Goal: Task Accomplishment & Management: Manage account settings

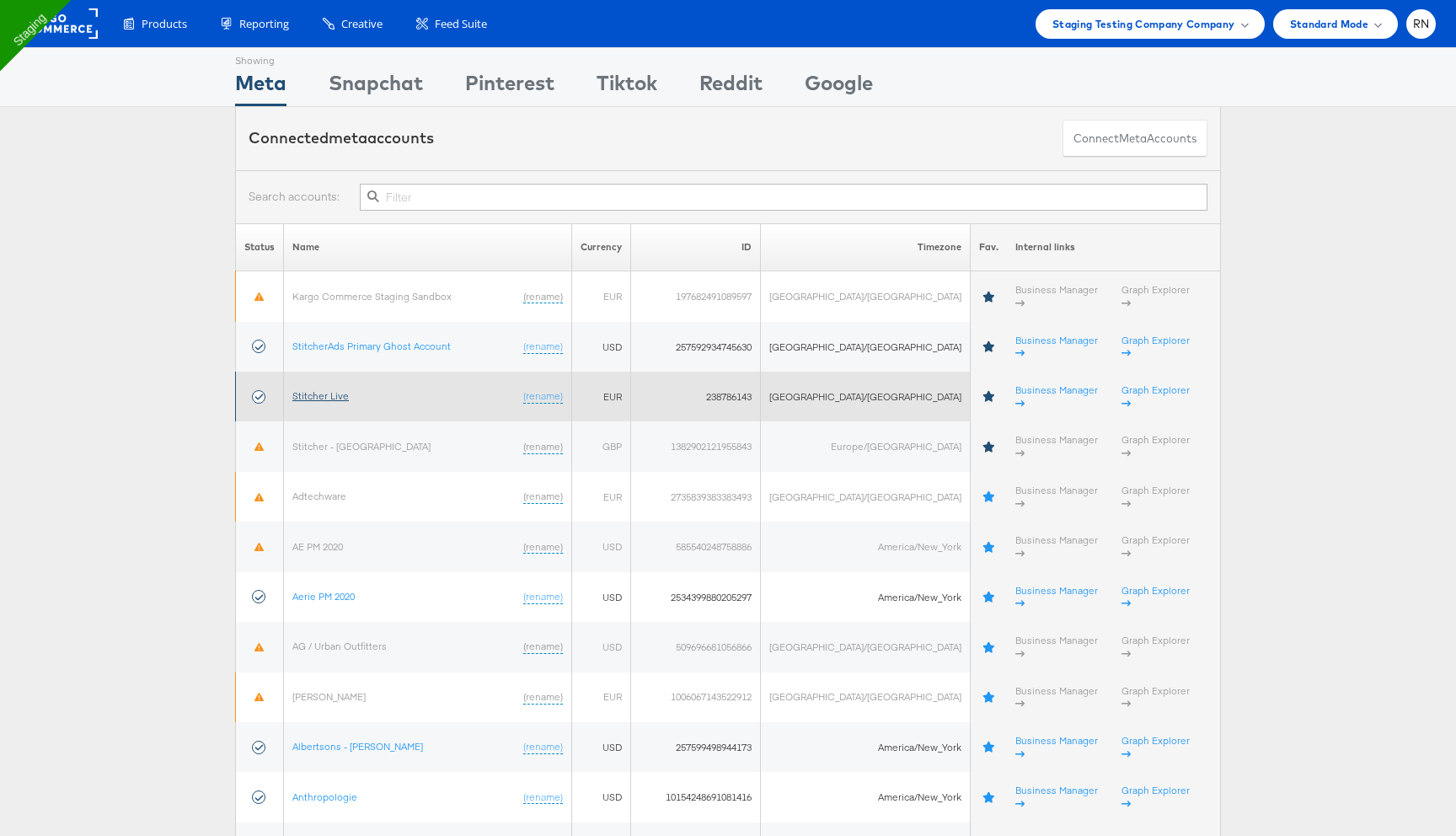
click at [334, 390] on link "Stitcher Live" at bounding box center [320, 396] width 57 height 12
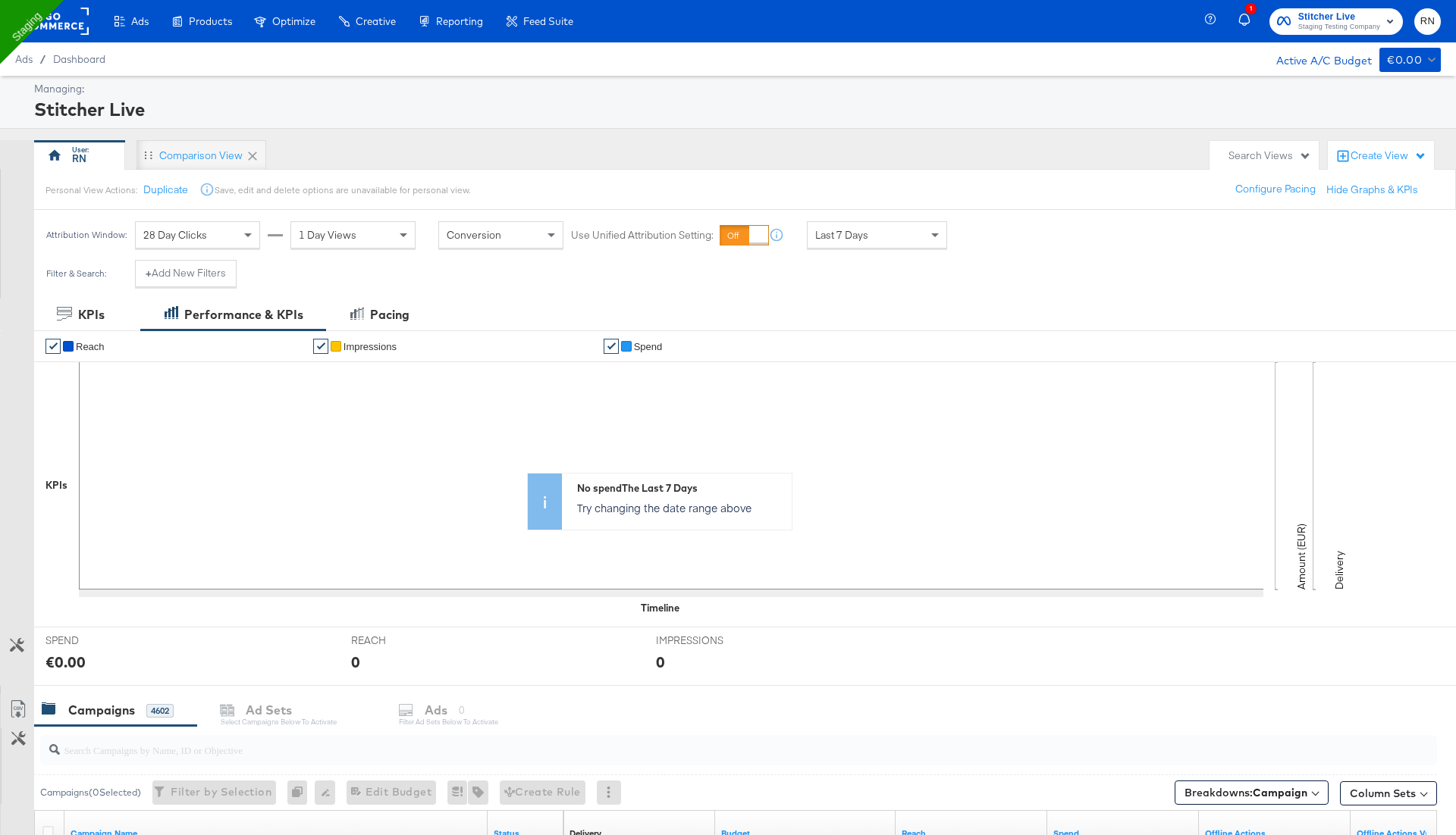
click at [64, 19] on rect at bounding box center [53, 21] width 70 height 27
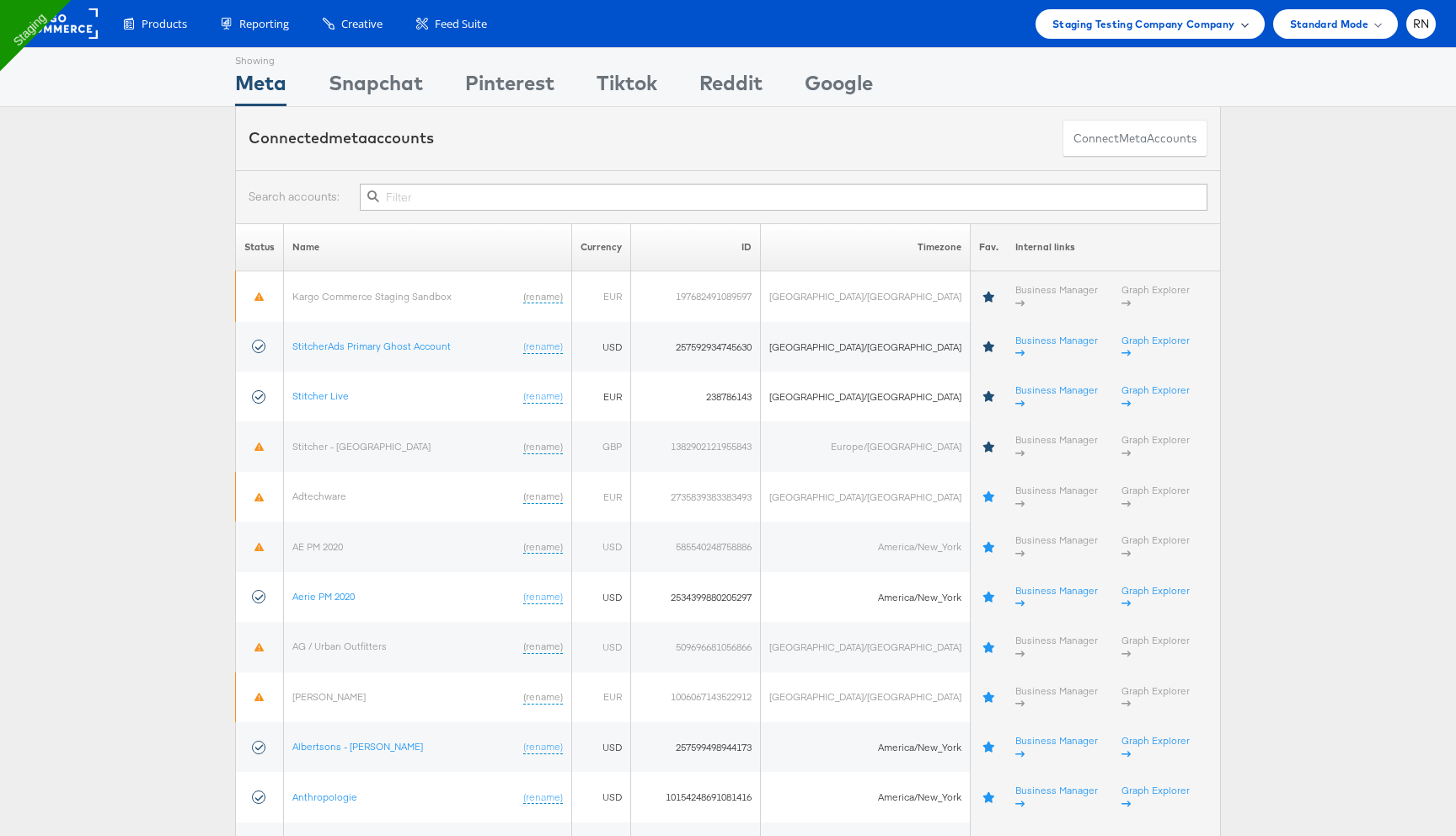
click at [1127, 31] on span "Staging Testing Company Company" at bounding box center [1144, 24] width 183 height 17
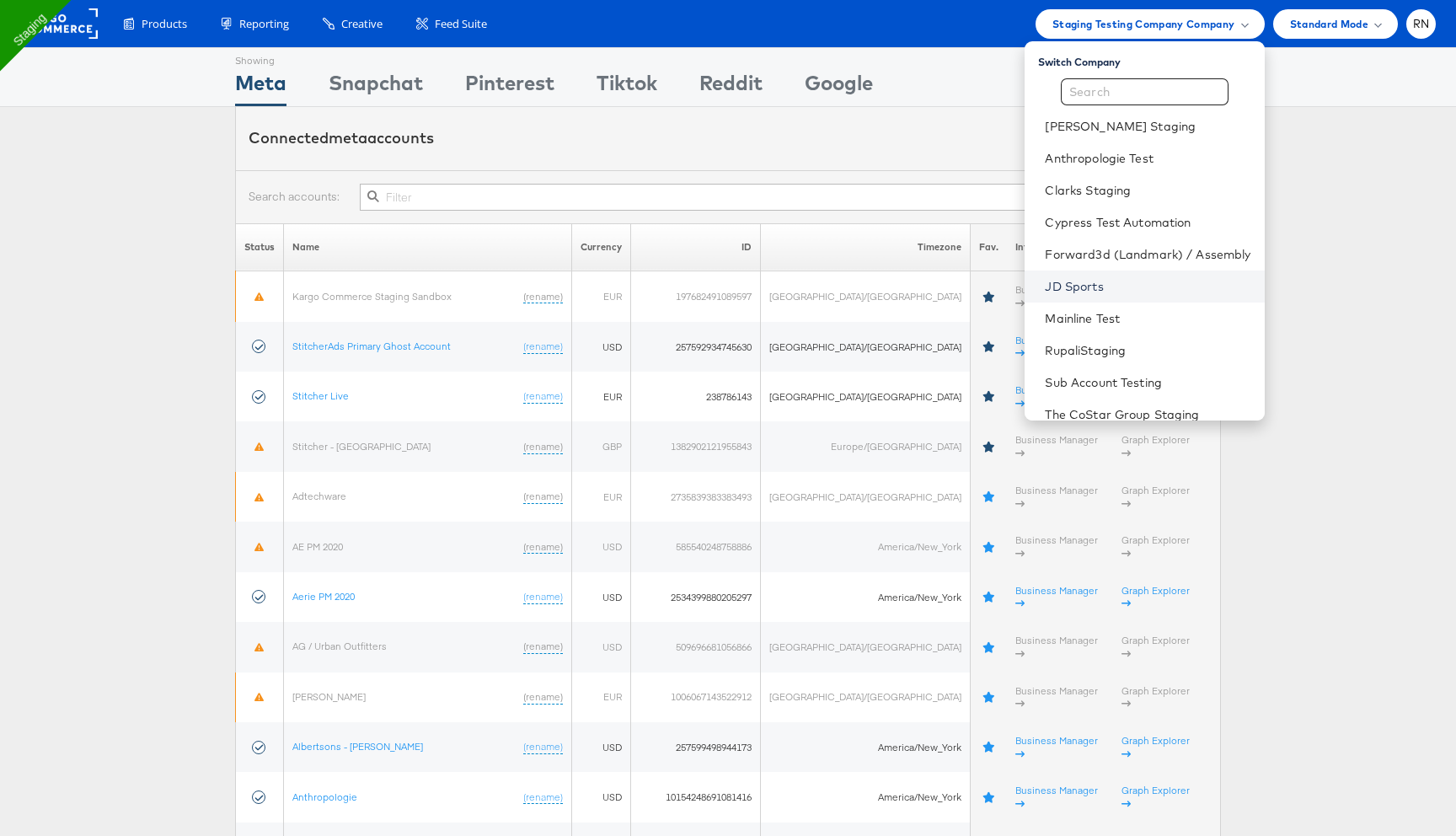
click at [1070, 283] on link "JD Sports" at bounding box center [1148, 286] width 206 height 17
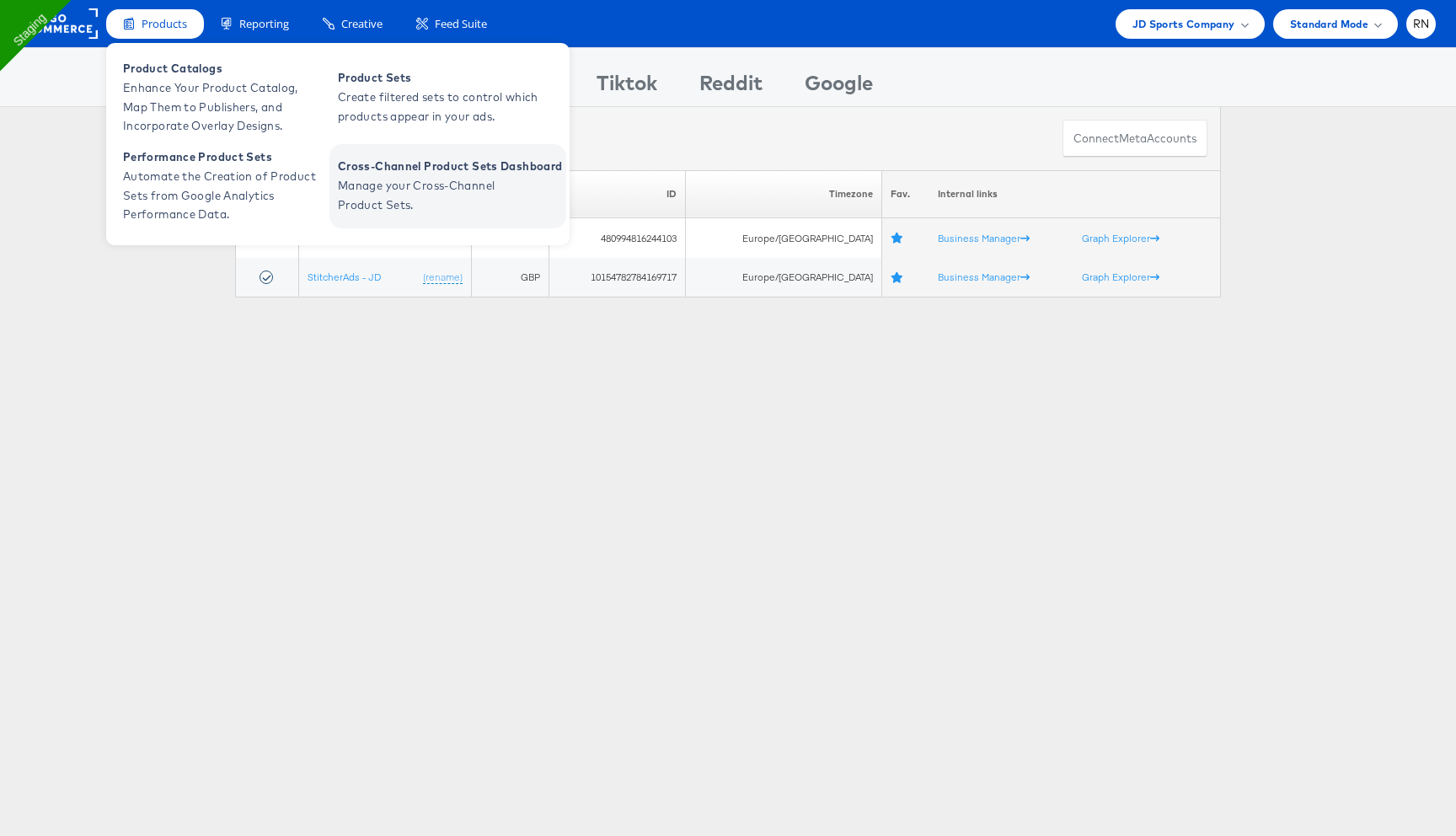
click at [406, 167] on span "Cross-Channel Product Sets Dashboard" at bounding box center [450, 167] width 224 height 19
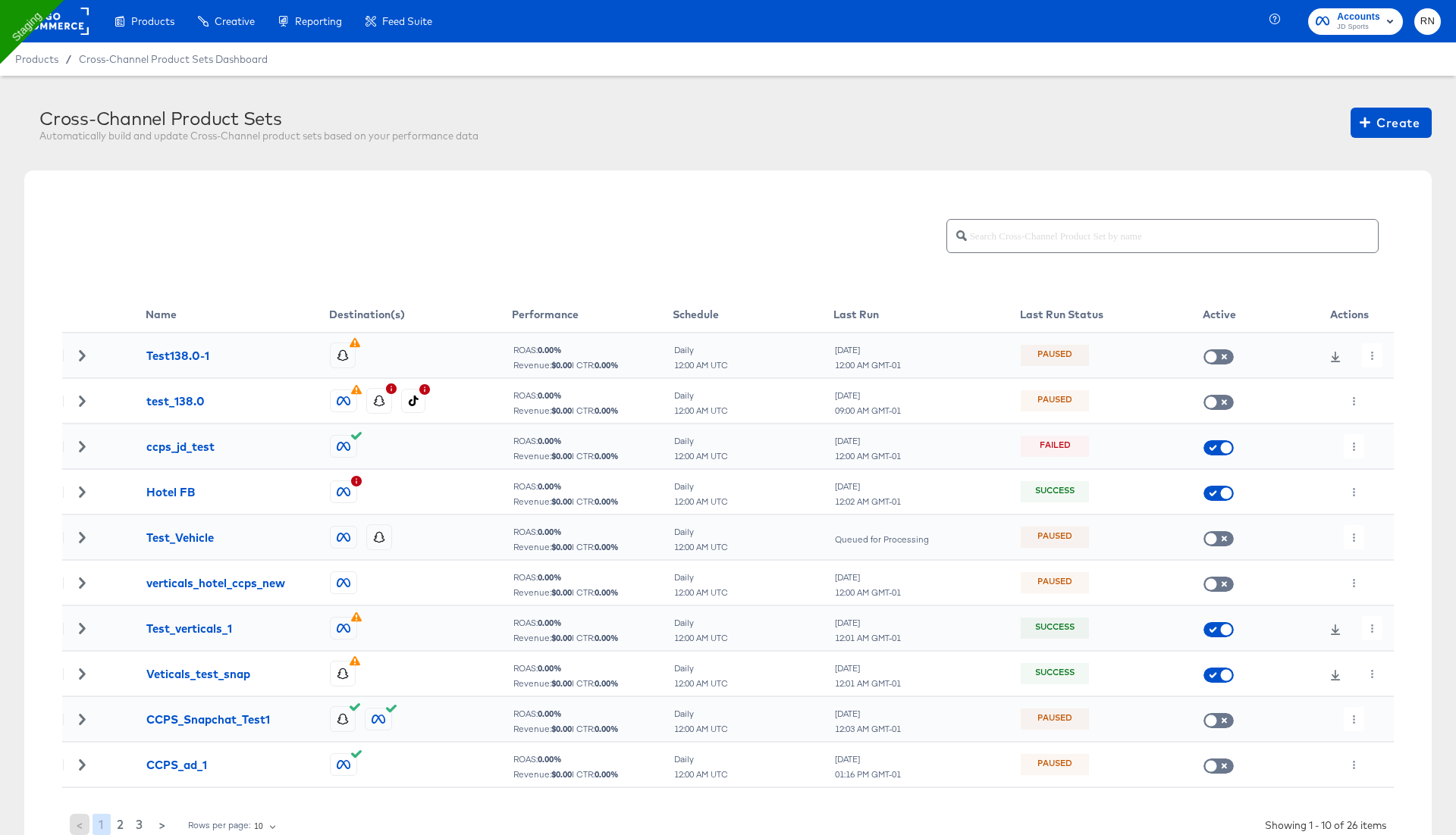
click at [1069, 21] on div "Products Creative Reporting Feed Suite Accounts JD Sports RN" at bounding box center [728, 21] width 1456 height 42
click at [1349, 441] on button "button" at bounding box center [1354, 446] width 20 height 24
click at [1365, 471] on icon at bounding box center [1361, 476] width 11 height 11
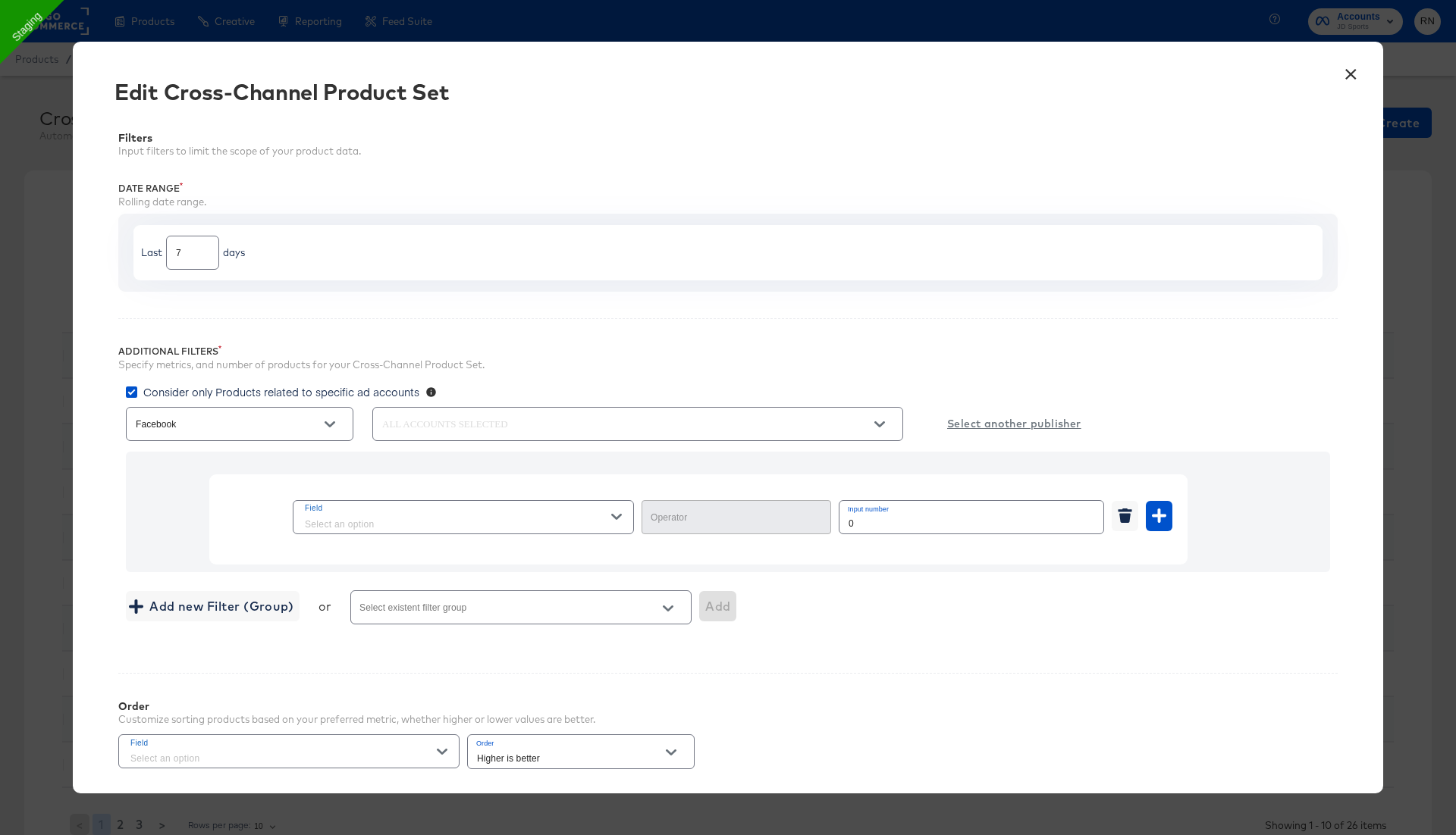
type input "Greater Than or Equal"
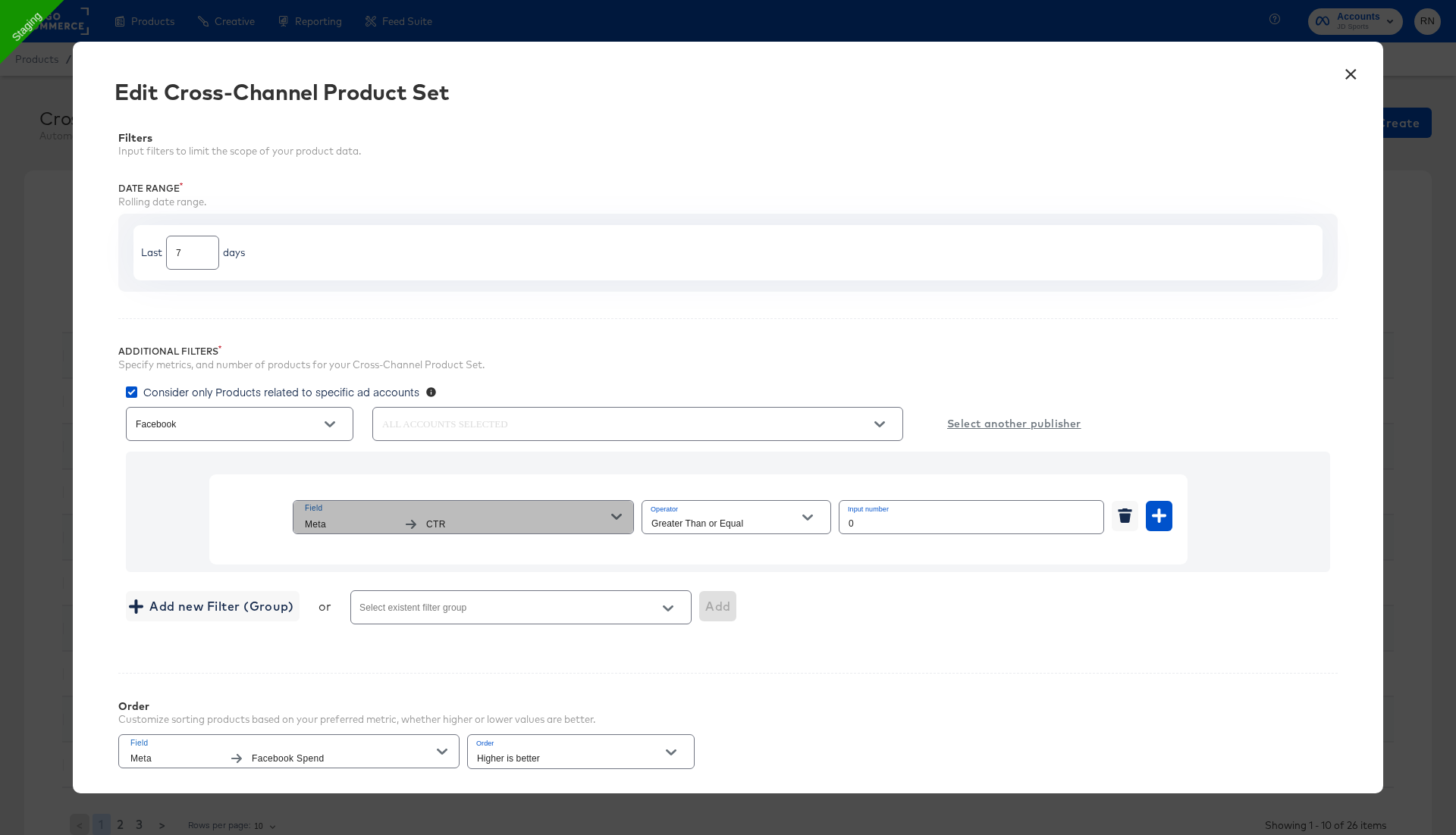
click at [580, 504] on span "Field" at bounding box center [458, 508] width 307 height 13
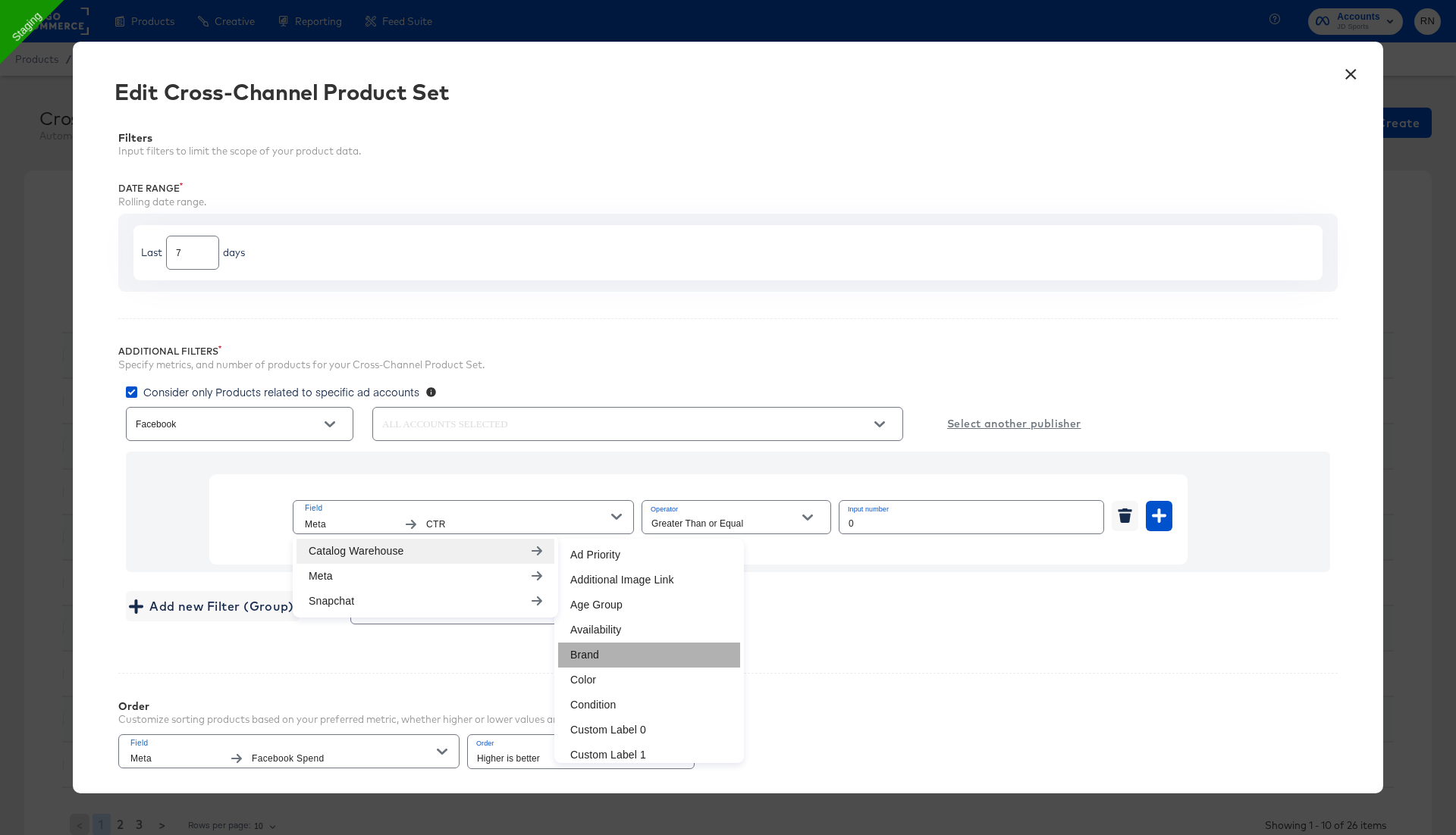
click at [592, 649] on li "Brand" at bounding box center [649, 655] width 182 height 25
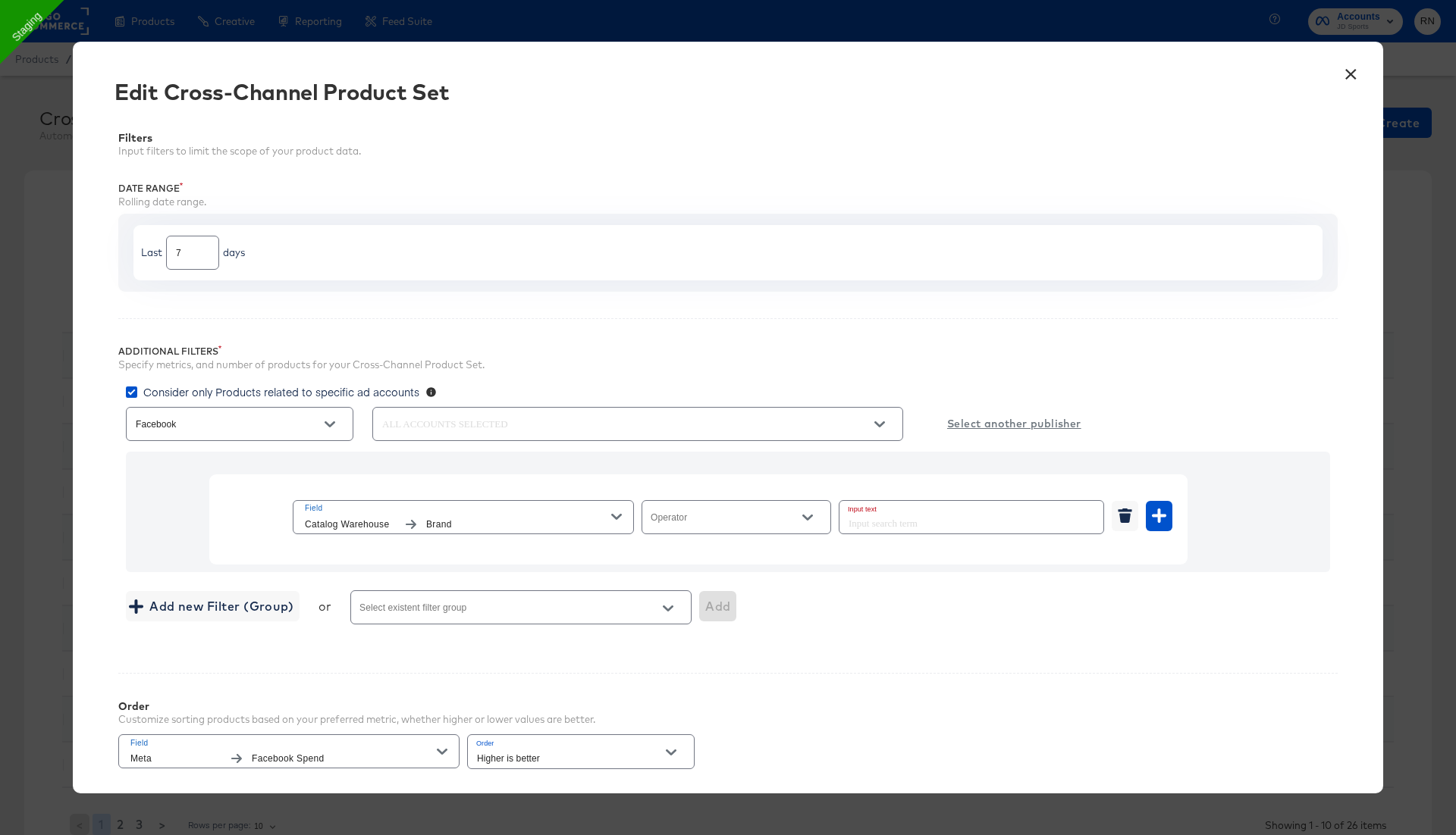
click at [677, 527] on input "Operator" at bounding box center [724, 524] width 152 height 17
click at [691, 718] on li "In" at bounding box center [736, 721] width 189 height 24
type input "In"
click at [874, 515] on input "Input multiple values by pressing enter" at bounding box center [950, 524] width 209 height 17
type input "nike"
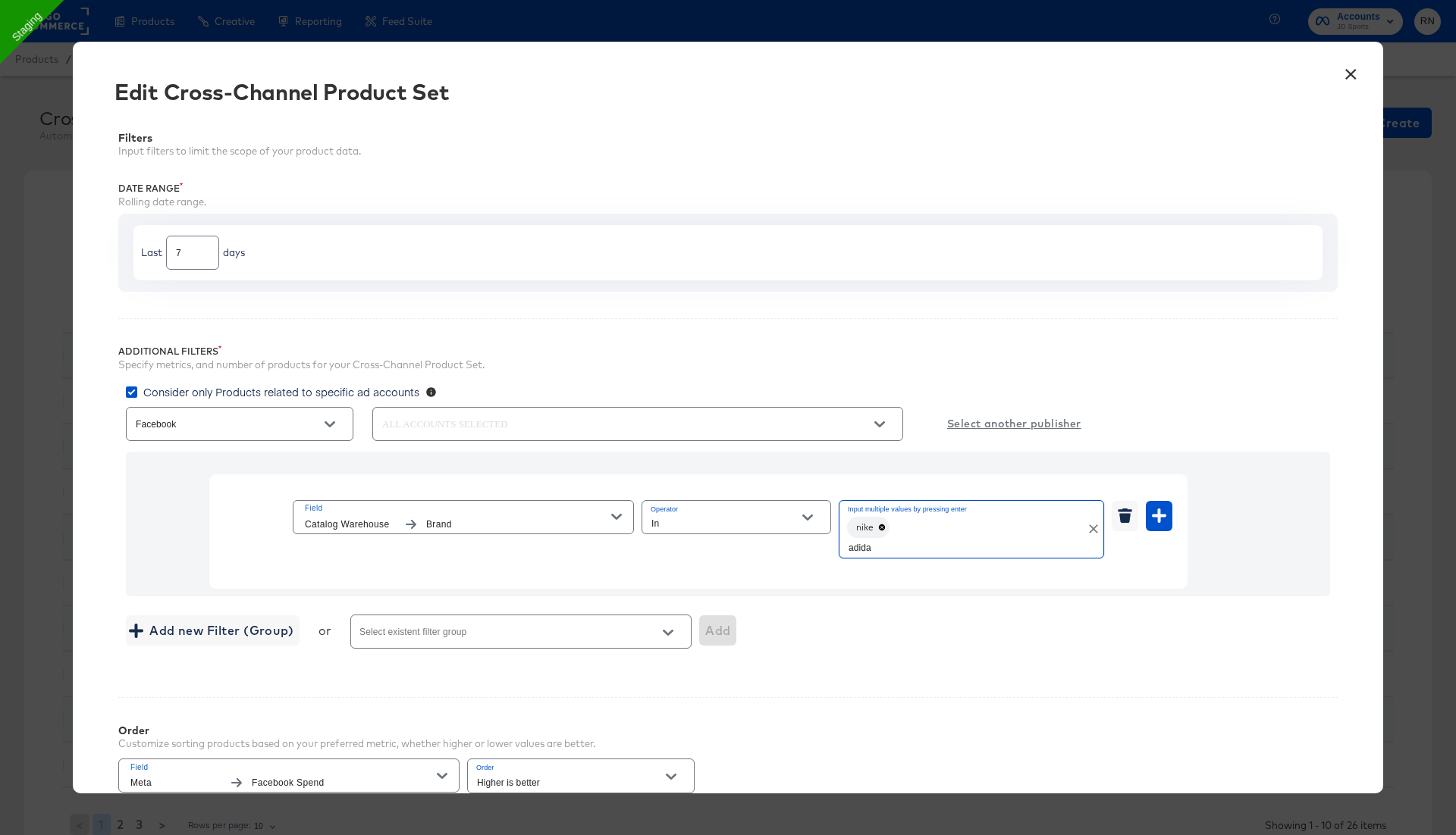
type input "adidas"
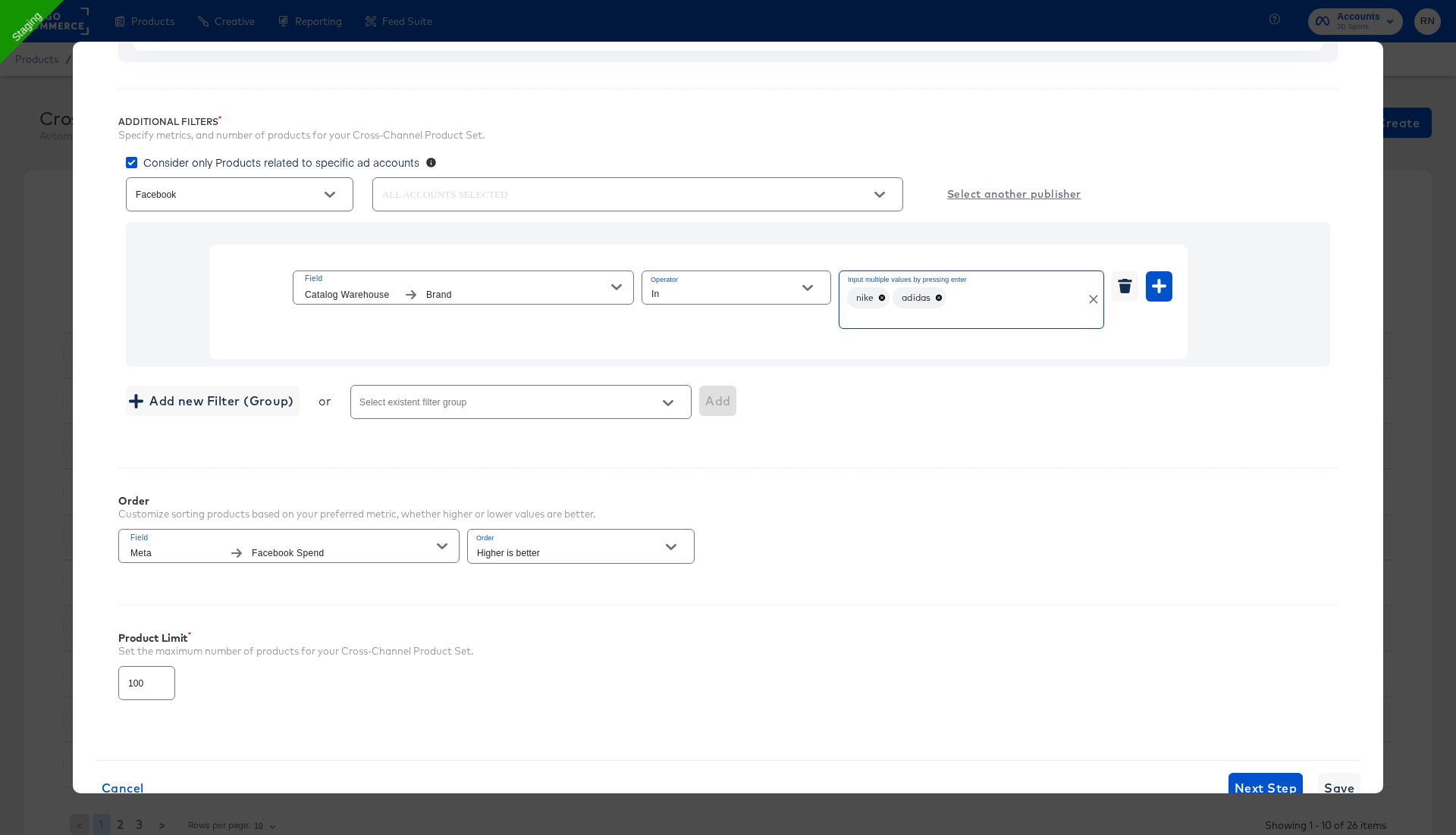
scroll to position [270, 0]
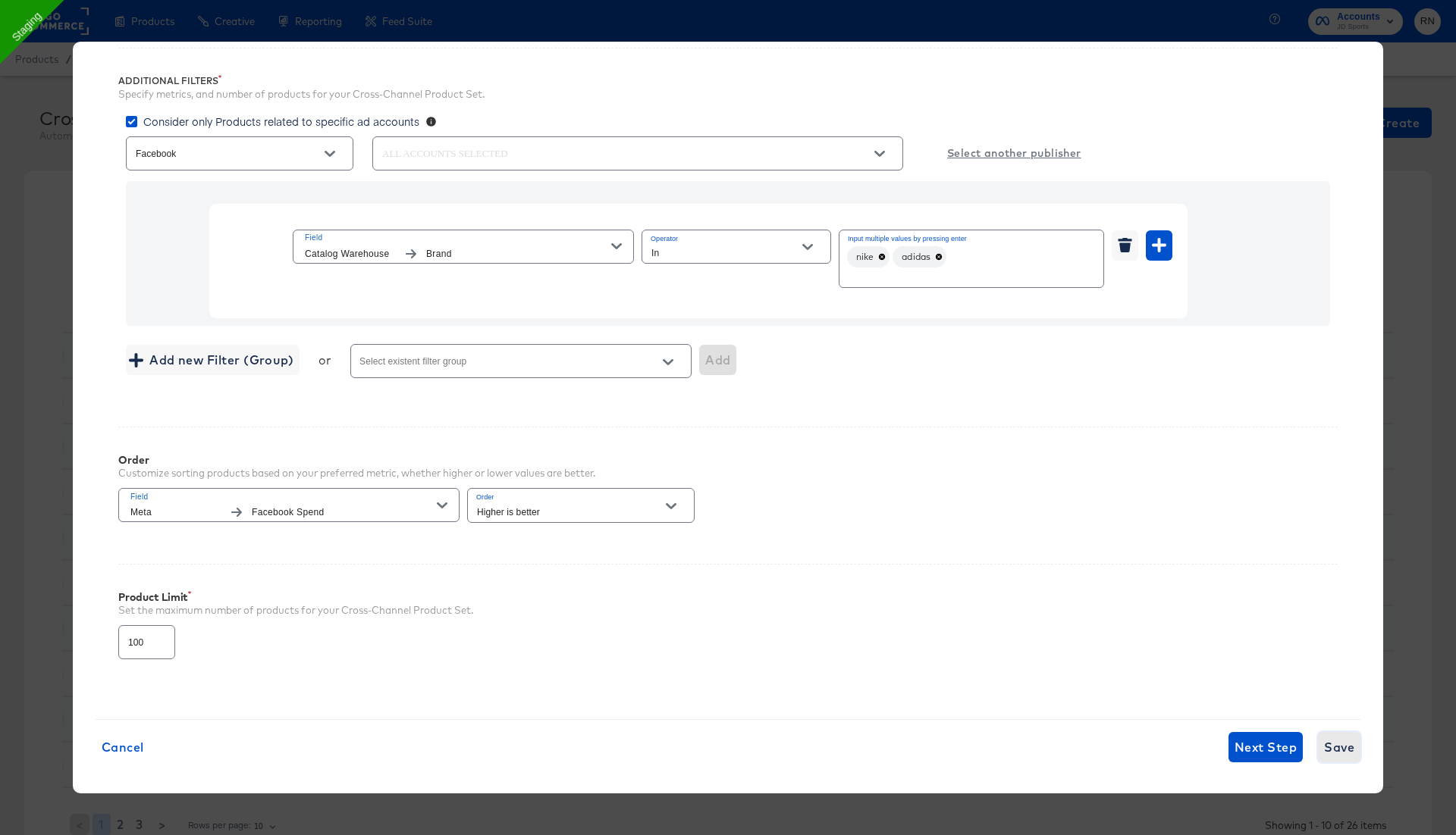
click at [1332, 739] on span "Save" at bounding box center [1339, 747] width 31 height 21
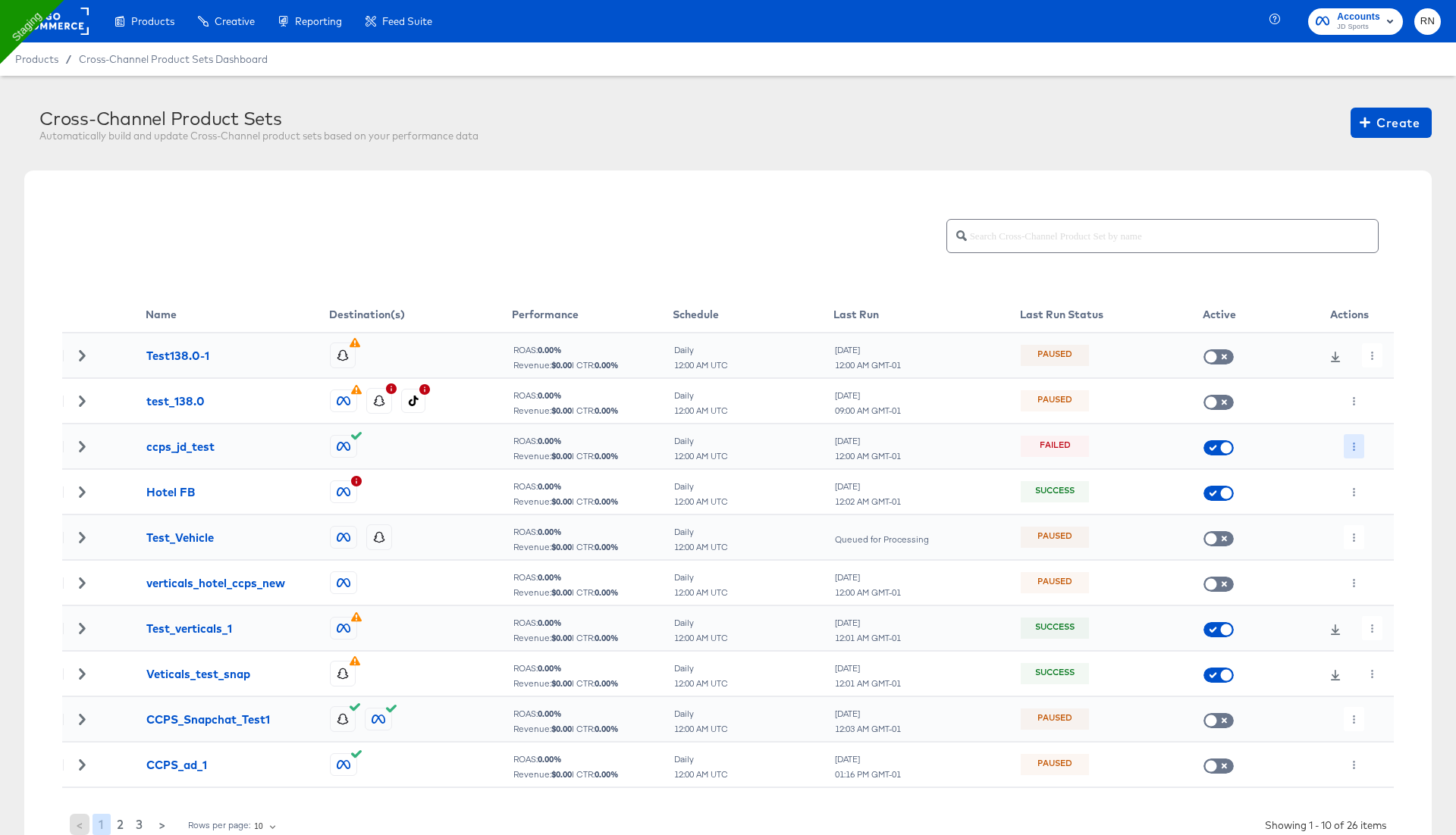
click at [1356, 445] on icon "button" at bounding box center [1354, 446] width 9 height 9
click at [1389, 522] on li "Run Now" at bounding box center [1384, 526] width 81 height 25
click at [424, 211] on div at bounding box center [727, 252] width 1331 height 89
click at [1330, 452] on icon at bounding box center [1335, 448] width 10 height 11
click at [1367, 446] on button "button" at bounding box center [1372, 446] width 20 height 24
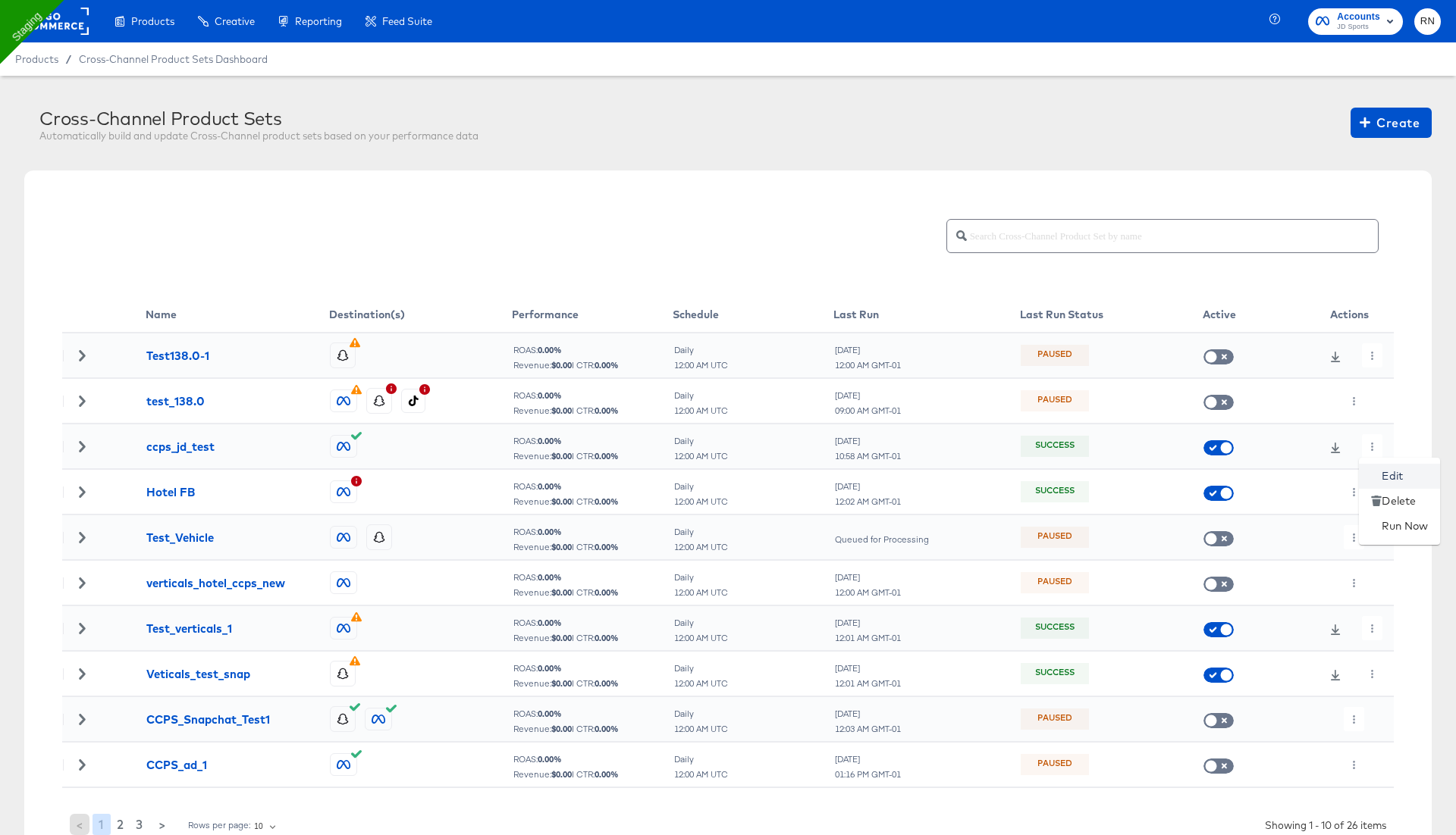
click at [1381, 477] on icon at bounding box center [1377, 476] width 11 height 11
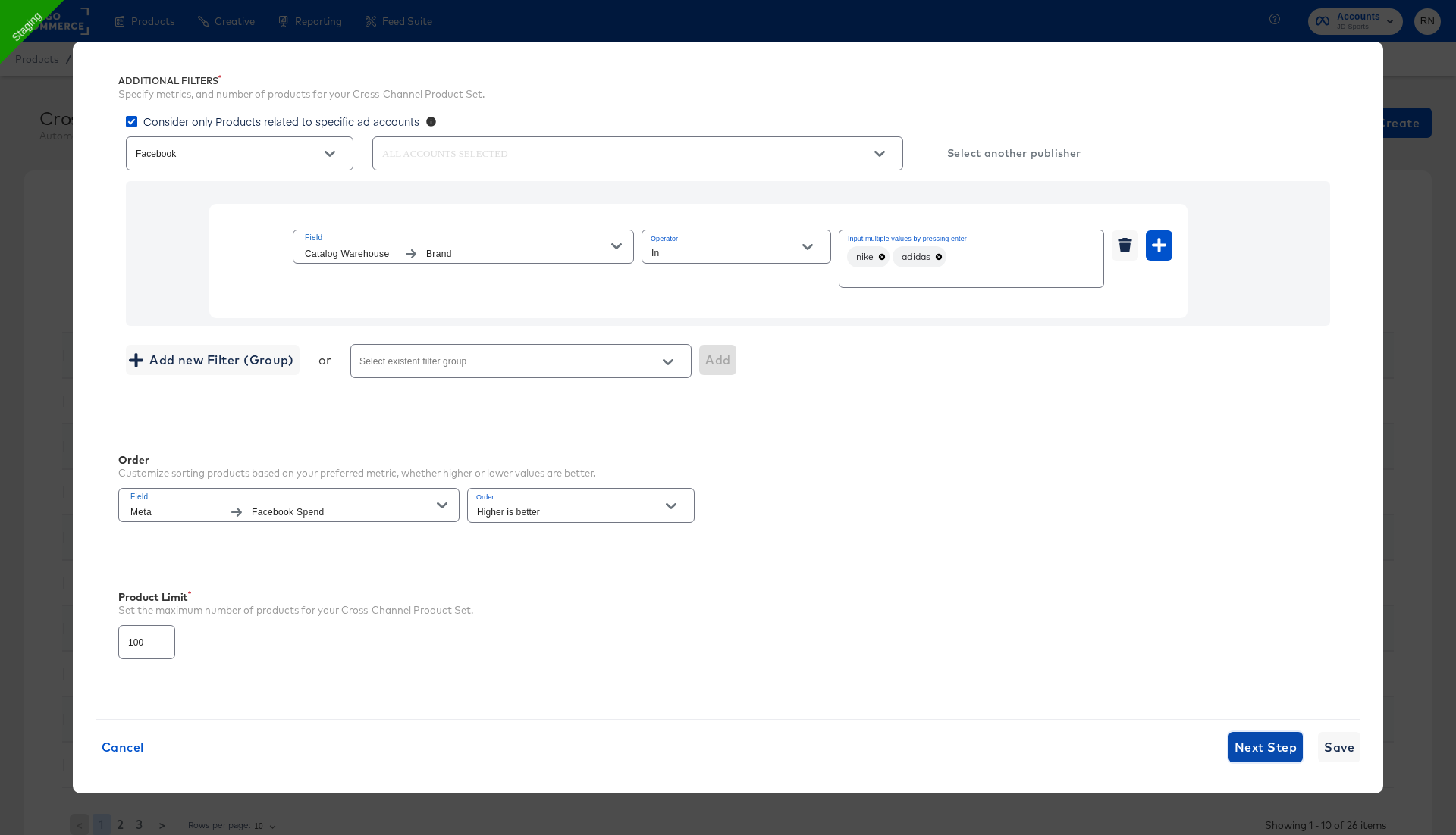
click at [1285, 744] on span "Next Step" at bounding box center [1265, 747] width 62 height 21
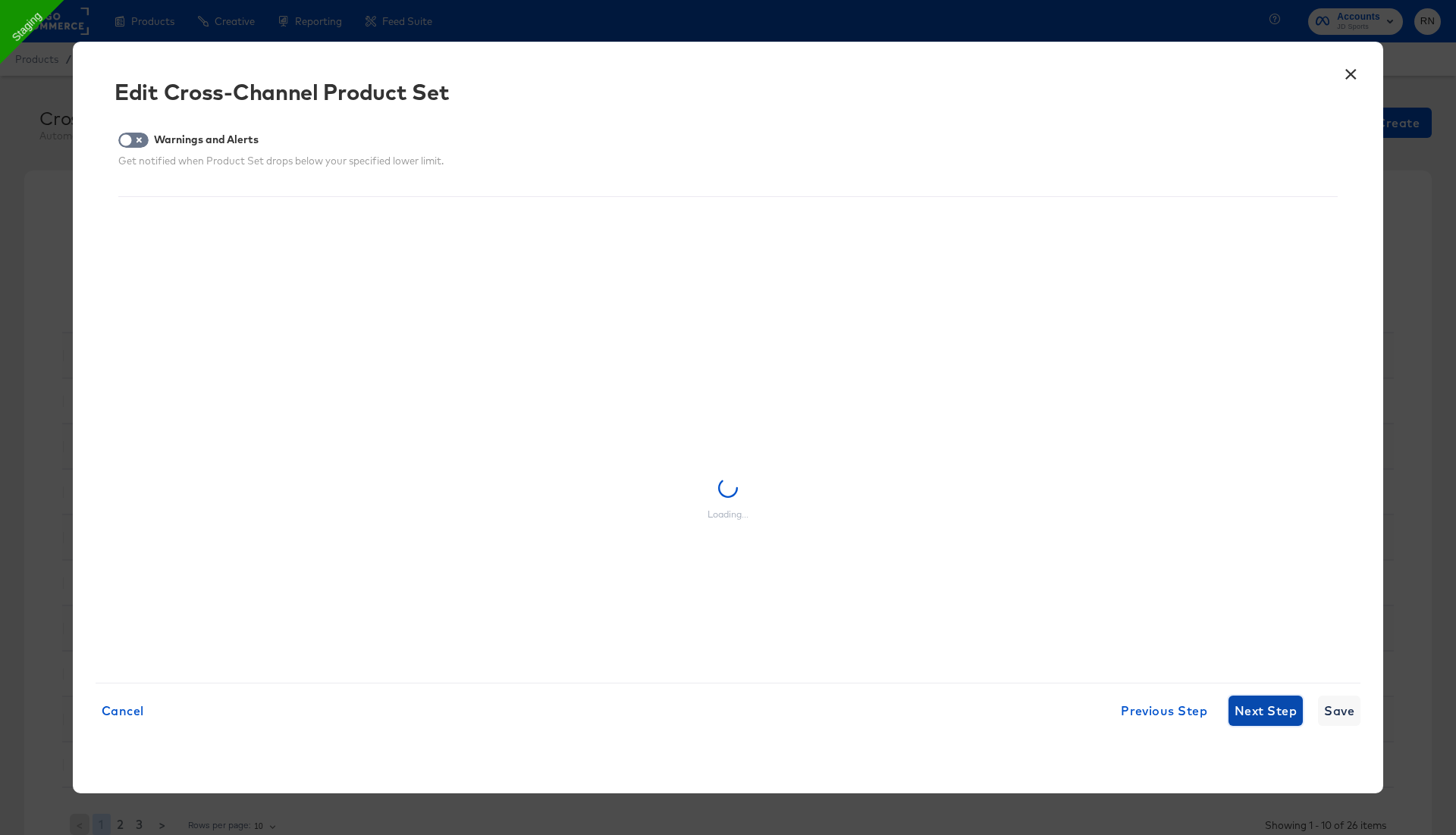
scroll to position [0, 0]
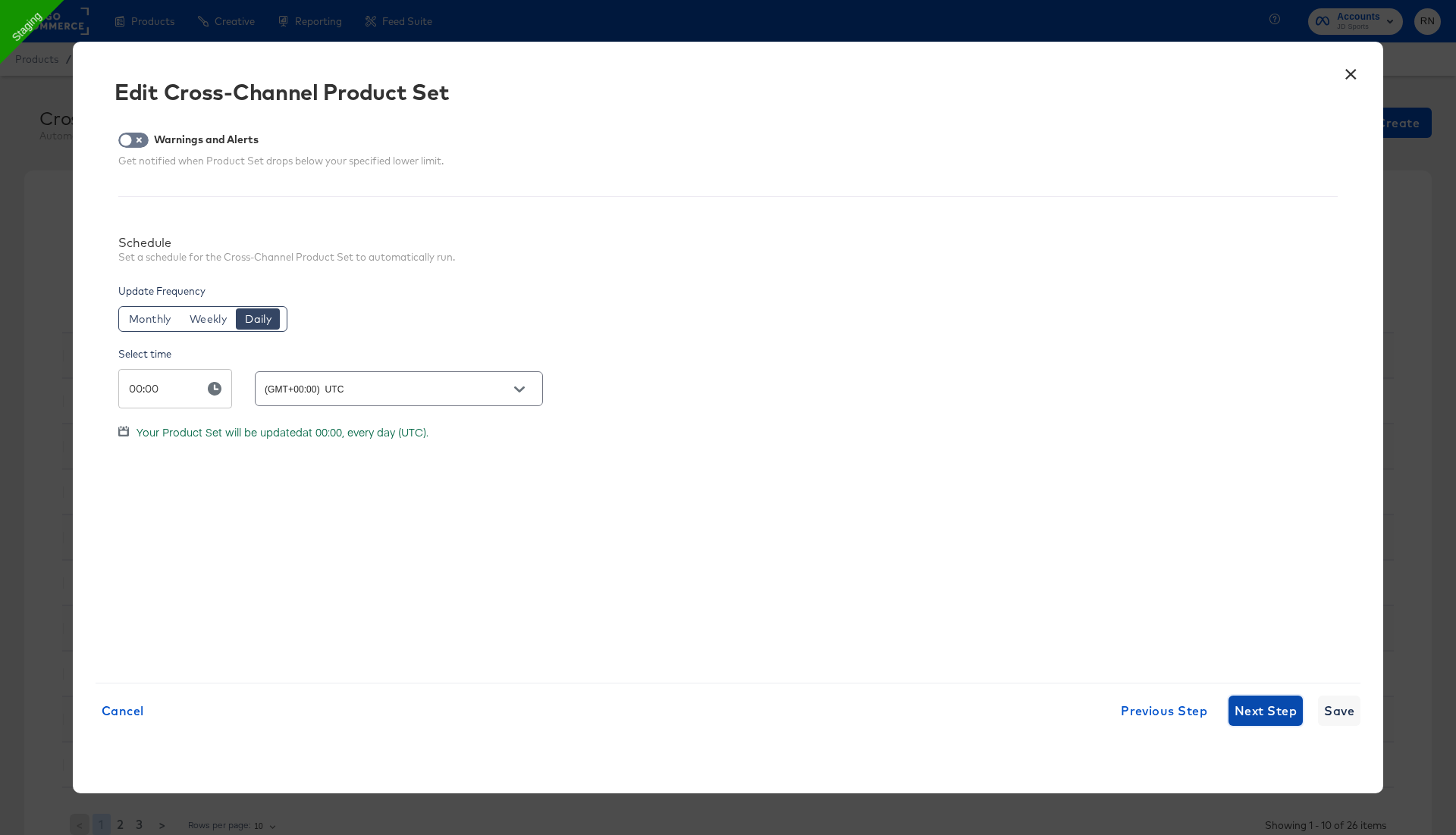
click at [1265, 710] on span "Next Step" at bounding box center [1265, 710] width 62 height 21
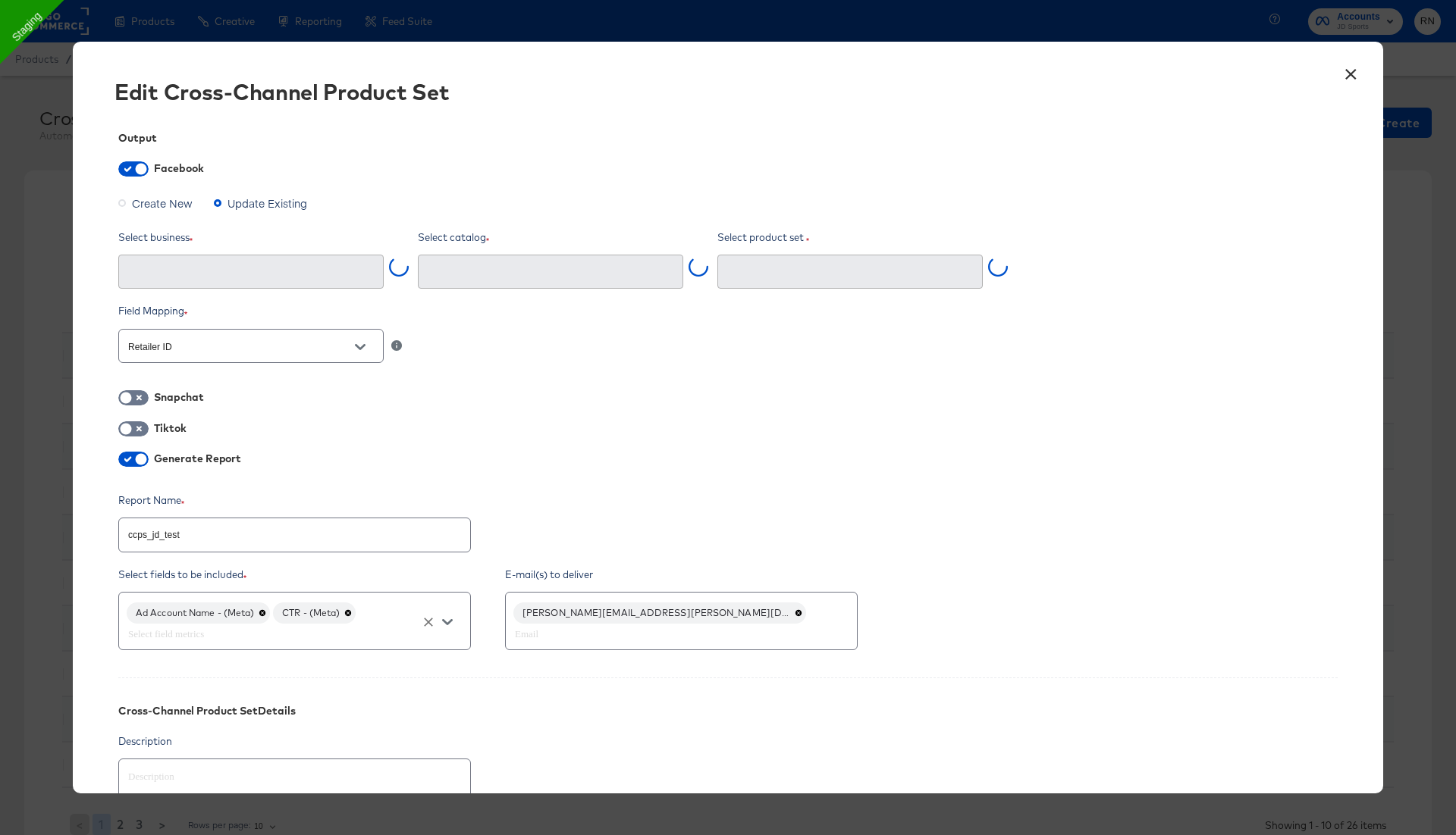
type input "Ghost Business StitcherAds (257579378080319)"
click at [351, 610] on icon at bounding box center [348, 613] width 6 height 6
type input "ccps_jd_test (2627560624249952)"
type textarea "x"
click at [352, 609] on div "Ad Account Name - (Meta)" at bounding box center [294, 621] width 352 height 58
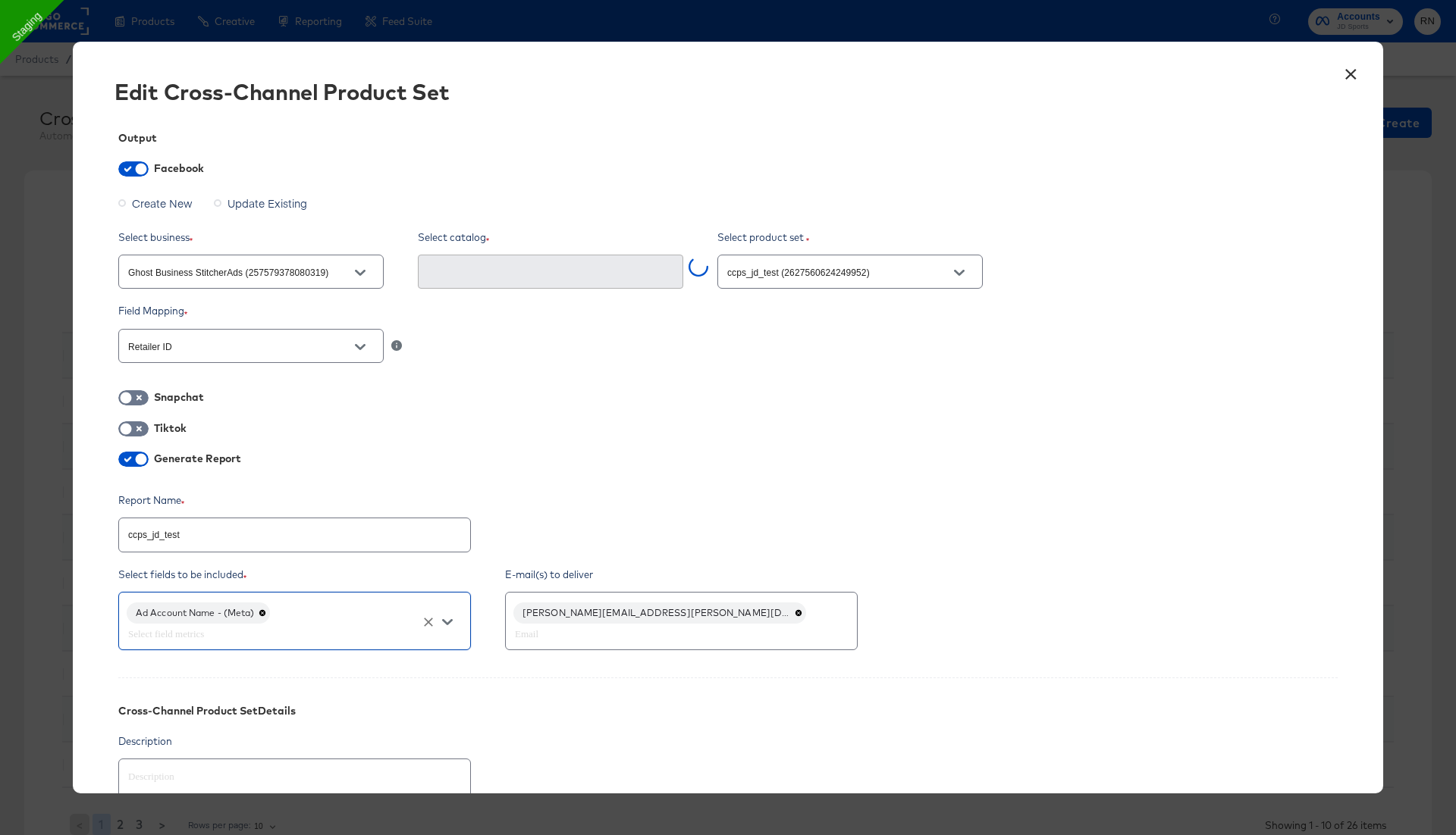
click at [449, 623] on icon "Open" at bounding box center [448, 623] width 11 height 11
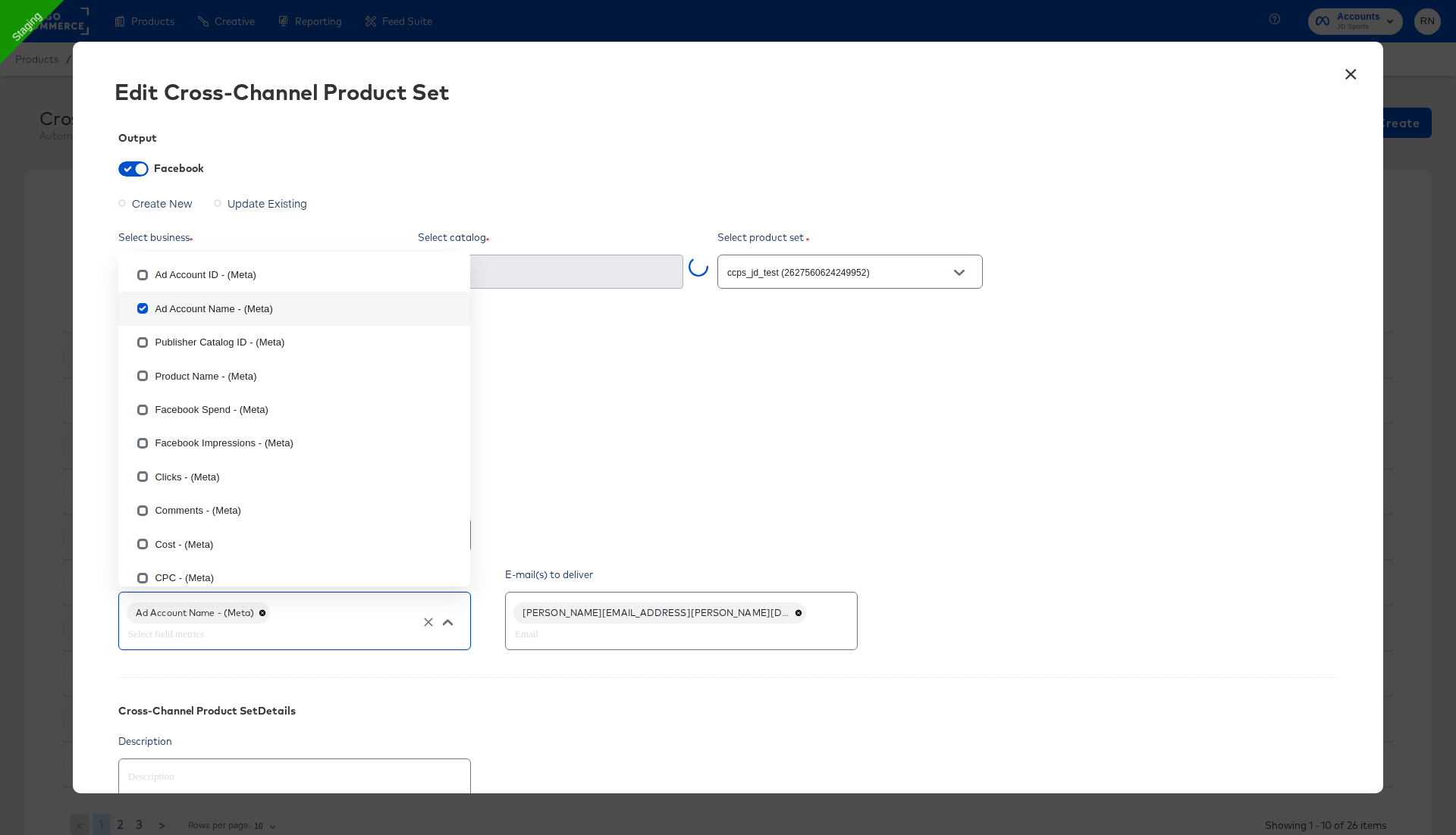
type input "b"
checkbox input "false"
type input "bra"
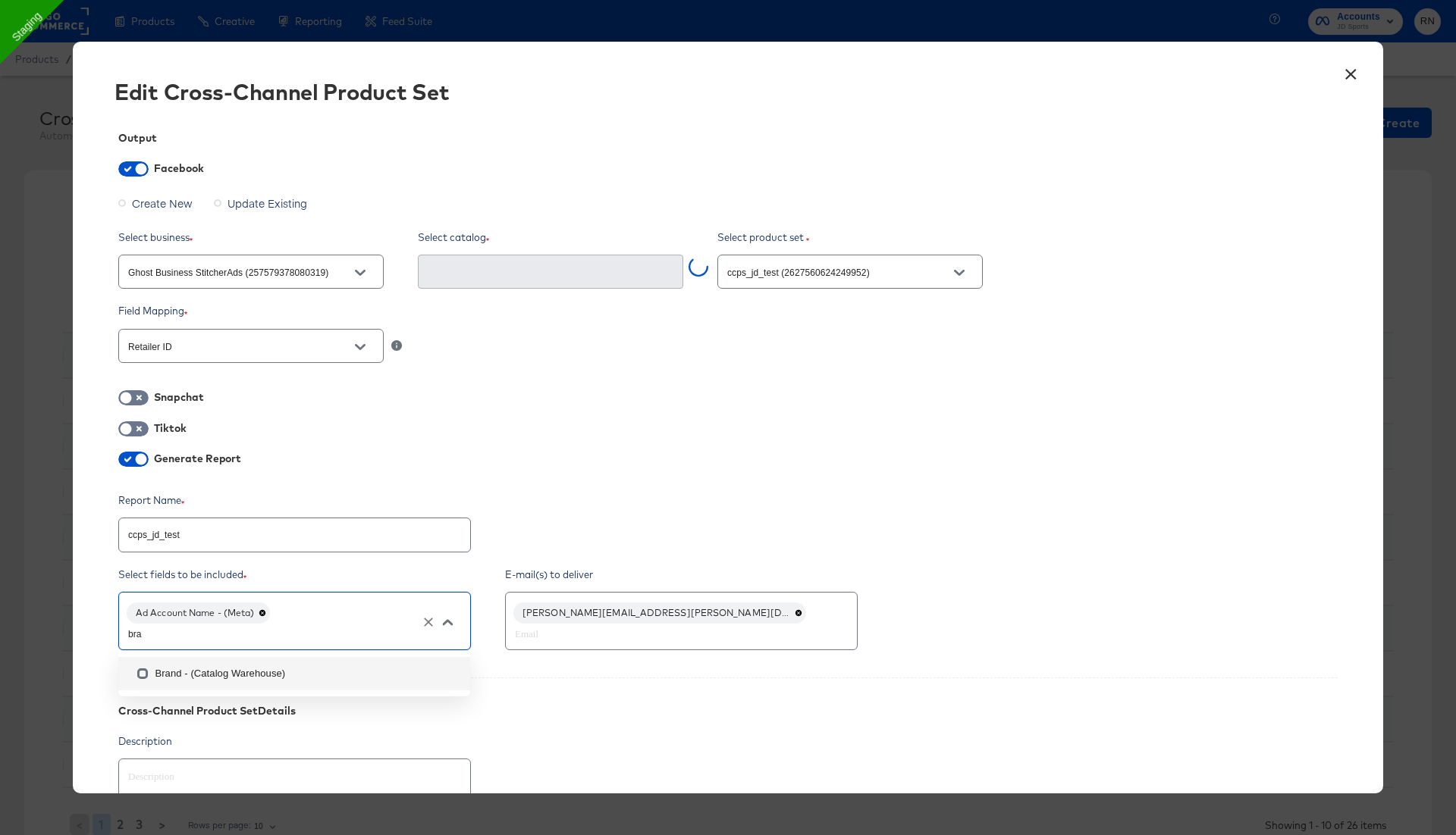
click at [237, 674] on li "Brand - (Catalog Warehouse)" at bounding box center [294, 673] width 351 height 34
type textarea "x"
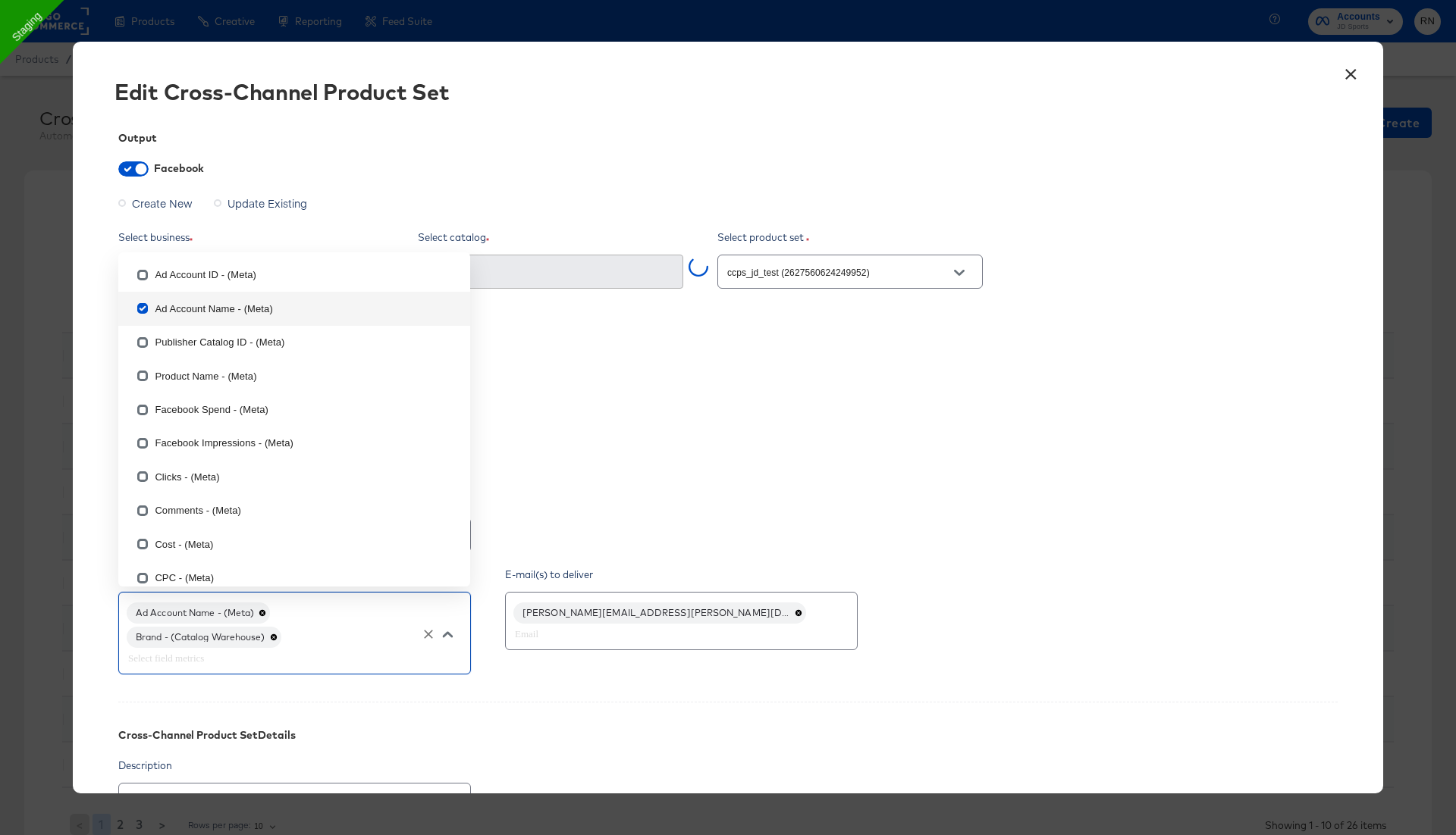
type input "d"
checkbox input "true"
type input "da"
checkbox input "false"
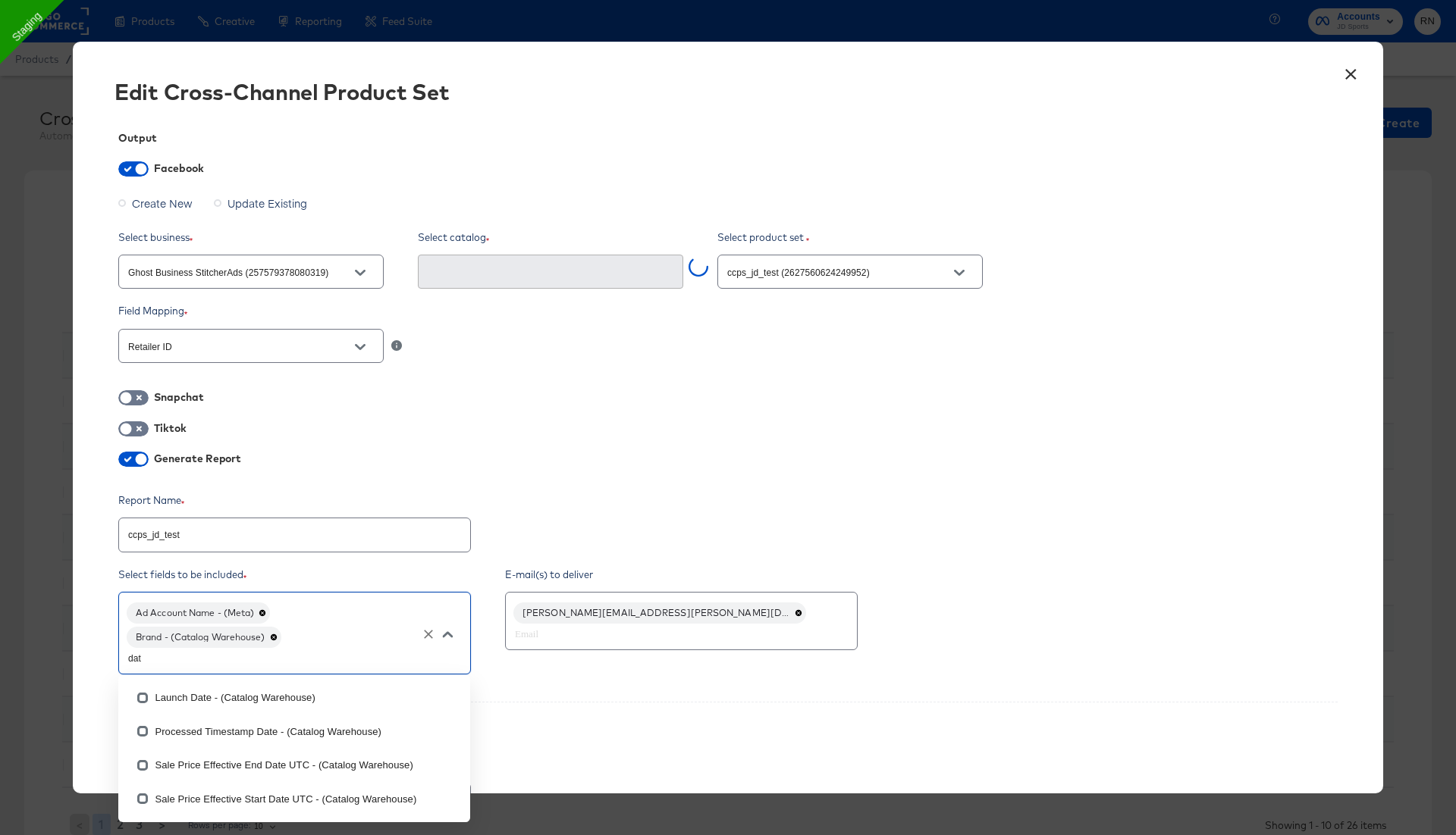
type input "date"
click at [238, 701] on li "Launch Date - (Catalog Warehouse)" at bounding box center [294, 698] width 351 height 34
type textarea "x"
checkbox input "true"
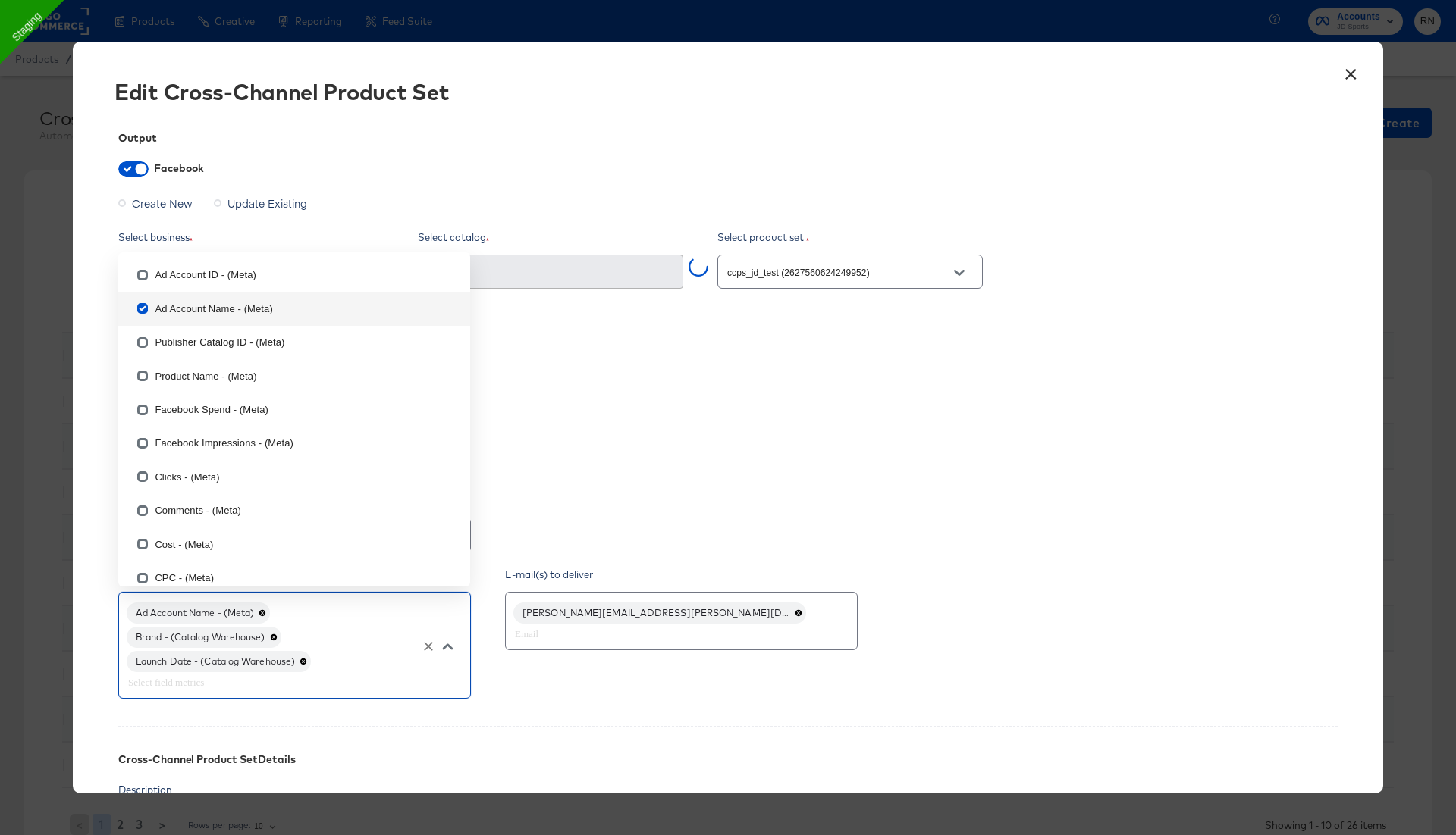
type input "p"
checkbox input "false"
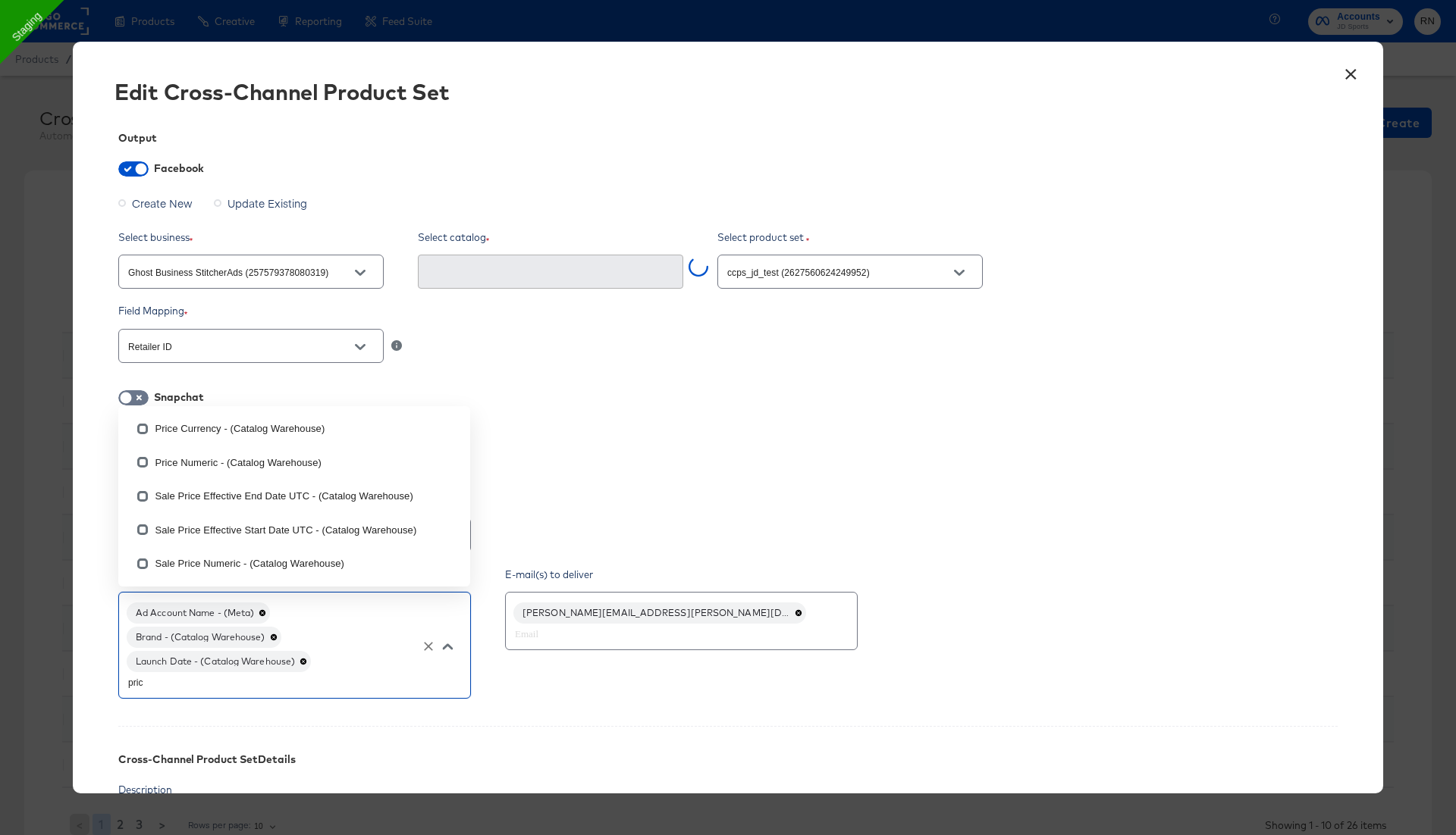
type input "price"
click at [169, 460] on li "Price Numeric - (Catalog Warehouse)" at bounding box center [294, 462] width 351 height 34
type textarea "x"
checkbox input "true"
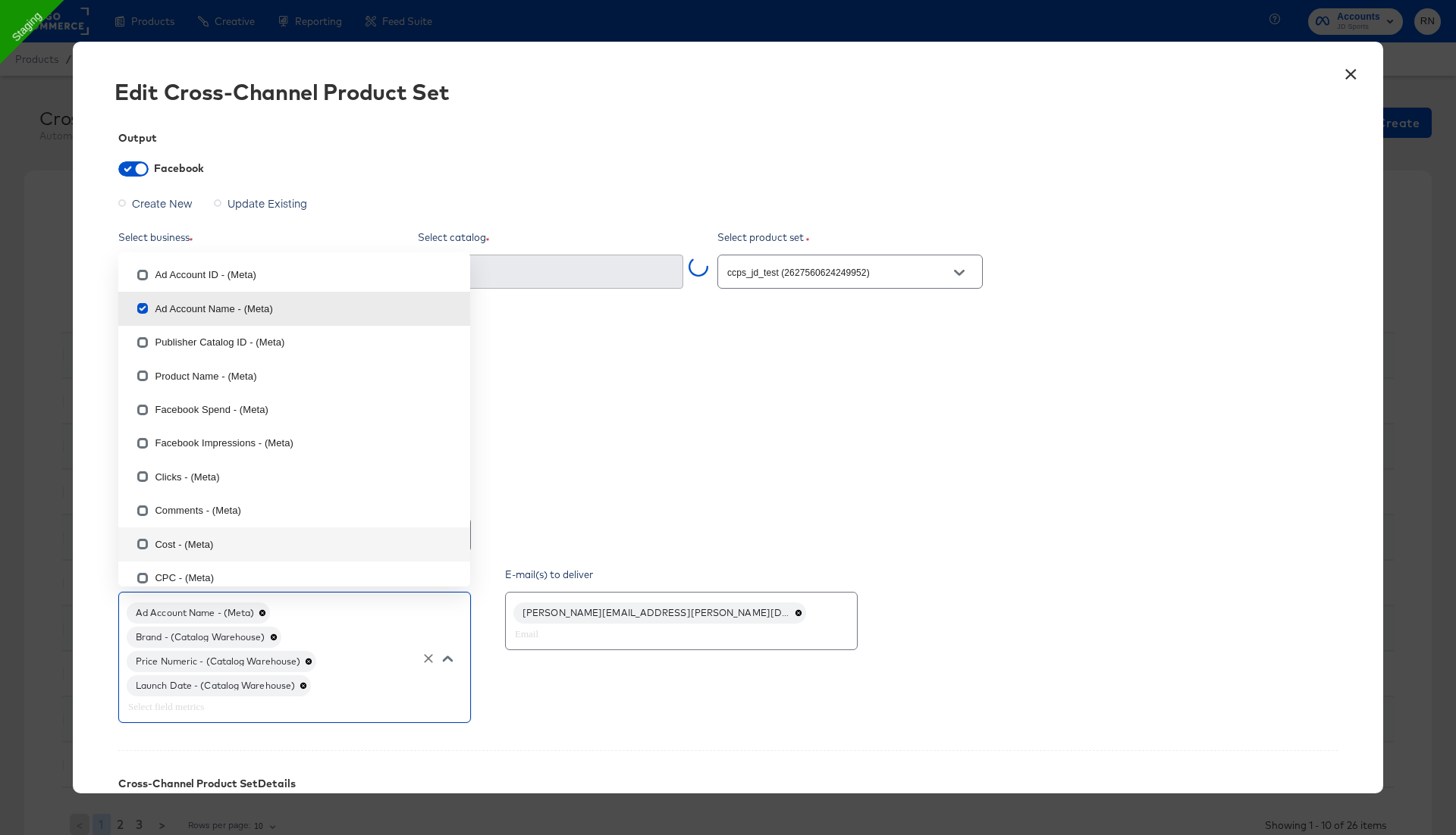
click at [253, 713] on input "text" at bounding box center [272, 706] width 296 height 17
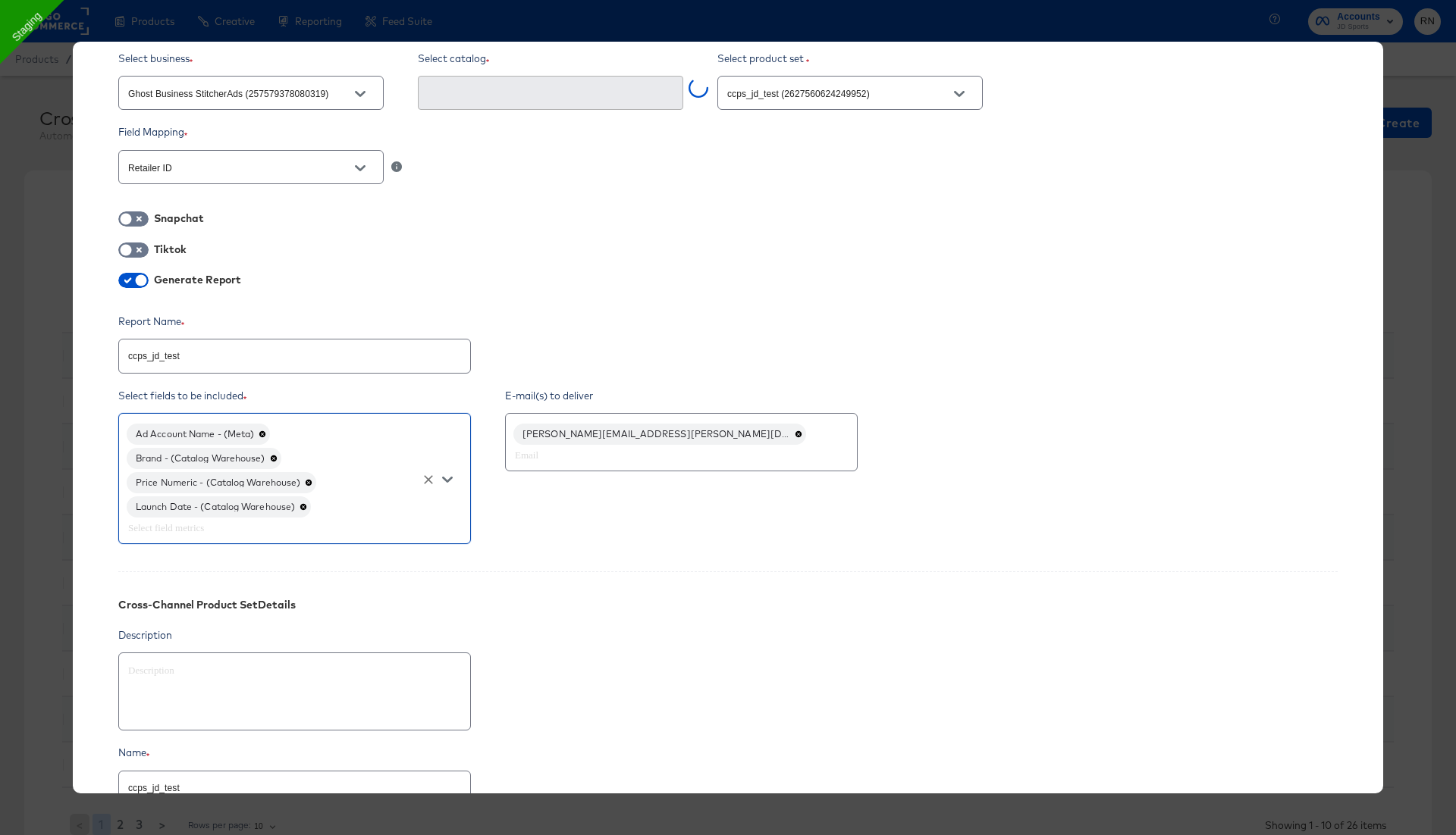
scroll to position [327, 0]
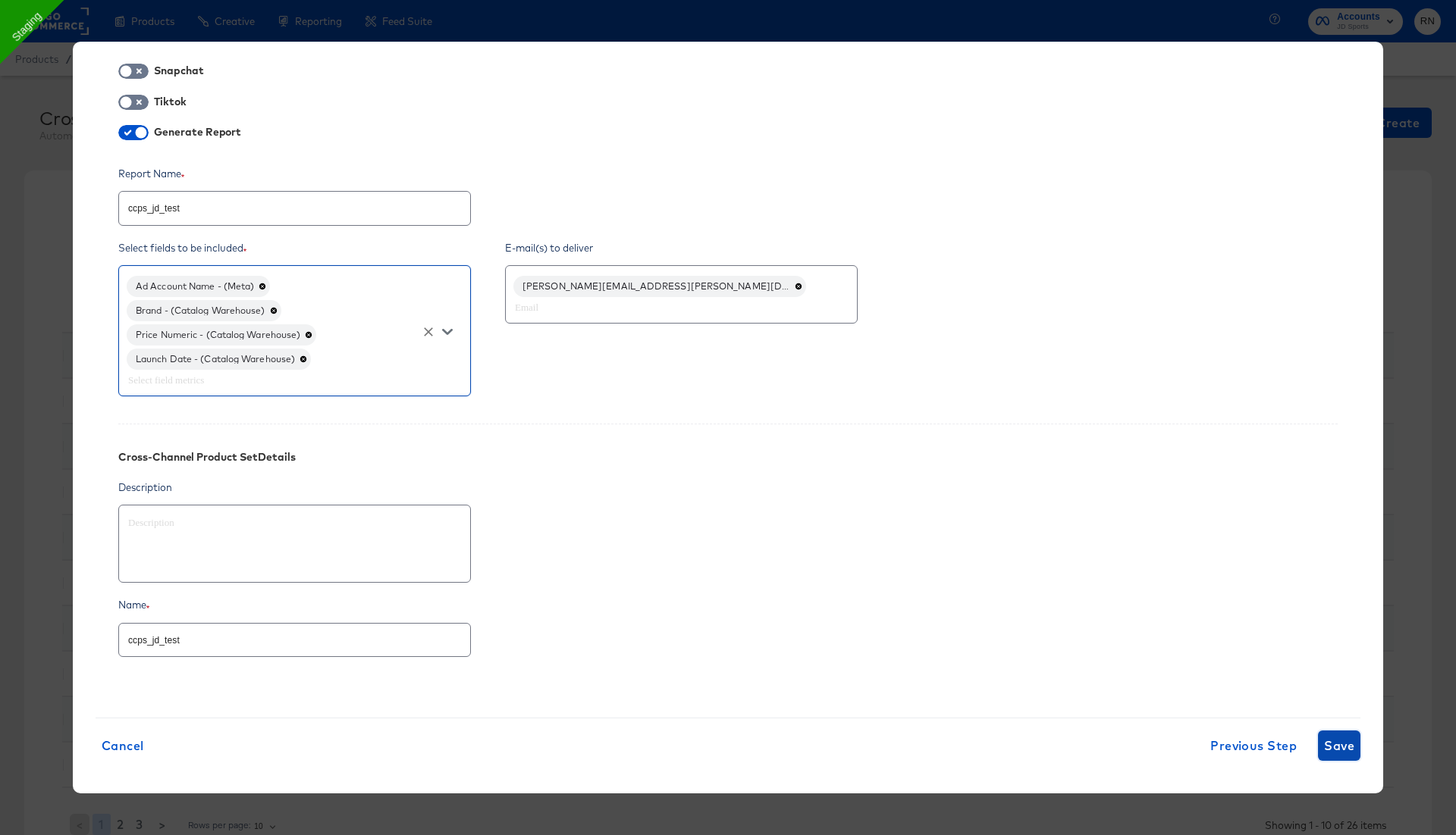
click at [1337, 746] on span "Save" at bounding box center [1339, 746] width 31 height 21
type textarea "x"
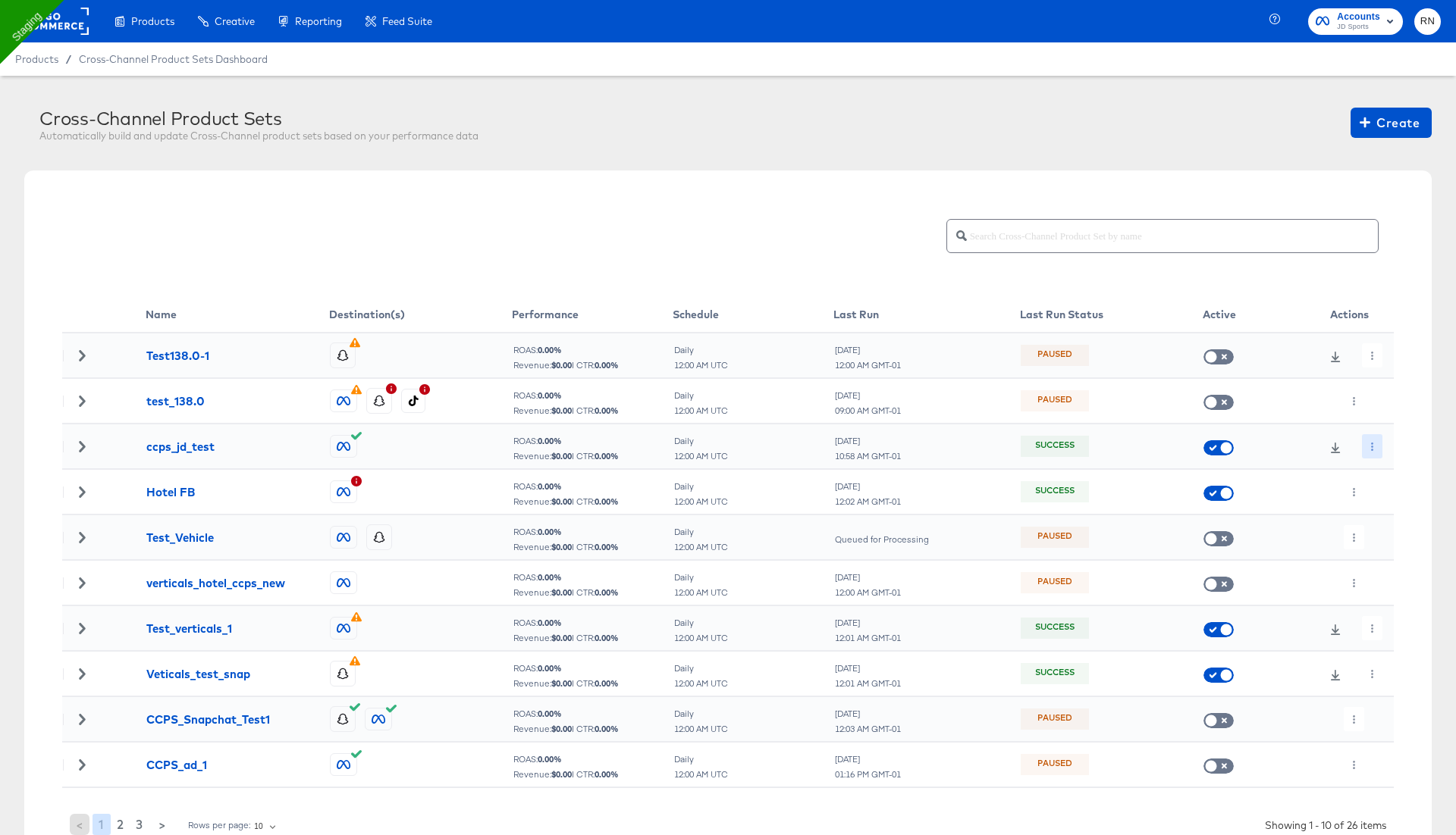
click at [1368, 445] on icon "button" at bounding box center [1372, 446] width 9 height 9
click at [1389, 521] on li "Run Now" at bounding box center [1399, 526] width 81 height 25
click at [797, 356] on div "Daily 12:00 AM UTC" at bounding box center [752, 358] width 159 height 26
click at [1333, 448] on icon at bounding box center [1335, 448] width 11 height 11
click at [1372, 445] on icon "button" at bounding box center [1372, 446] width 2 height 9
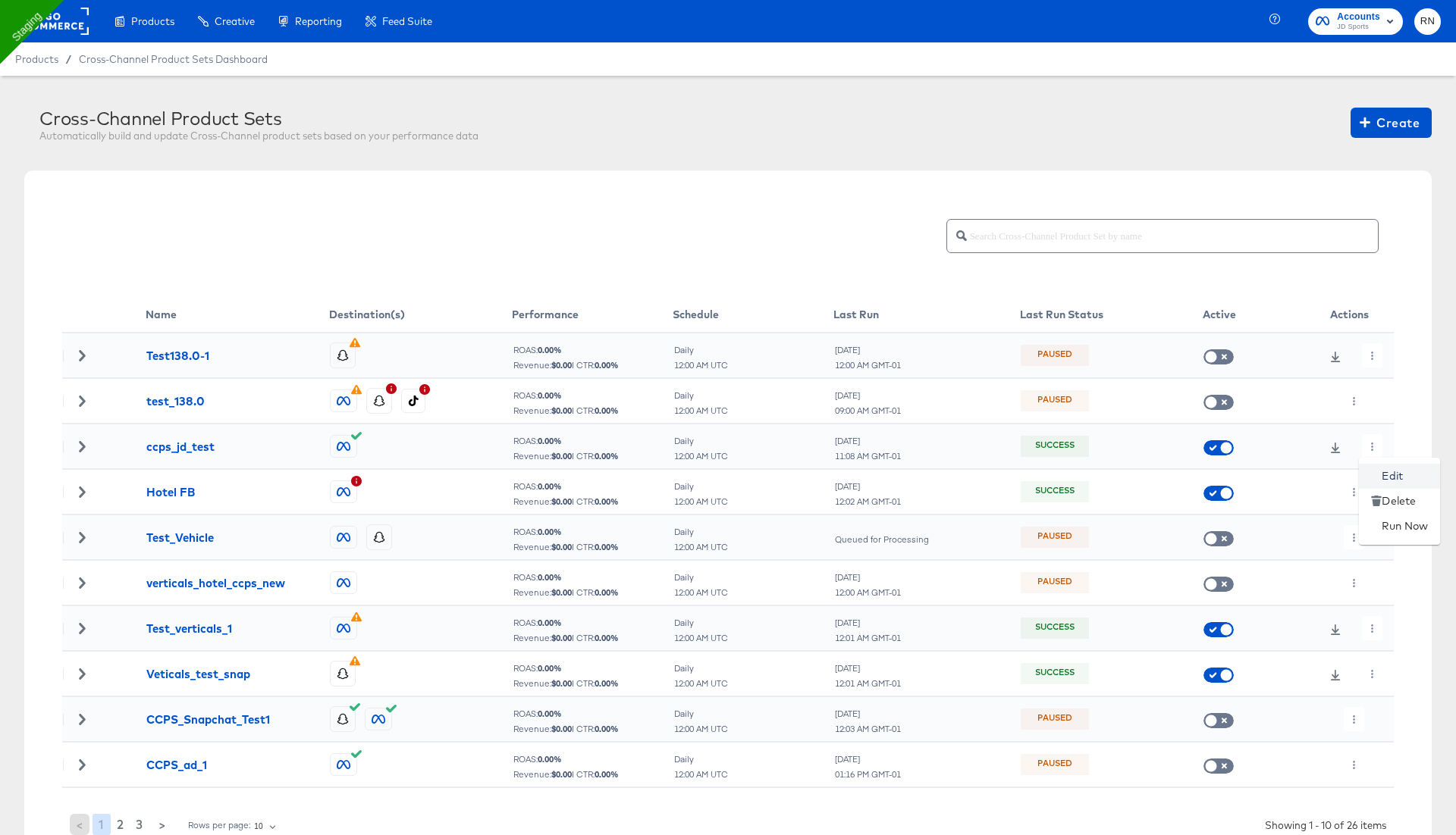
click at [1374, 476] on icon at bounding box center [1377, 476] width 11 height 11
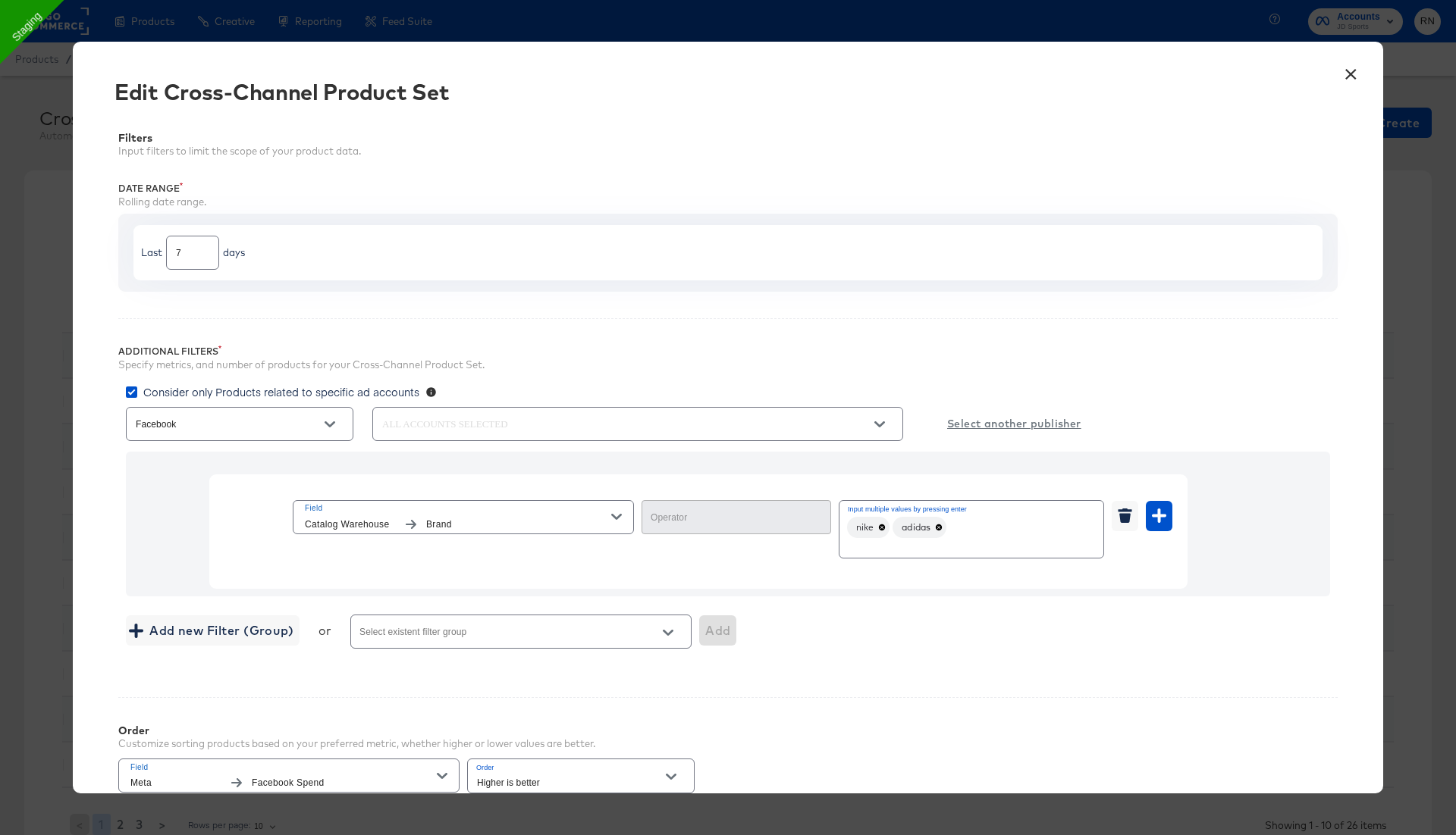
type input "In"
click at [1353, 71] on button "×" at bounding box center [1350, 70] width 27 height 27
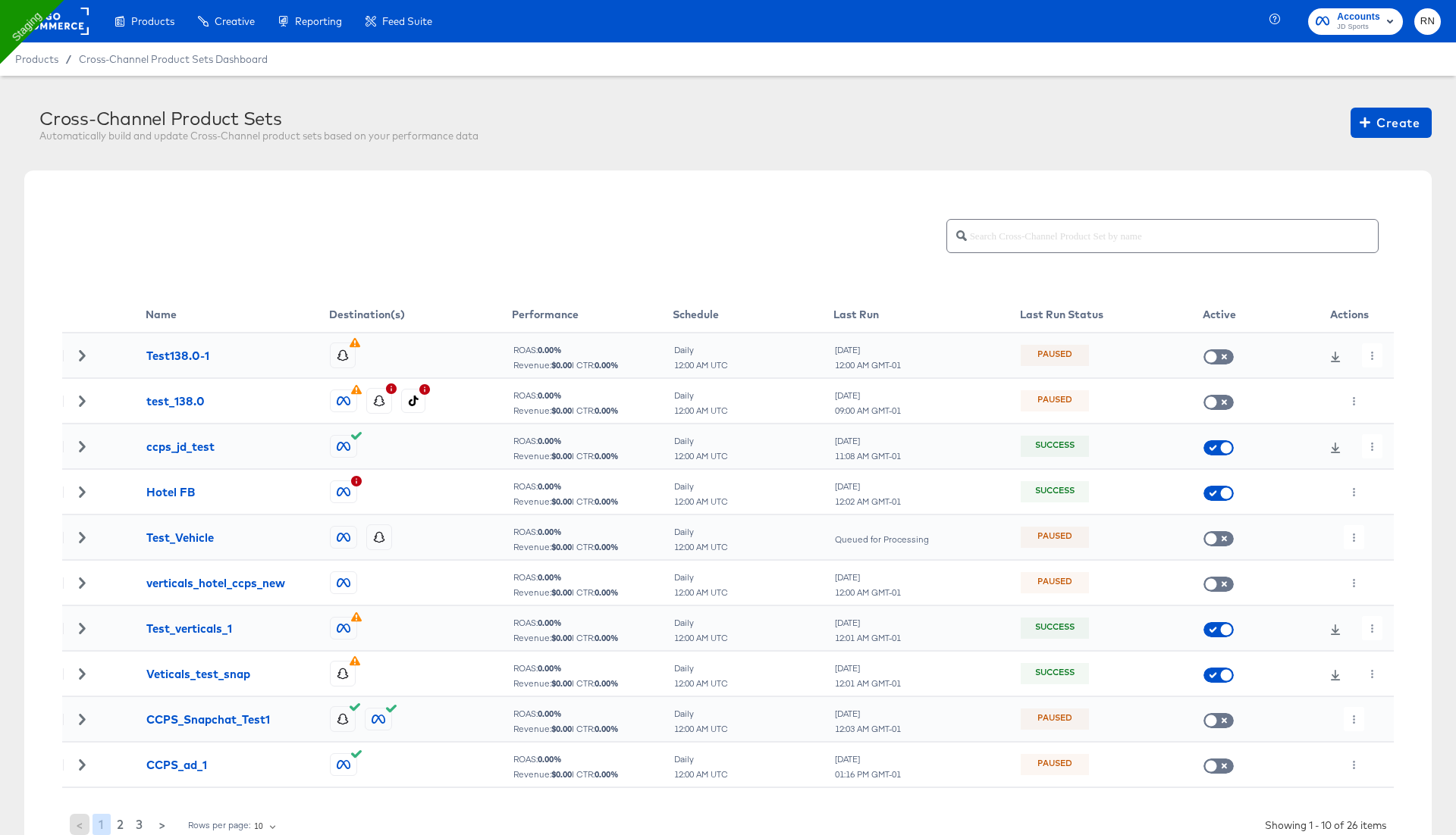
click at [82, 443] on icon at bounding box center [82, 447] width 6 height 11
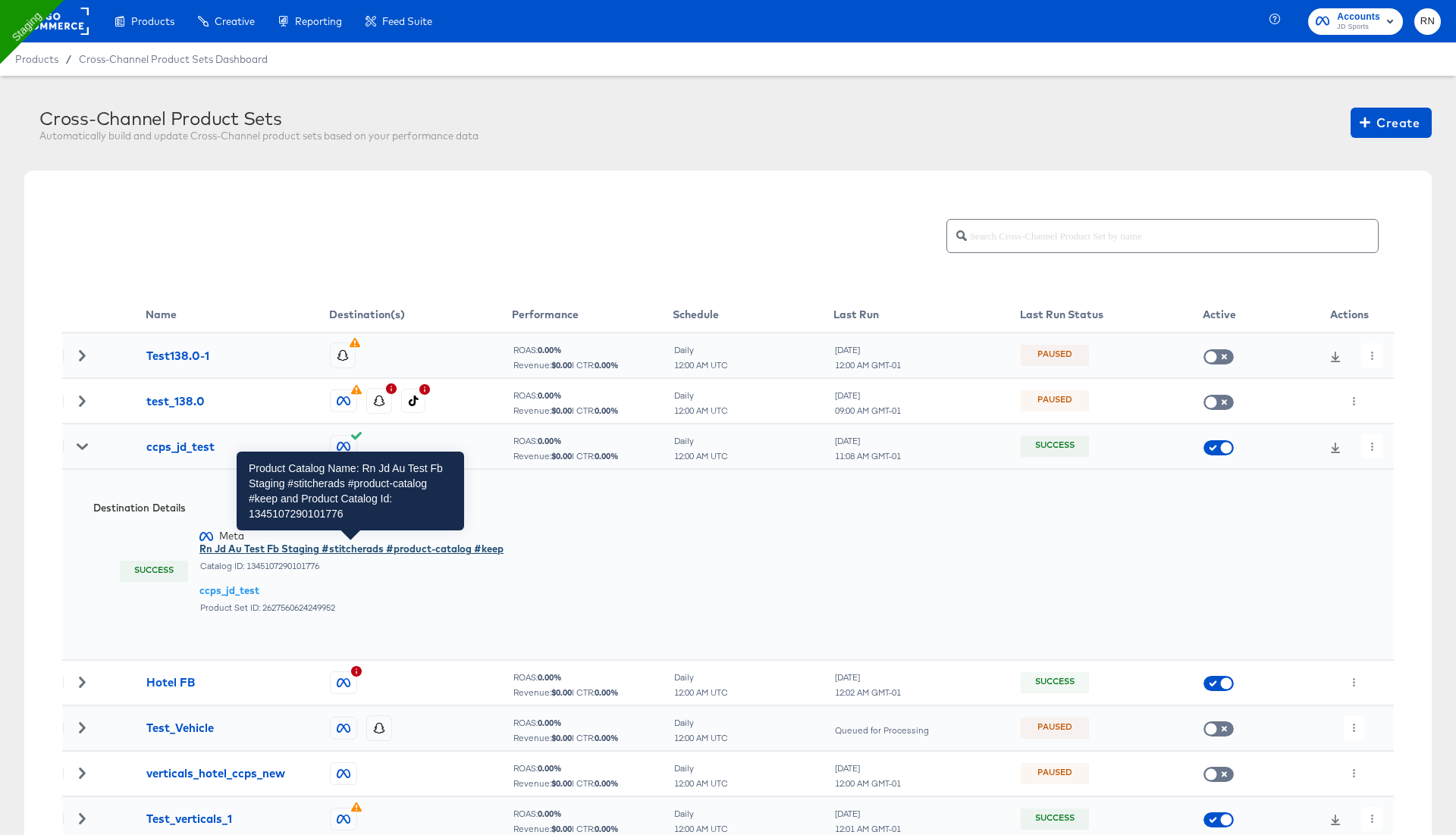
click at [260, 547] on div "Rn Jd Au Test Fb Staging #stitcherads #product-catalog #keep" at bounding box center [351, 549] width 304 height 14
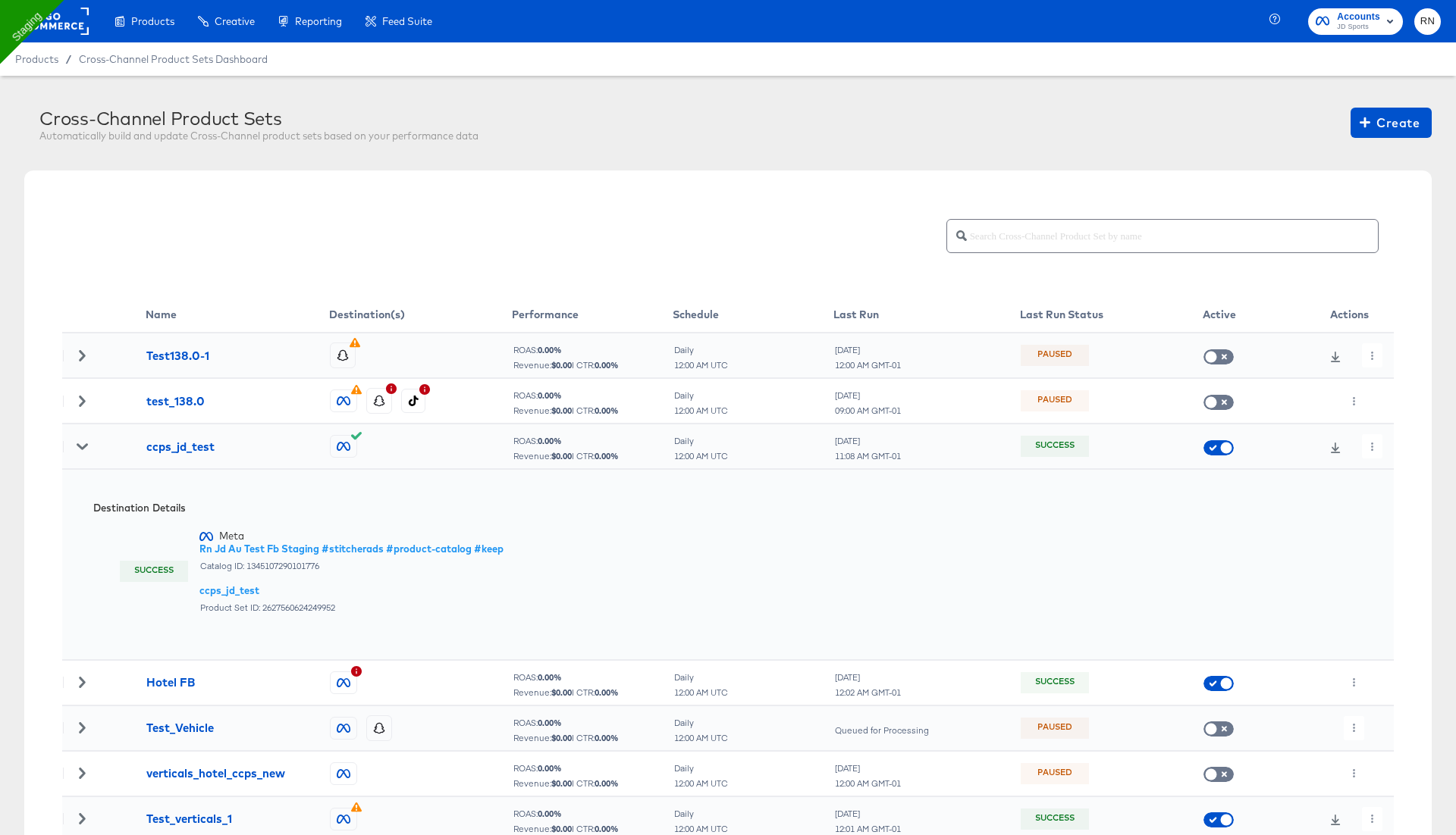
click at [249, 581] on div "Meta Rn Jd Au Test Fb Staging #stitcherads #product-catalog #keep Catalog ID: 1…" at bounding box center [351, 572] width 304 height 82
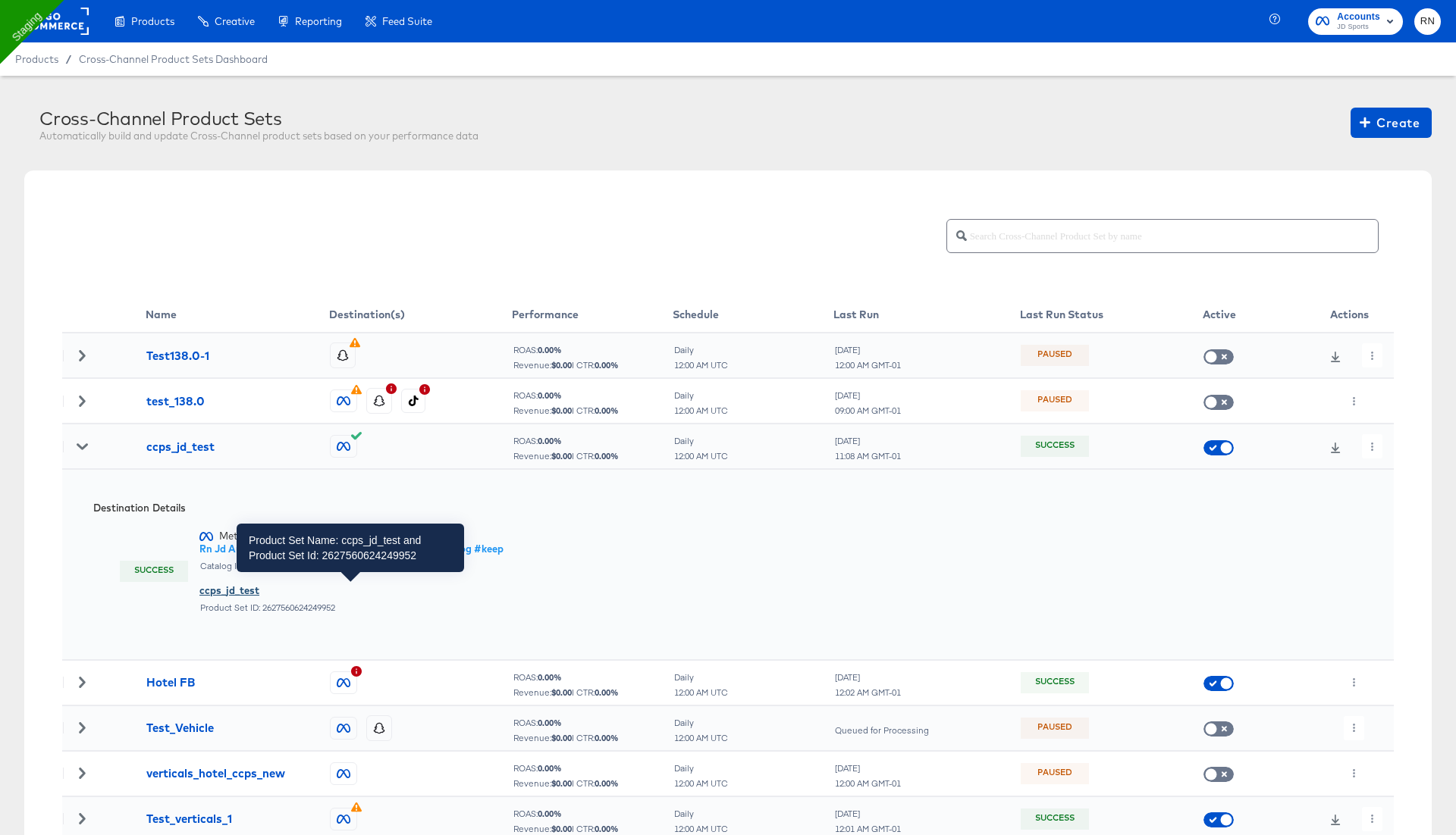
click at [238, 591] on div "ccps_jd_test" at bounding box center [351, 590] width 304 height 14
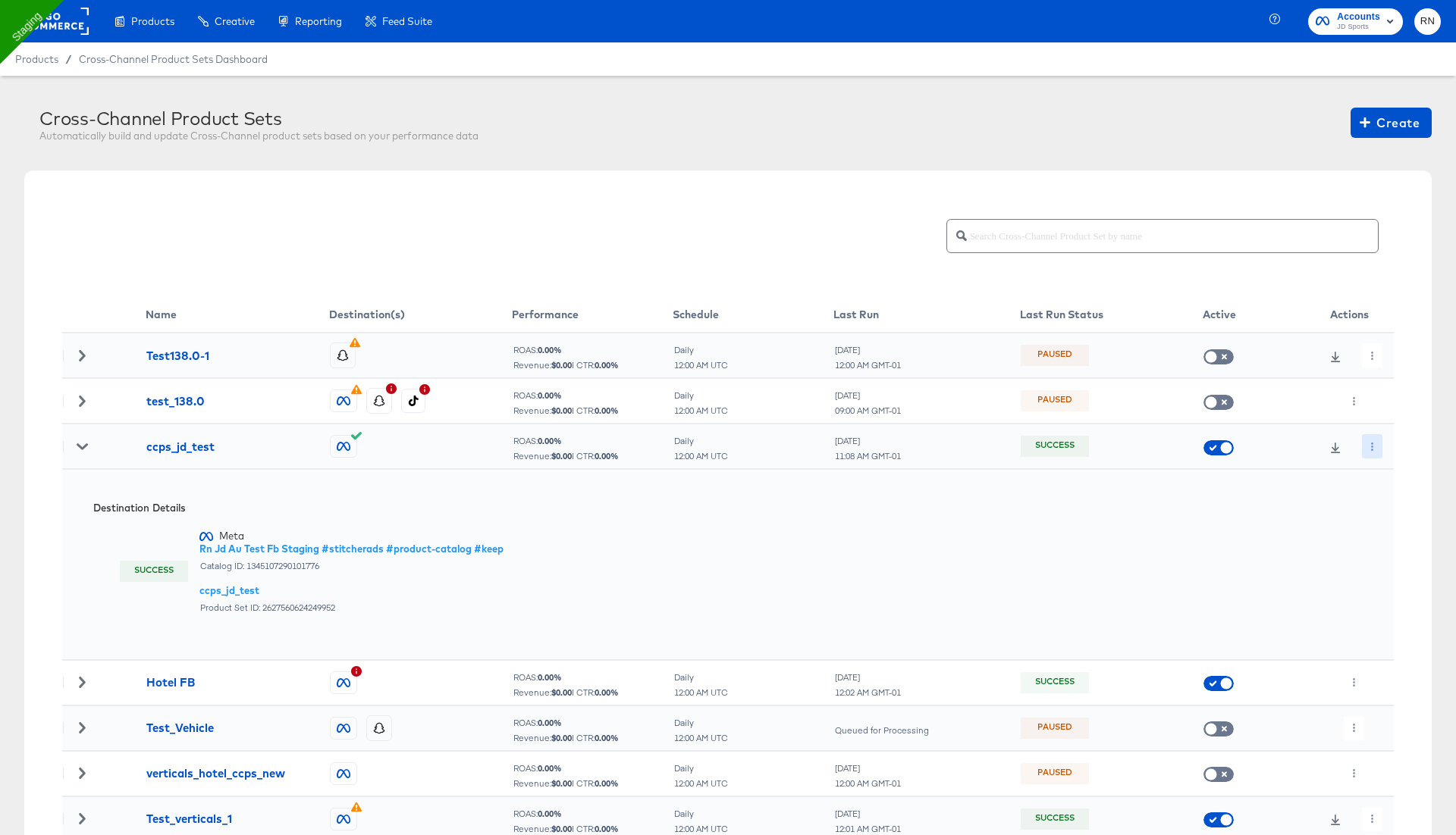
click at [1374, 444] on icon "button" at bounding box center [1372, 446] width 9 height 9
click at [1385, 471] on li "Edit" at bounding box center [1399, 477] width 81 height 25
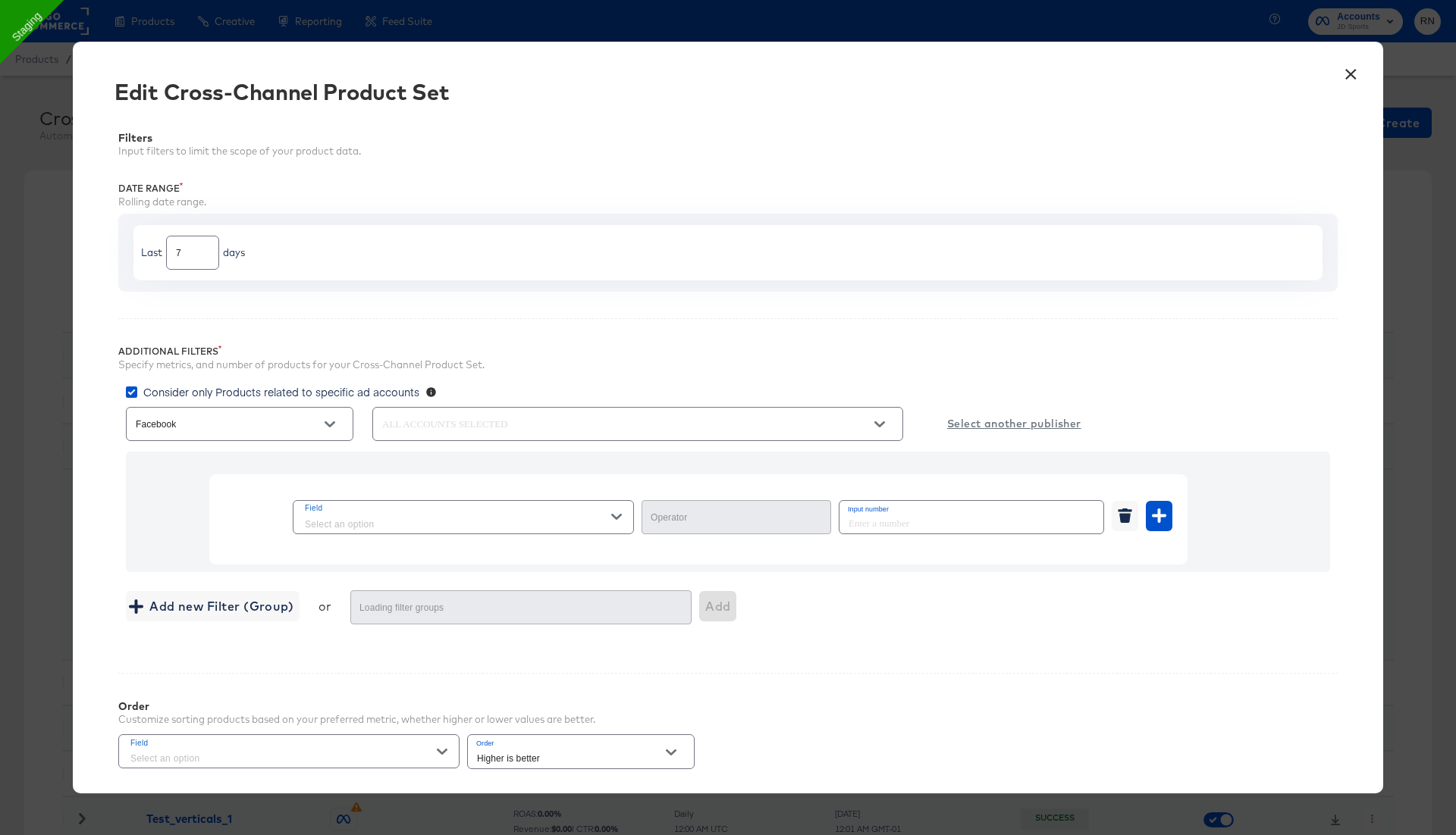
type input "In"
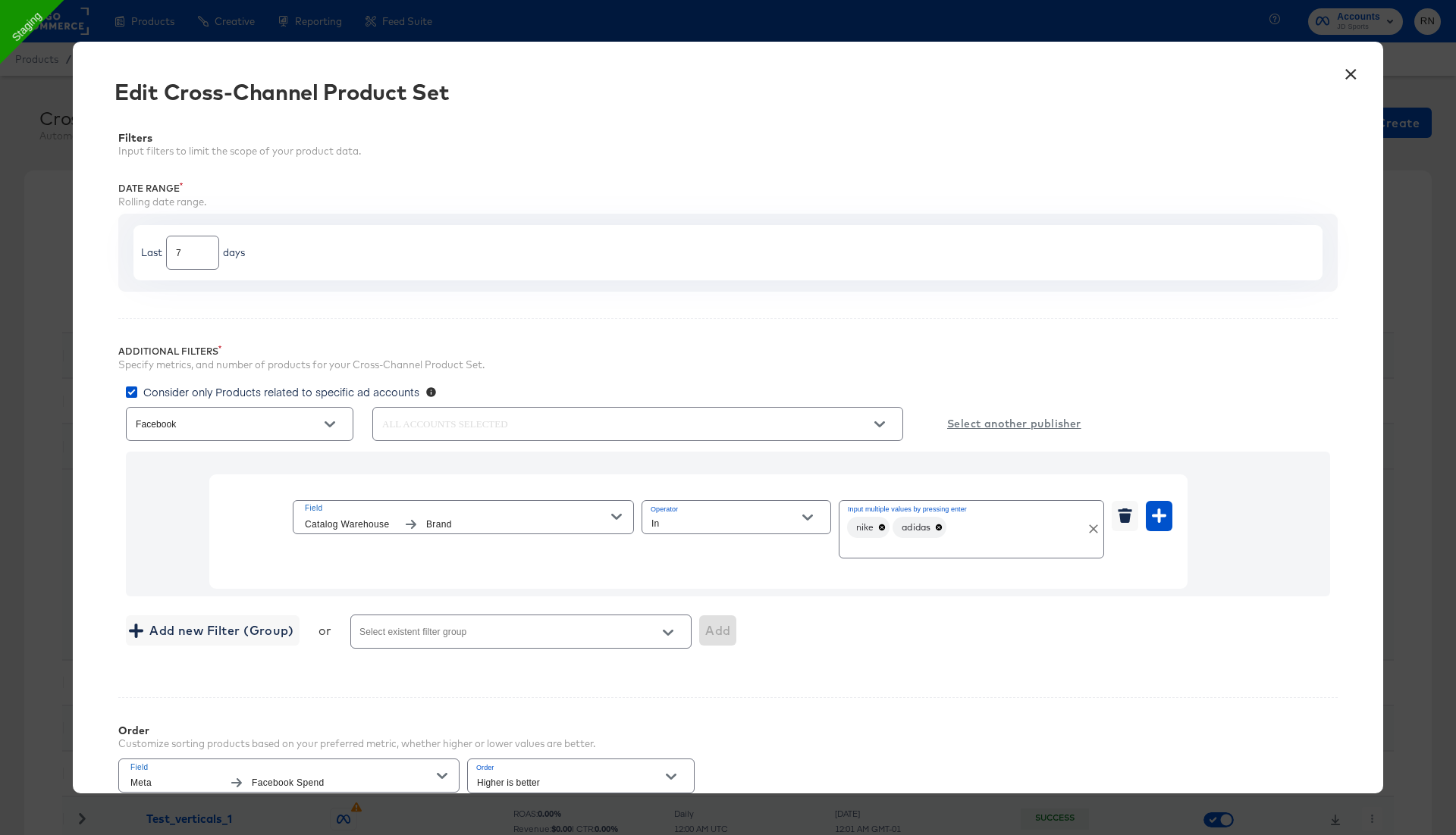
click at [879, 523] on span "nike" at bounding box center [864, 528] width 35 height 9
click at [881, 525] on icon at bounding box center [882, 528] width 6 height 6
click at [920, 521] on div "adidas" at bounding box center [971, 529] width 265 height 58
type input "Nike"
type input "Crocs"
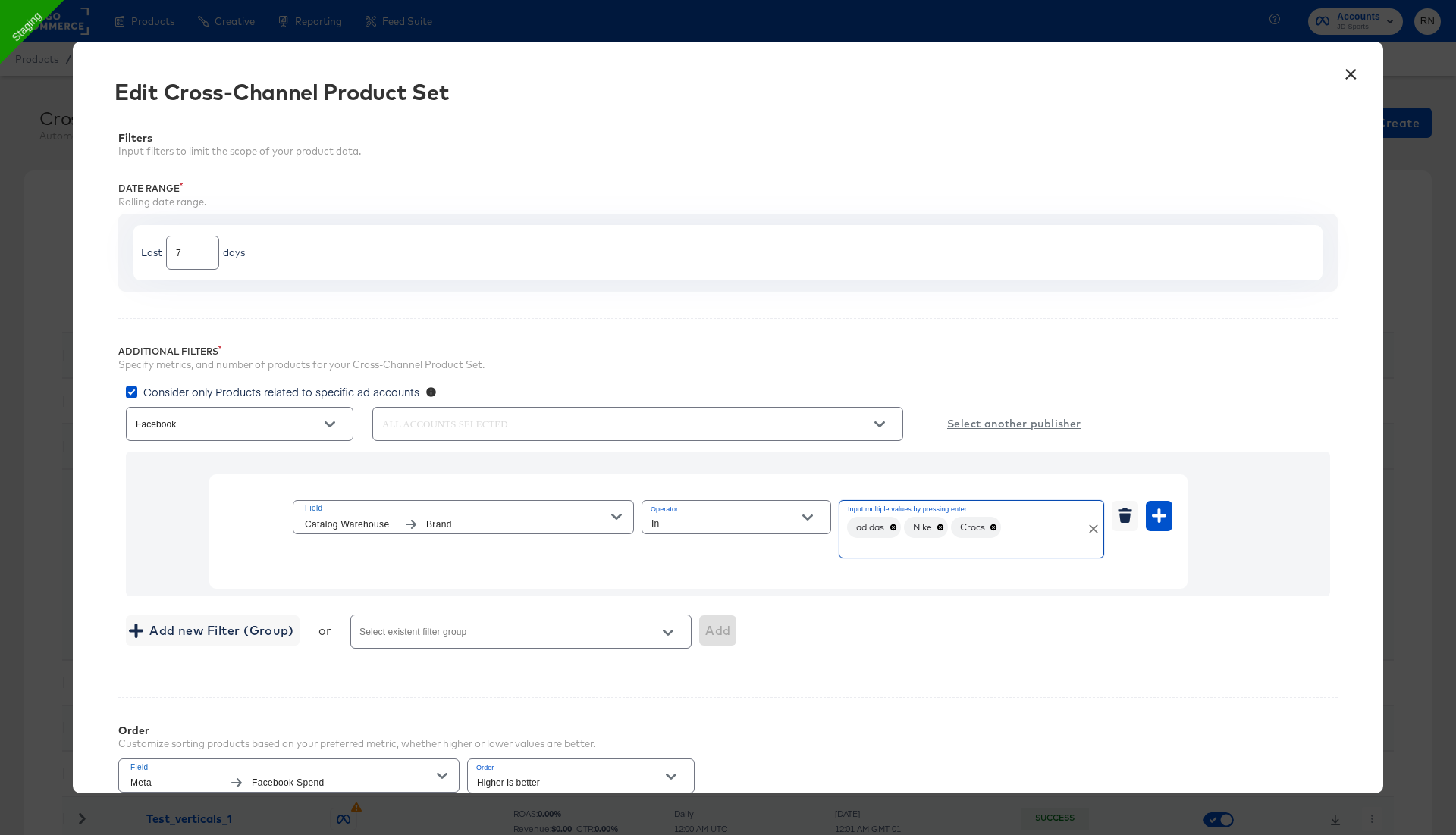
click at [896, 525] on icon at bounding box center [893, 528] width 6 height 6
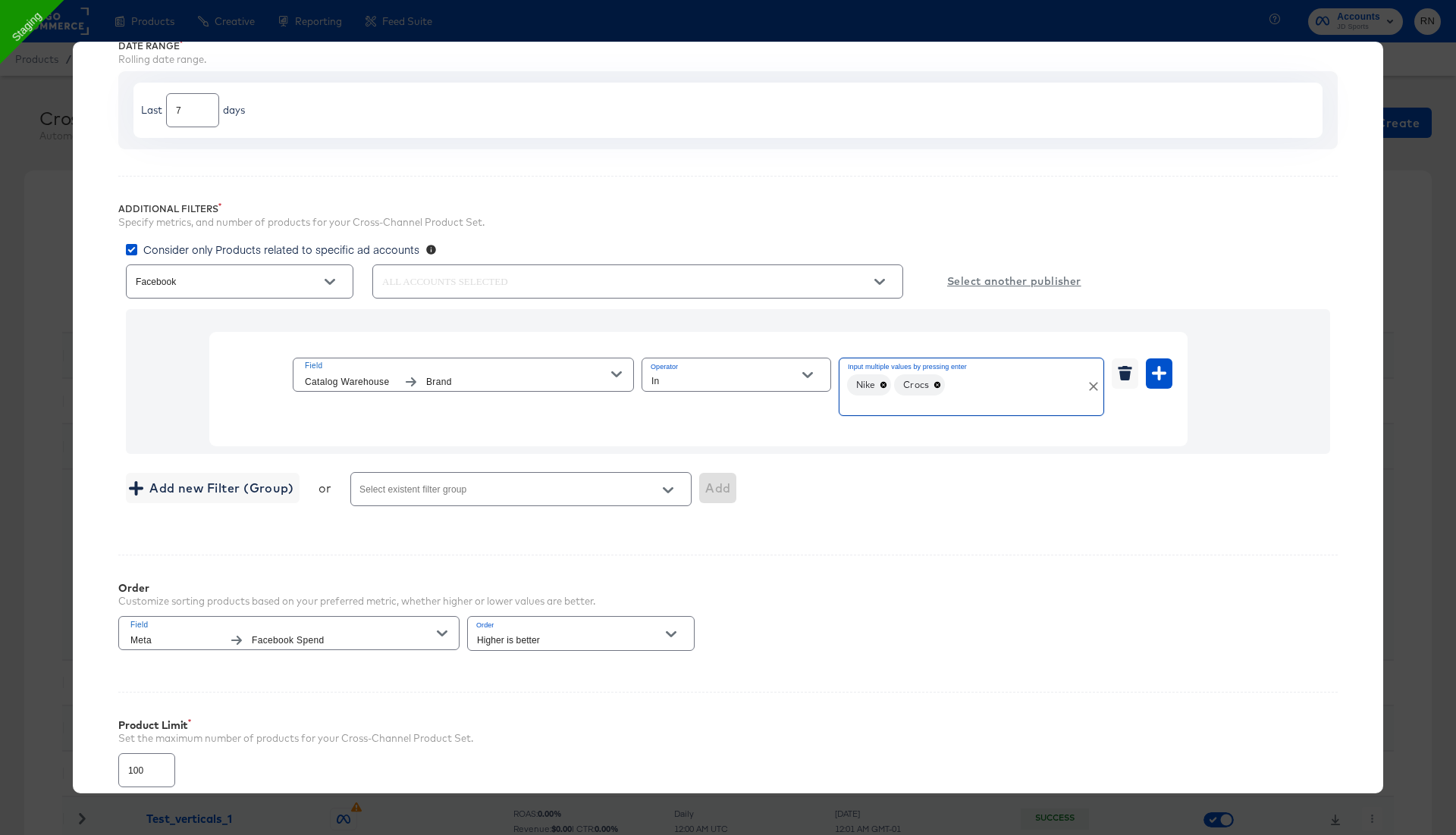
scroll to position [270, 0]
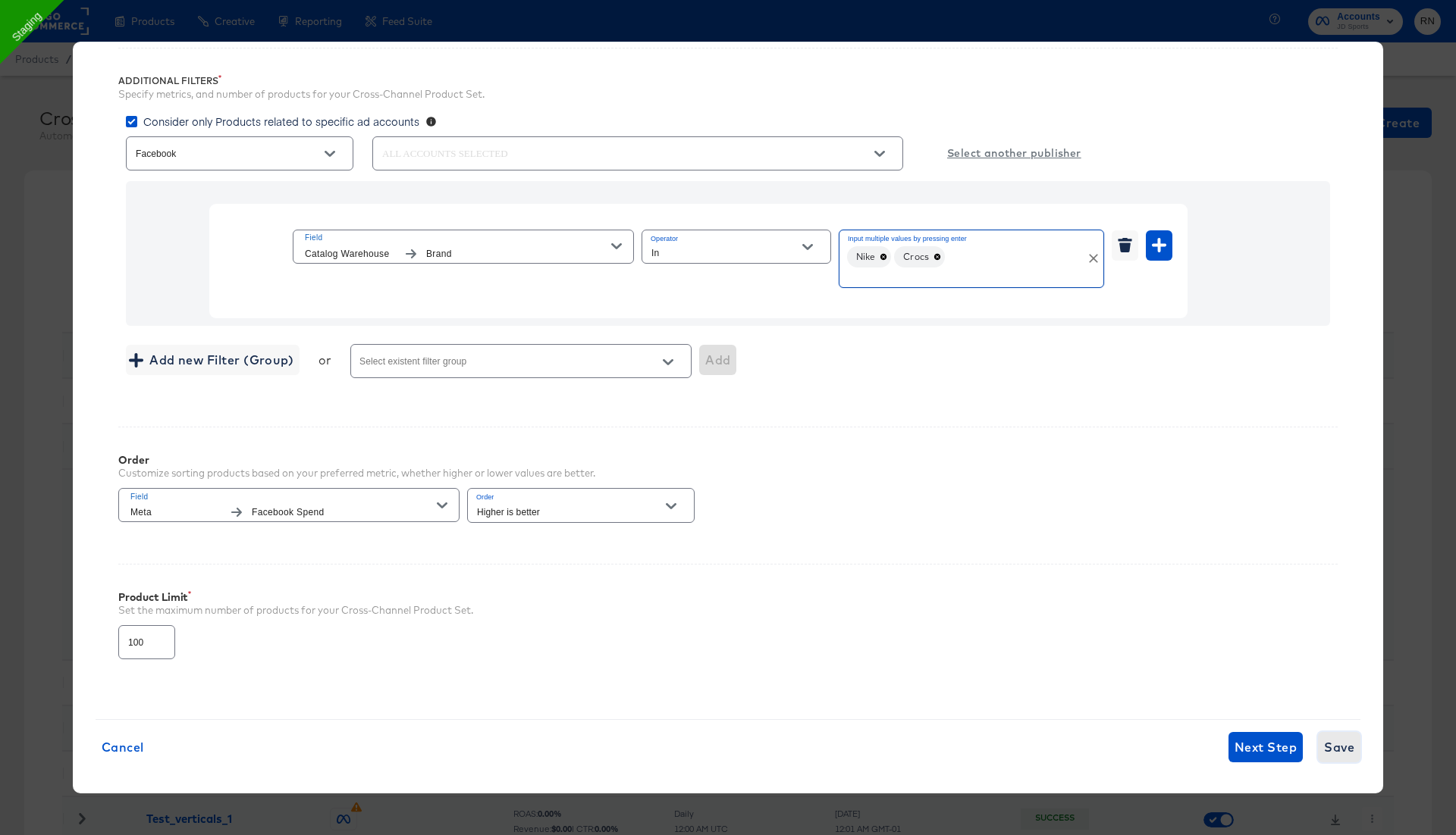
click at [1341, 744] on span "Save" at bounding box center [1339, 747] width 31 height 21
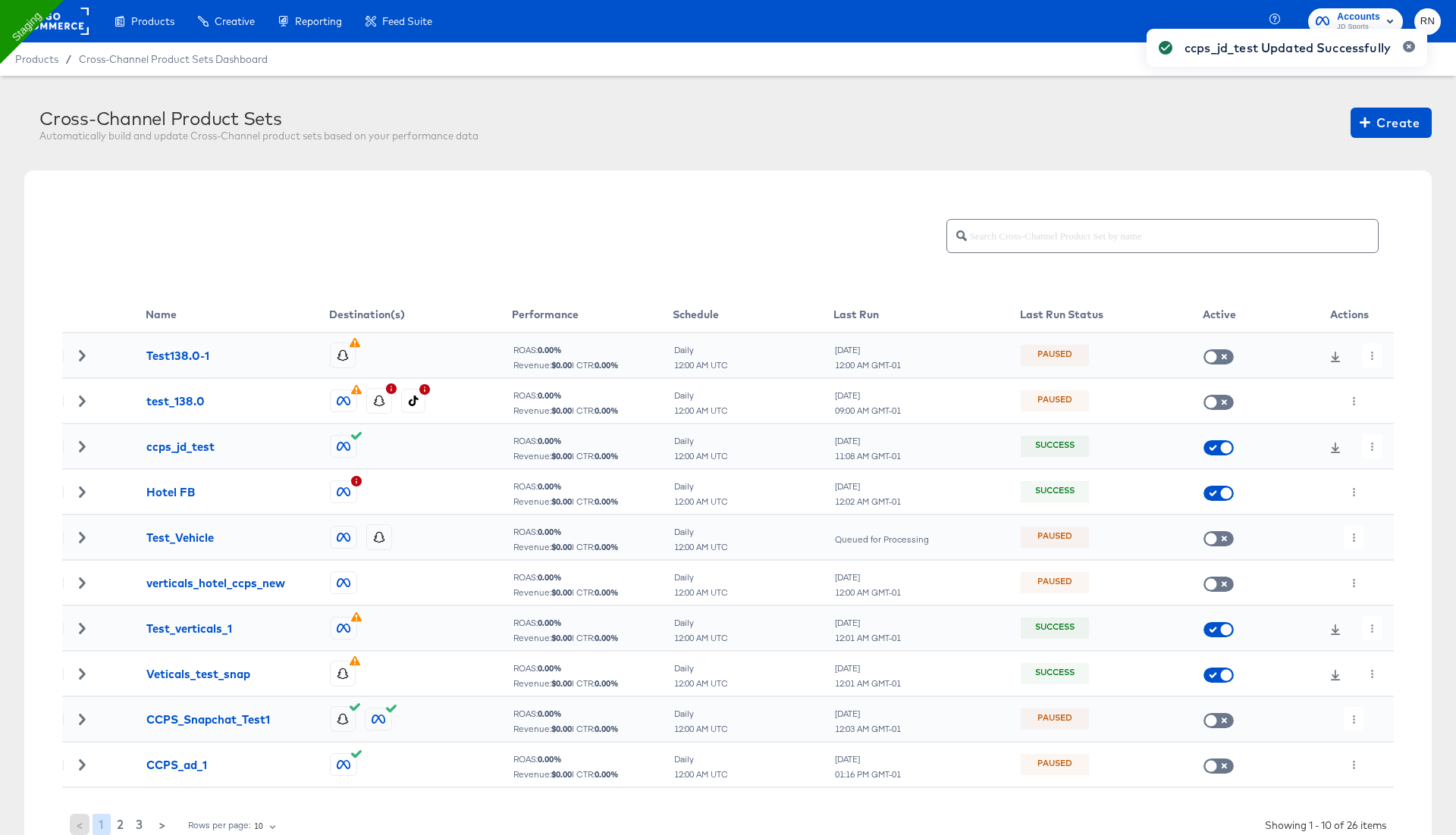
click at [1370, 446] on div "ccps_jd_test Updated Successfully" at bounding box center [1287, 390] width 311 height 753
click at [1375, 445] on icon "button" at bounding box center [1372, 446] width 9 height 9
click at [1389, 530] on li "Run Now" at bounding box center [1399, 526] width 81 height 25
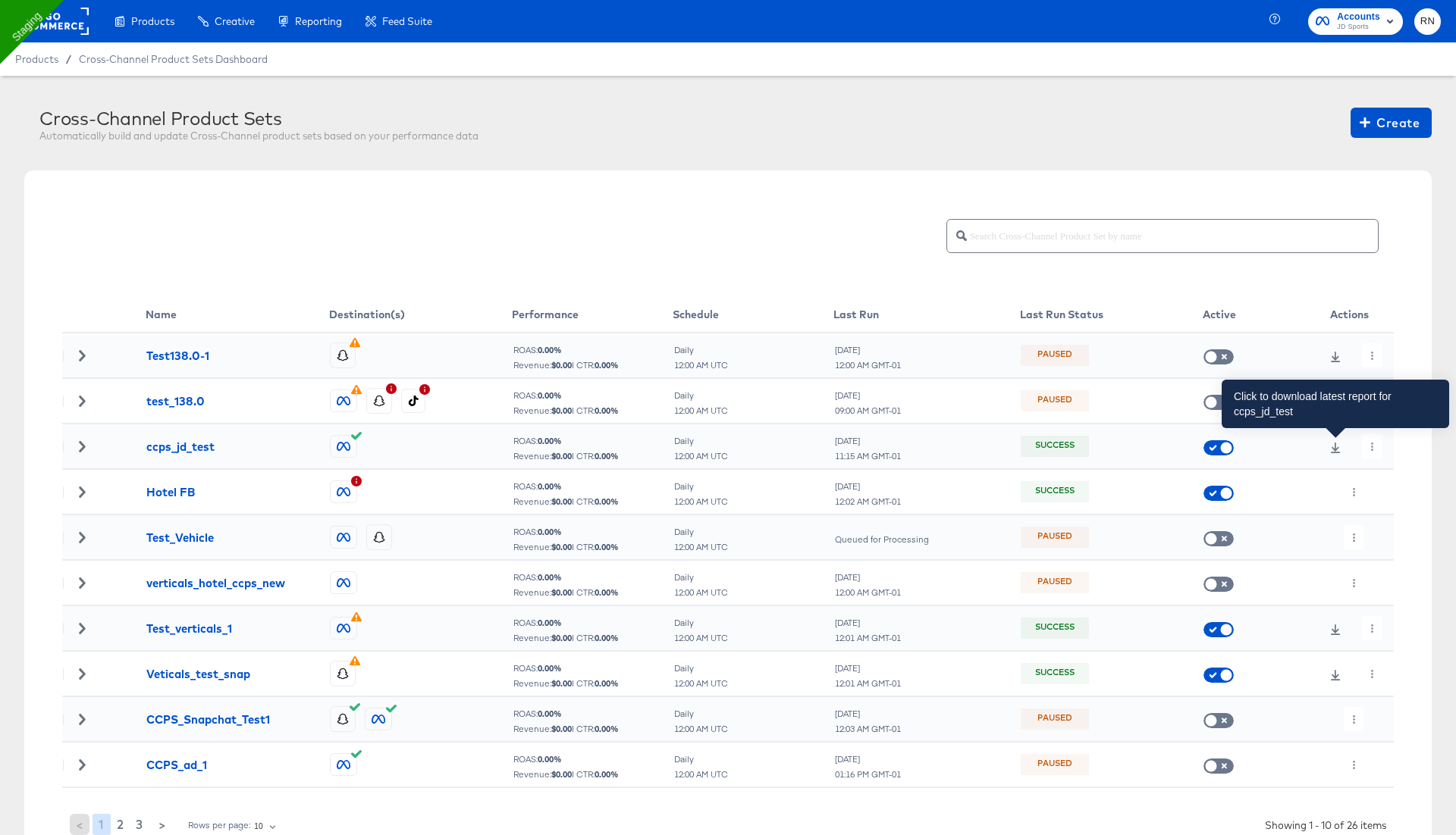
click at [1339, 444] on icon at bounding box center [1335, 448] width 11 height 11
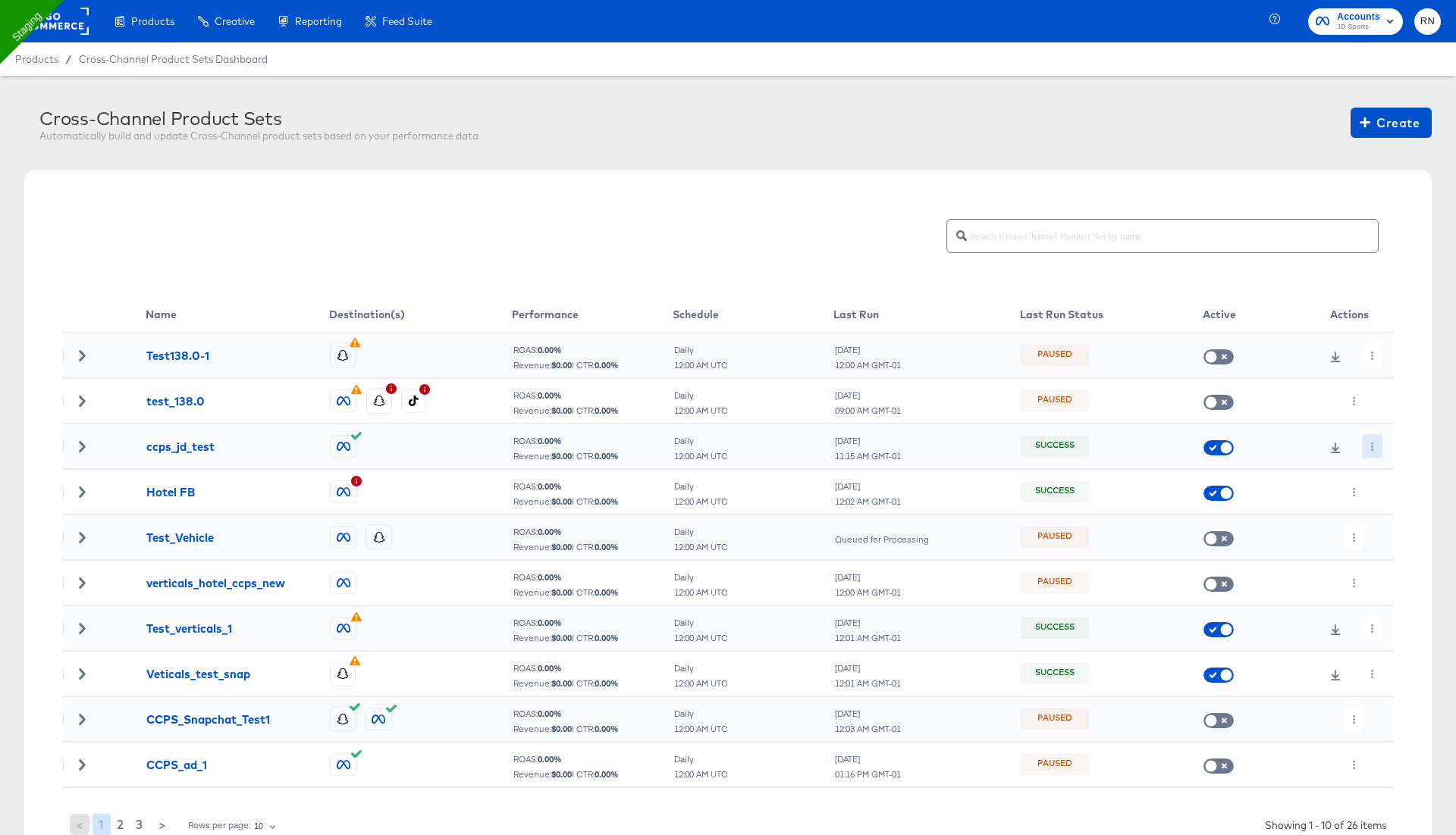
click at [1378, 448] on button "button" at bounding box center [1372, 446] width 20 height 24
click at [1400, 475] on li "Edit" at bounding box center [1399, 477] width 81 height 25
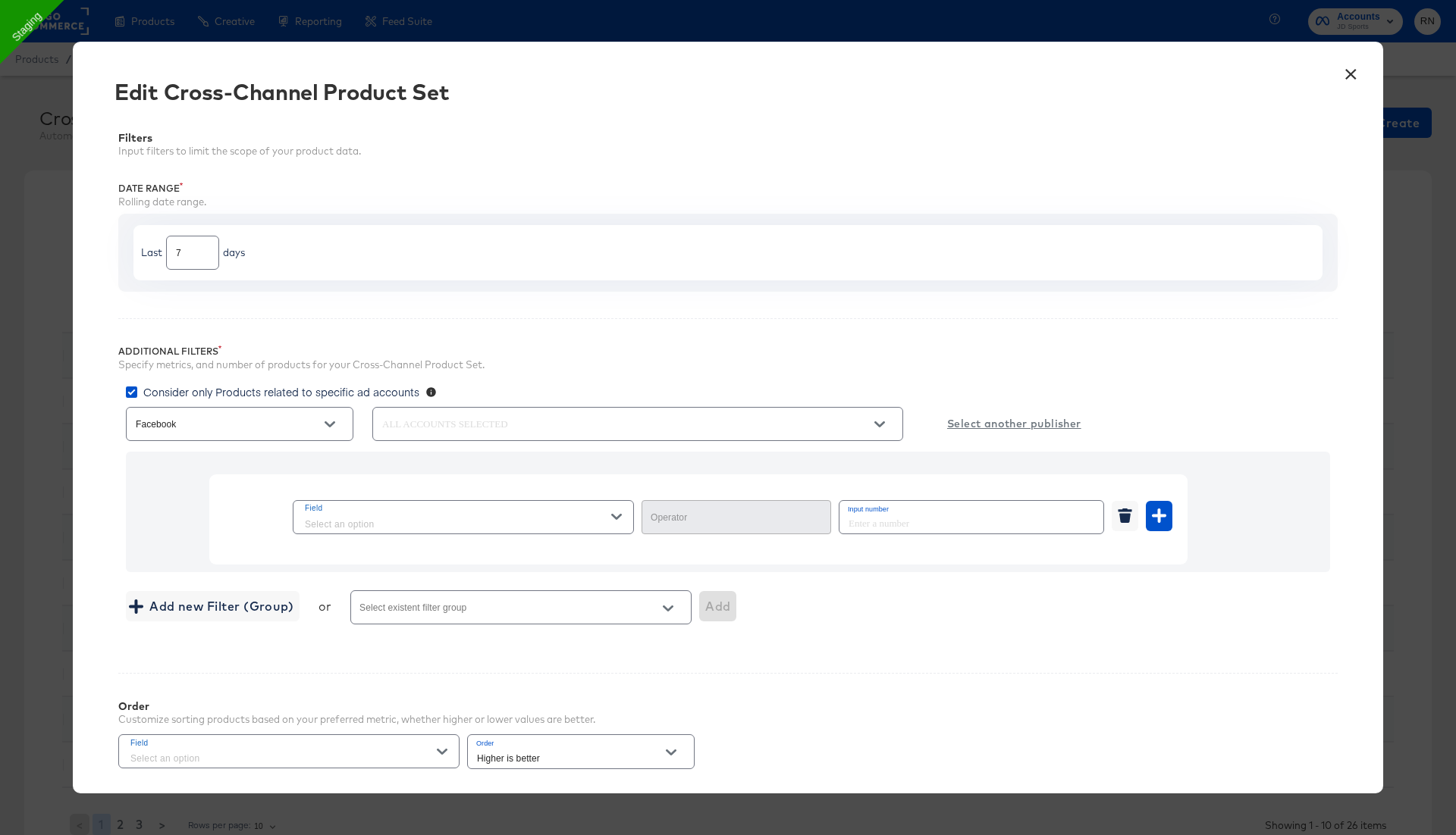
type input "In"
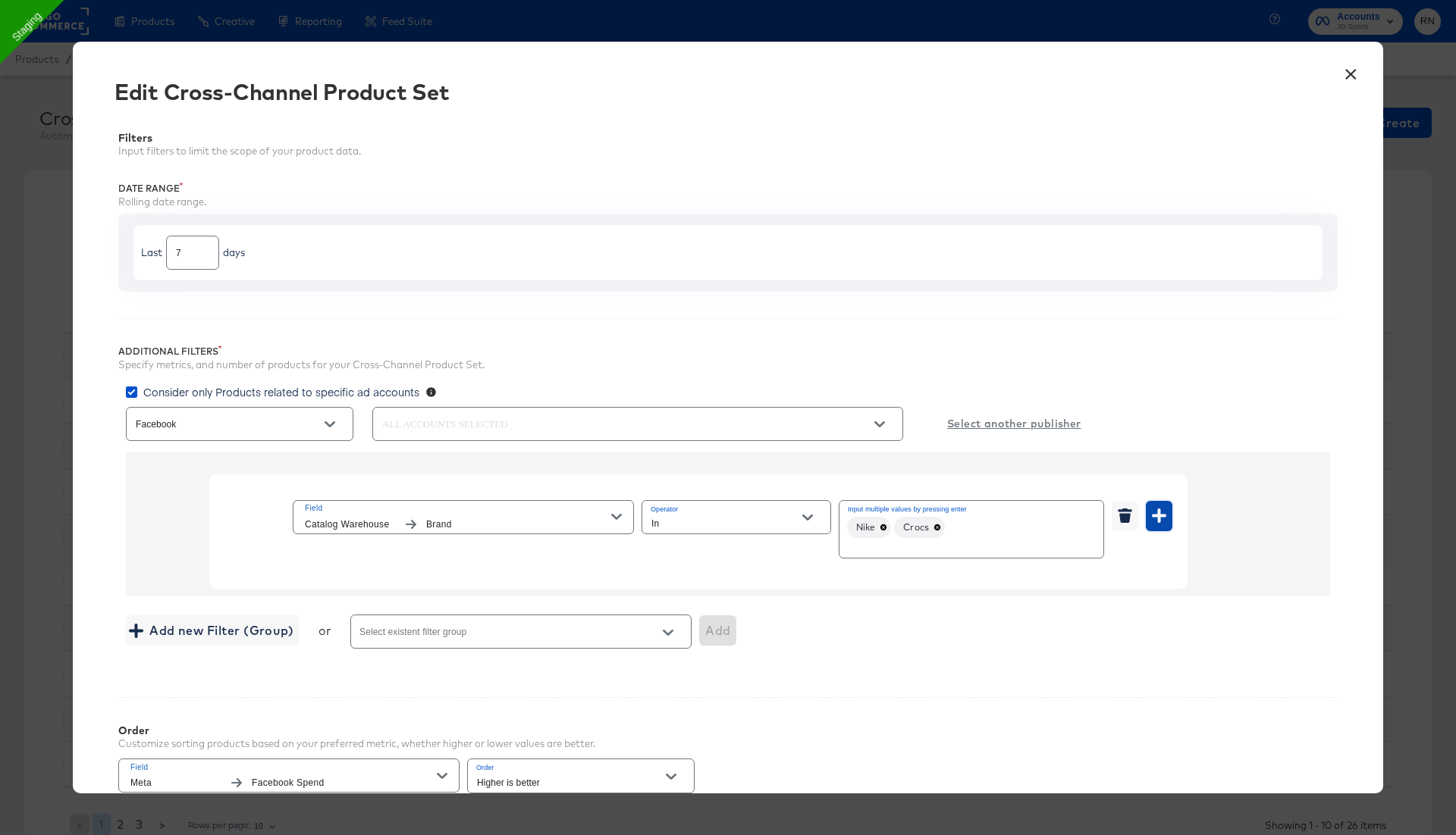
click at [1157, 510] on icon "button" at bounding box center [1159, 516] width 14 height 14
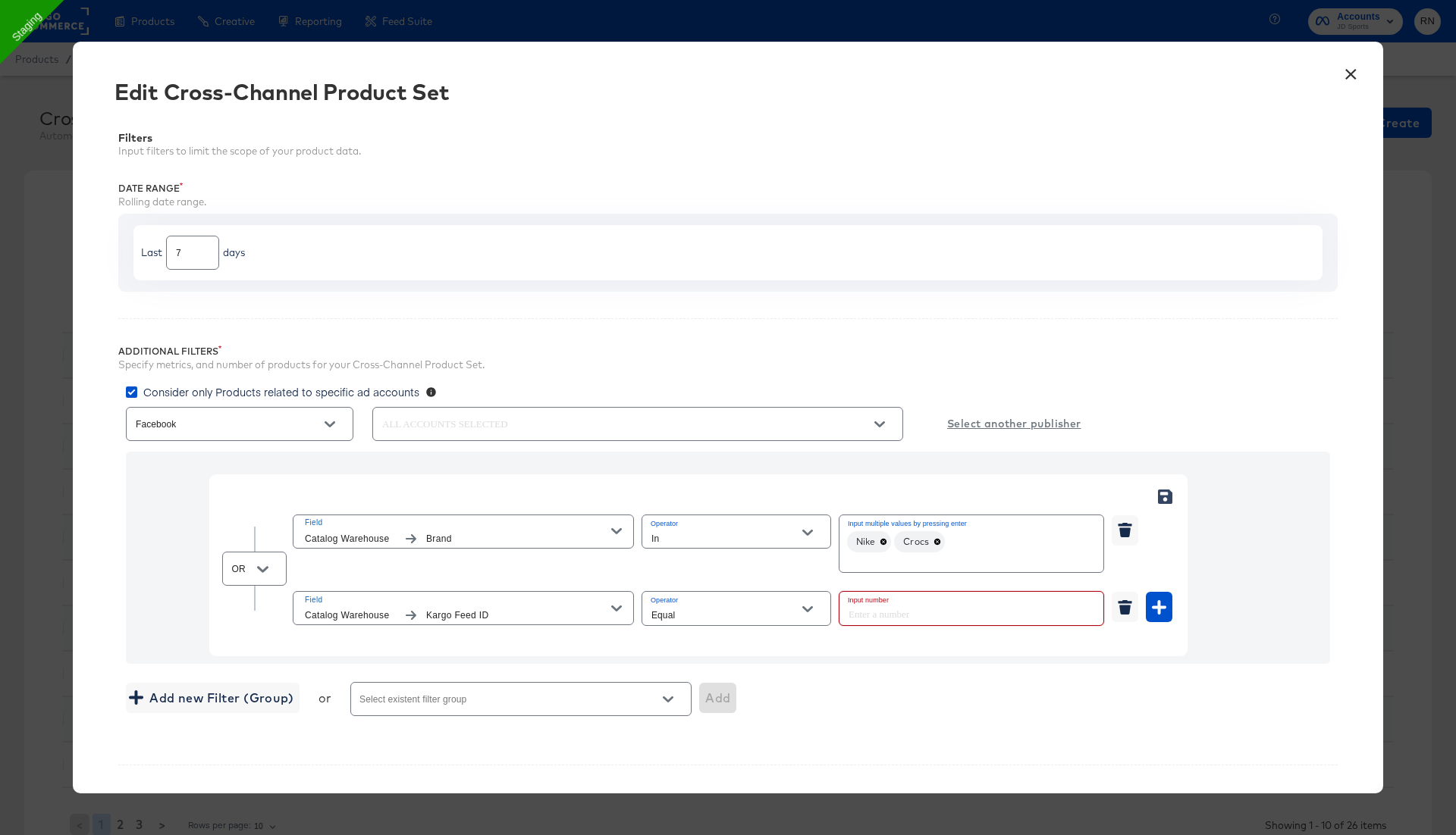
click at [922, 601] on input "number" at bounding box center [966, 608] width 255 height 33
click at [763, 608] on input "Equal" at bounding box center [724, 615] width 152 height 17
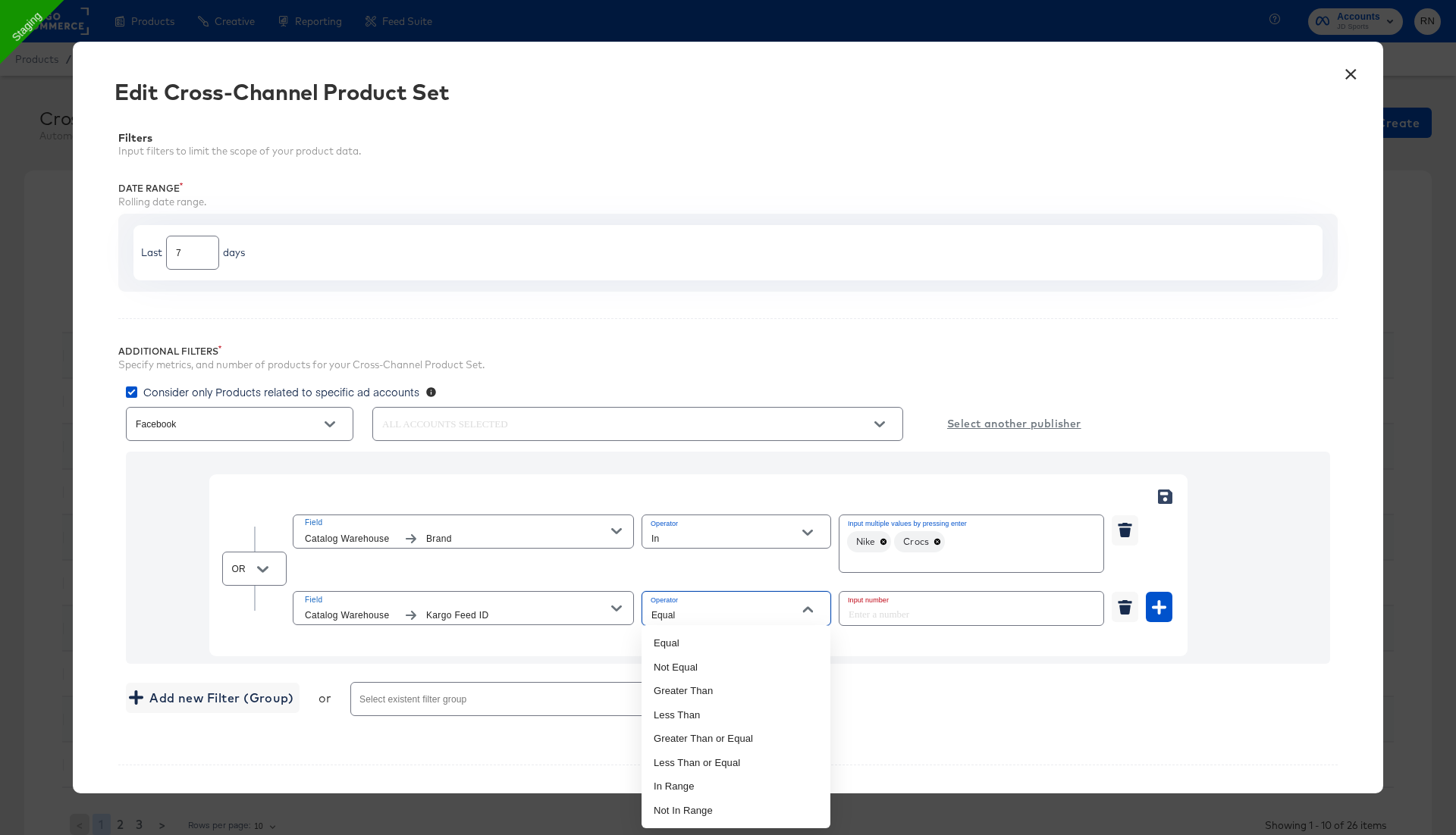
click at [611, 610] on icon "button" at bounding box center [617, 608] width 11 height 11
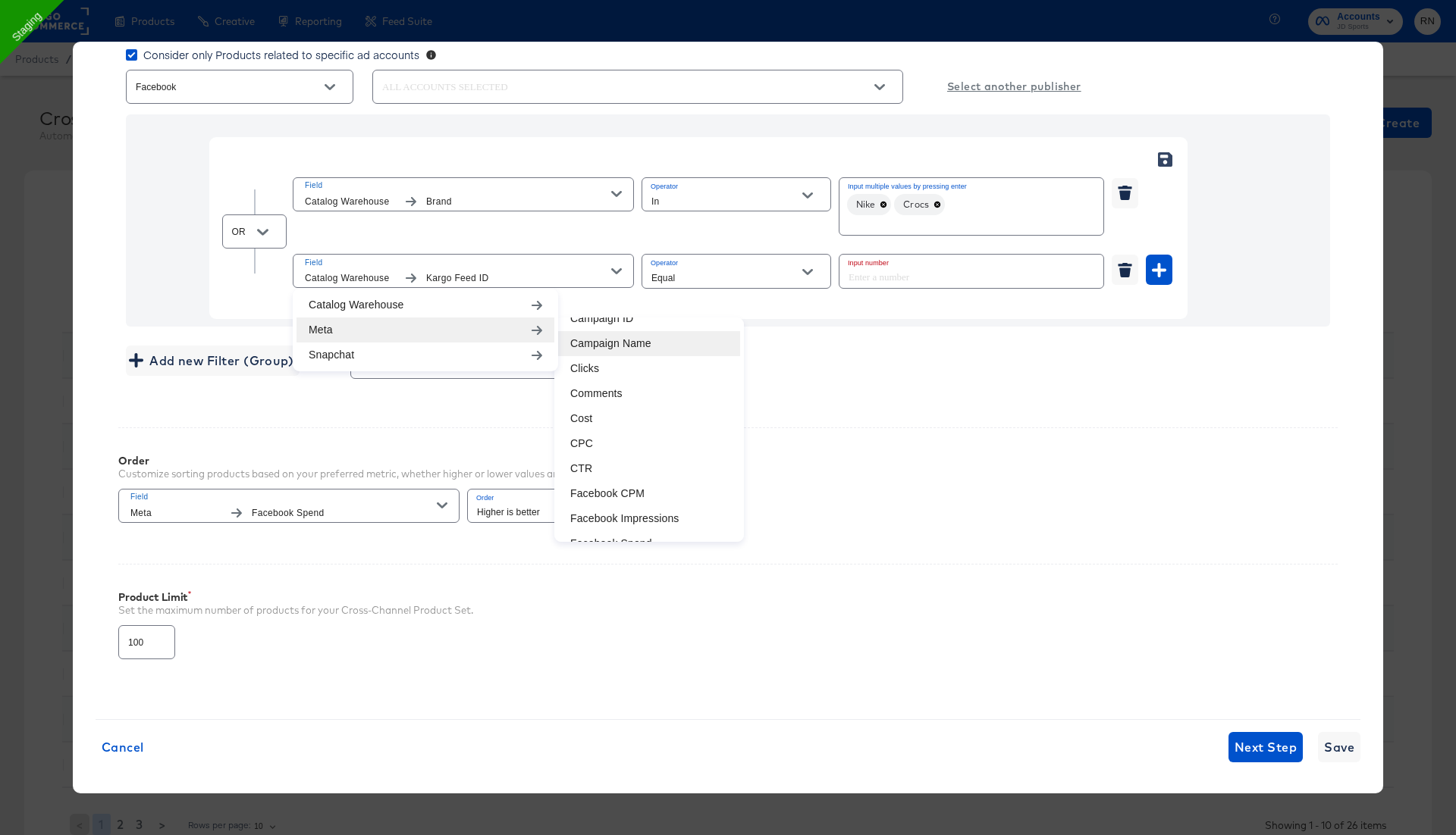
scroll to position [156, 0]
click at [621, 376] on li "Clicks" at bounding box center [649, 378] width 182 height 25
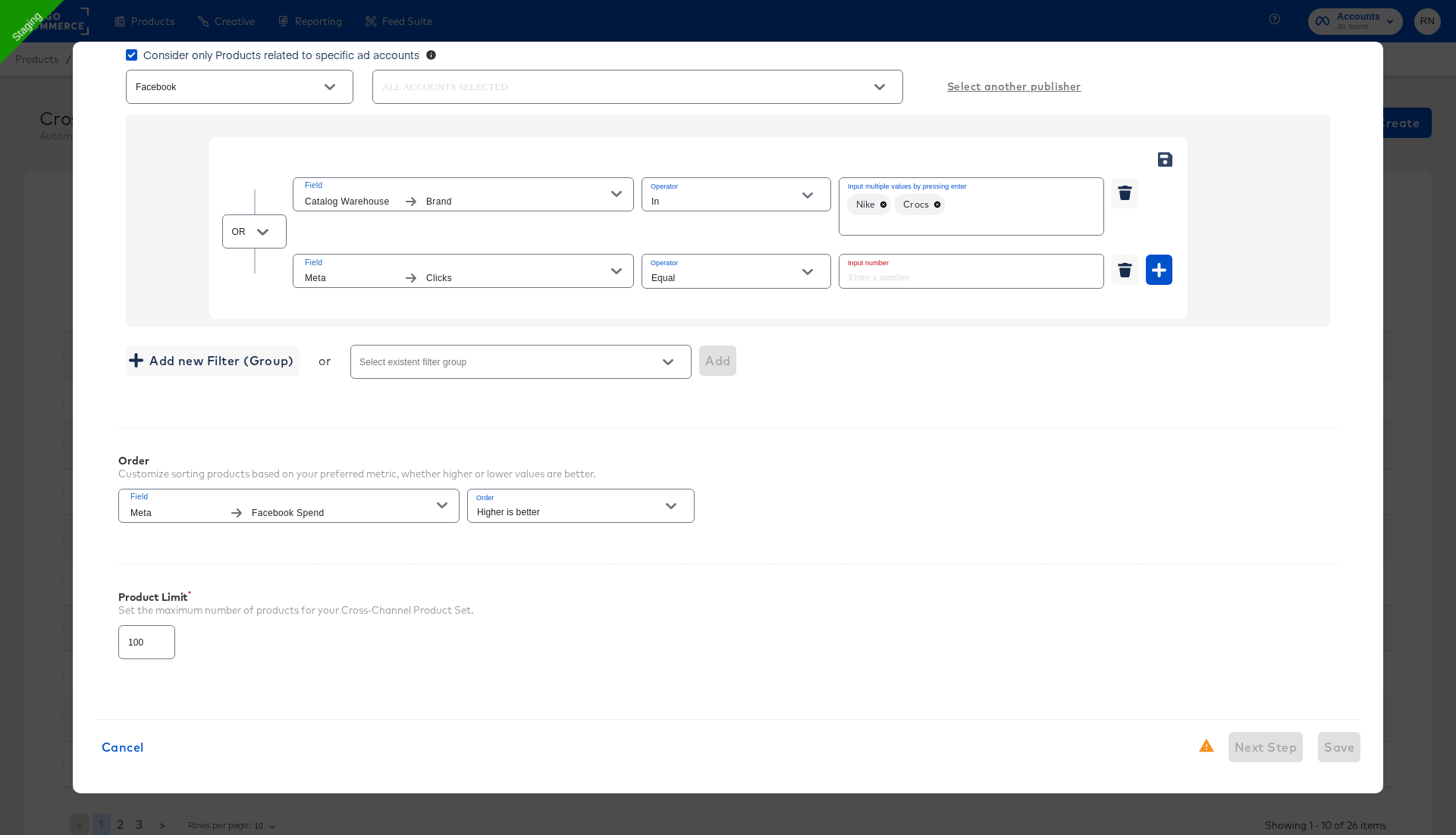
click at [686, 280] on input "Equal" at bounding box center [724, 278] width 152 height 17
click at [685, 442] on li "In Range" at bounding box center [736, 449] width 189 height 24
type input "In Range"
click at [901, 268] on input "number" at bounding box center [898, 271] width 118 height 33
type input "0"
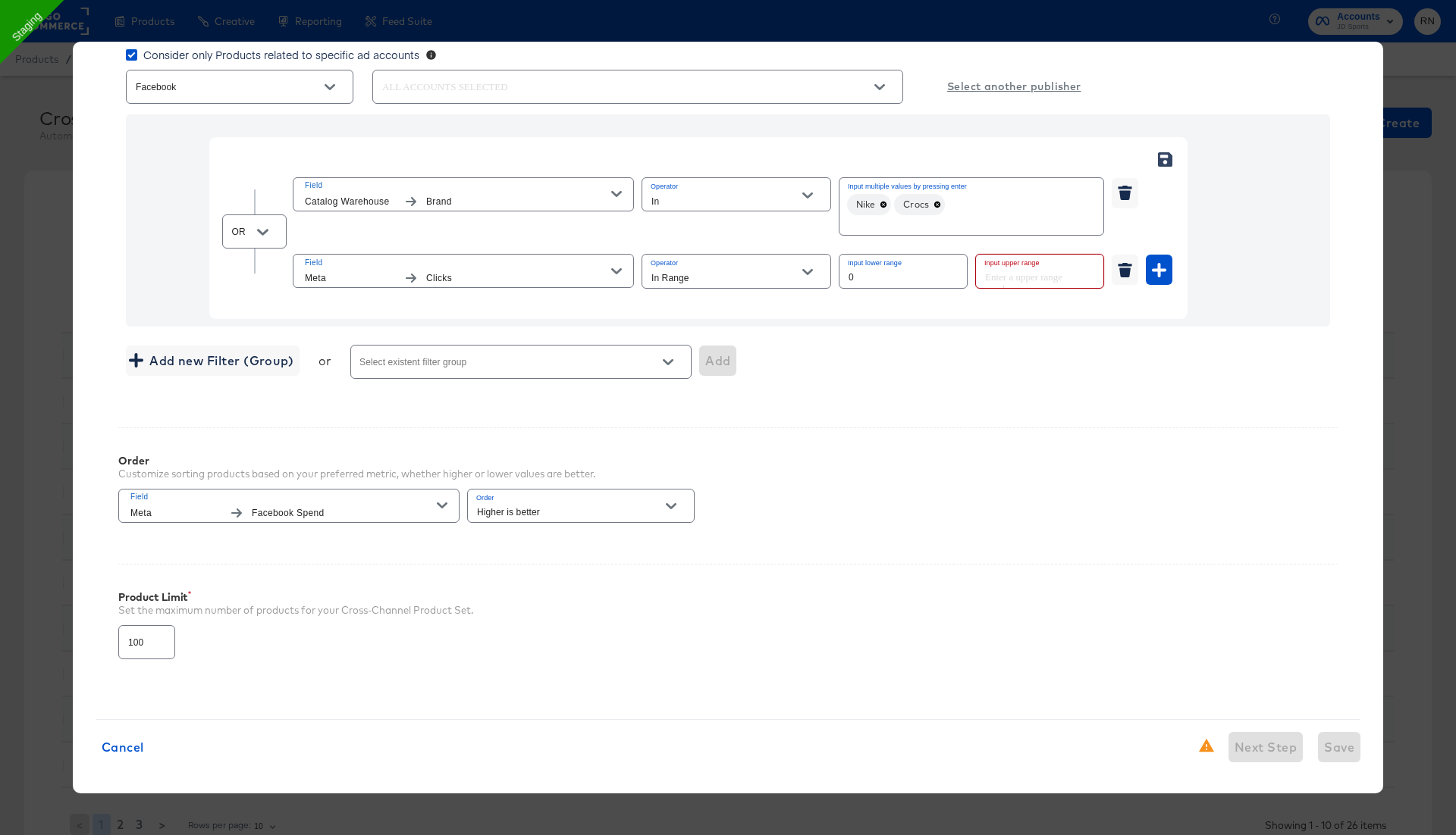
click at [1037, 278] on input "number" at bounding box center [1035, 271] width 118 height 33
type input "5000"
click at [1335, 745] on span "Save" at bounding box center [1339, 747] width 31 height 21
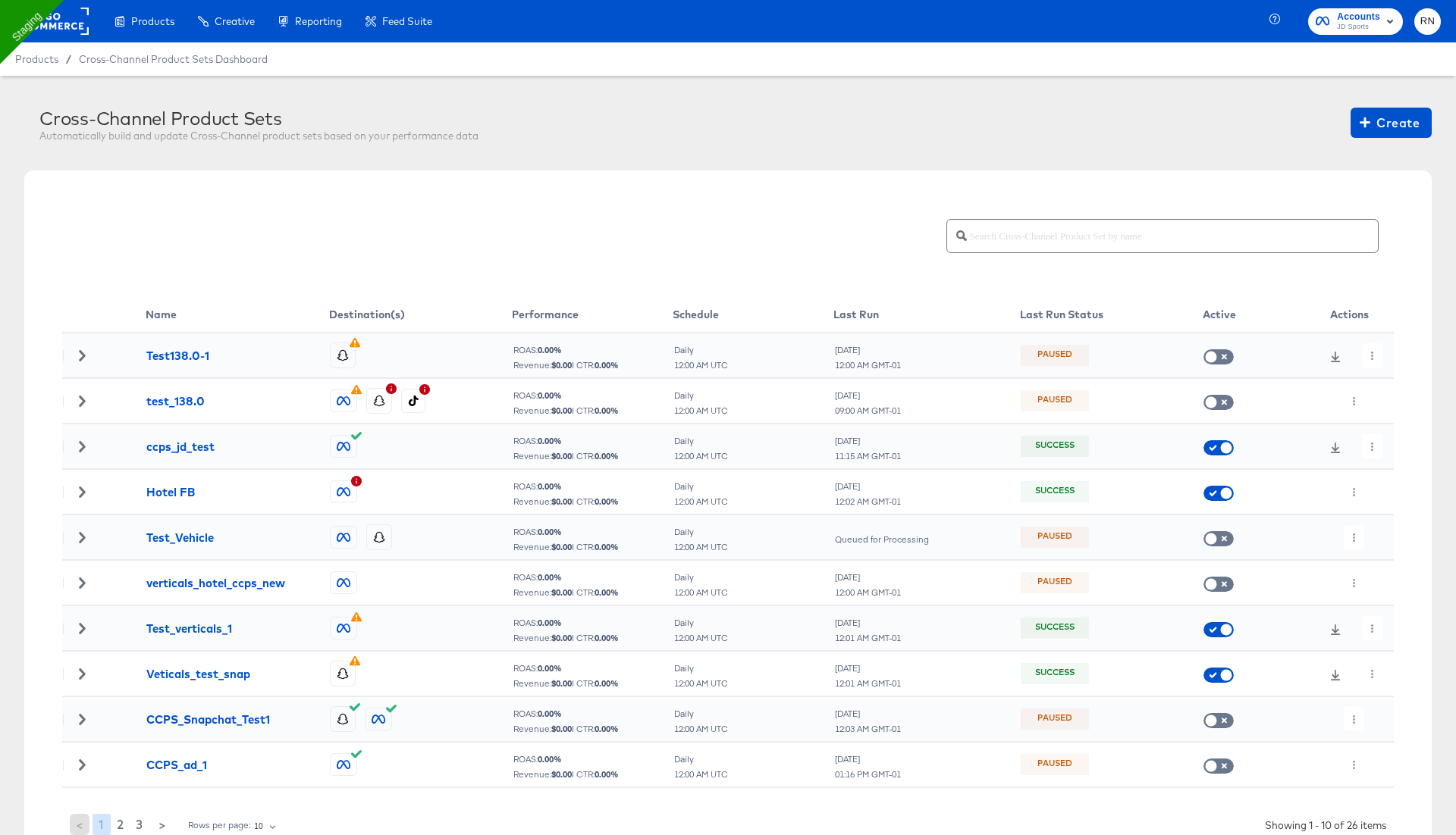
click at [1356, 448] on div at bounding box center [1367, 446] width 30 height 24
click at [1365, 448] on button "button" at bounding box center [1372, 446] width 20 height 24
click at [1381, 467] on li "Edit" at bounding box center [1399, 477] width 81 height 25
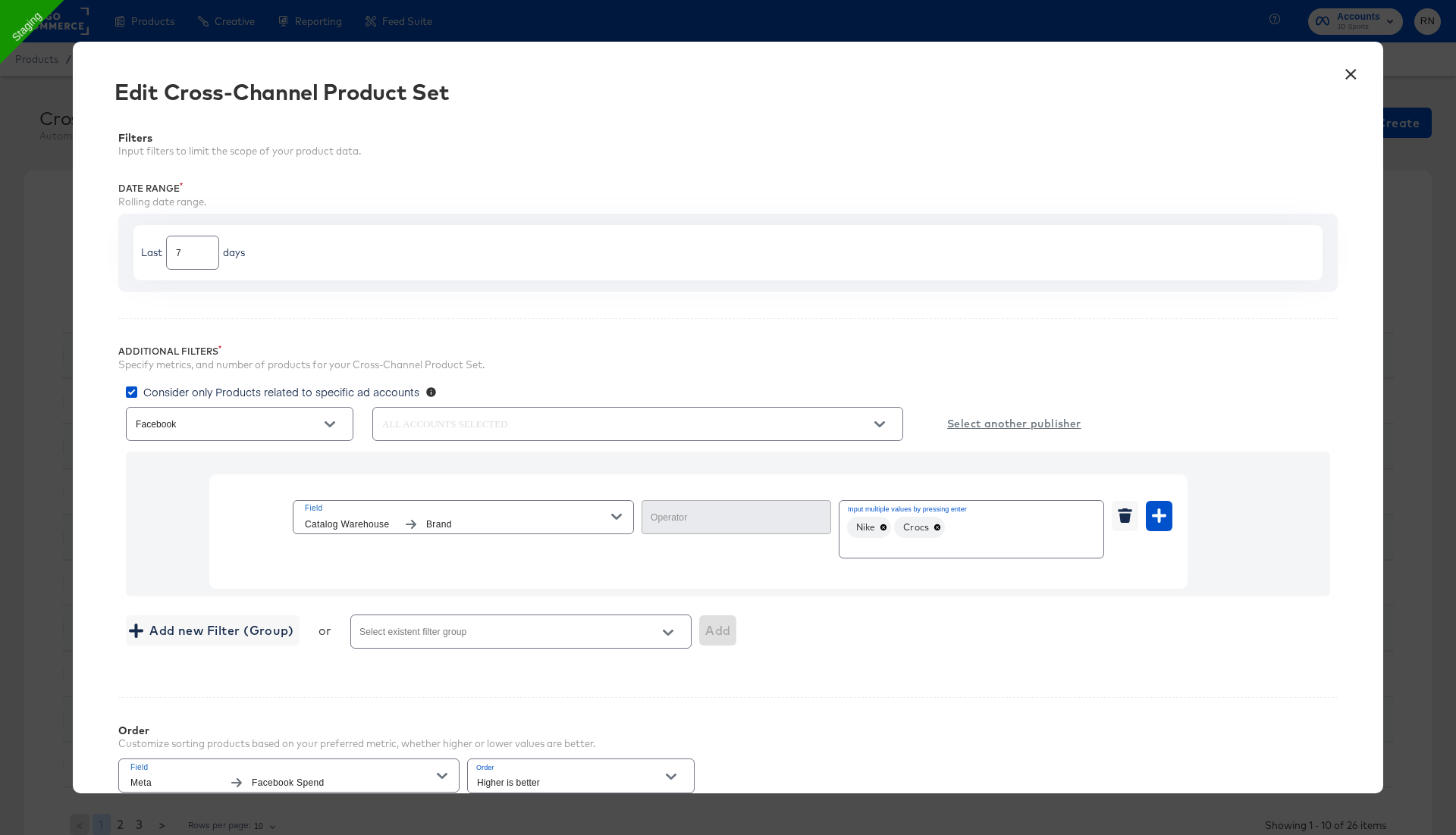
type input "In"
click at [1158, 517] on icon "button" at bounding box center [1159, 516] width 14 height 14
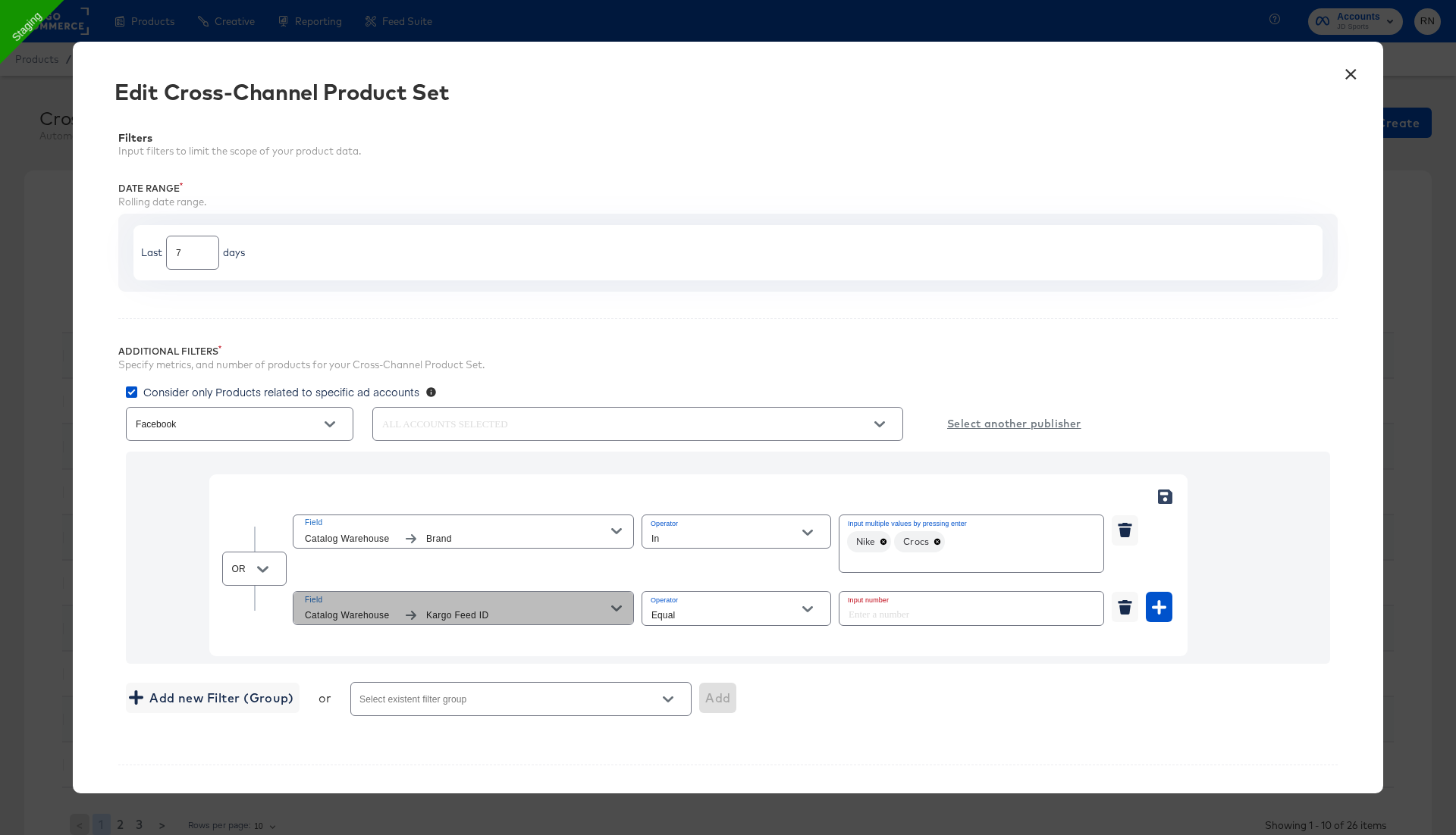
click at [595, 601] on span "Field" at bounding box center [458, 600] width 307 height 13
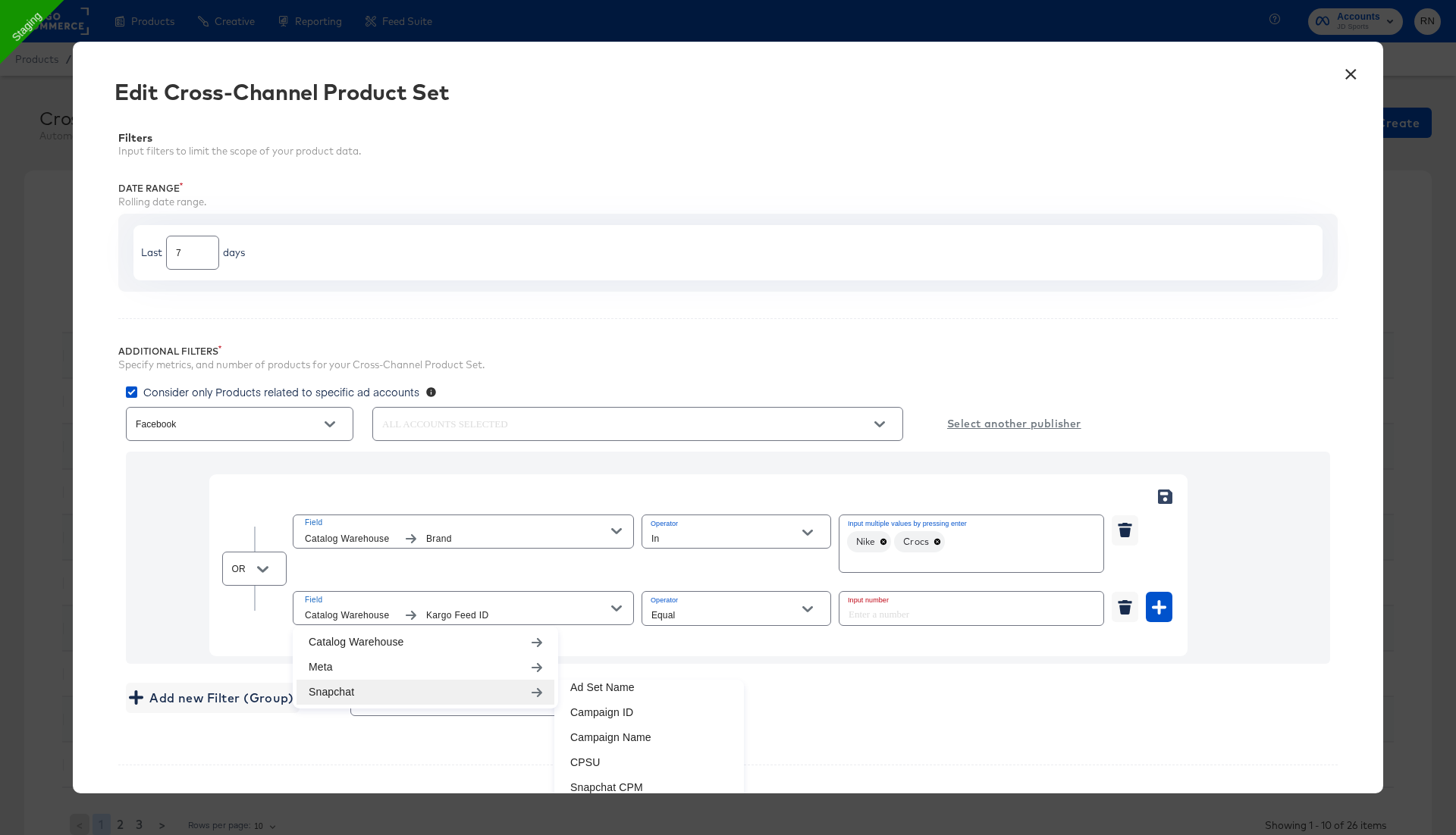
scroll to position [133, 0]
click at [613, 736] on li "Clicks" at bounding box center [649, 739] width 182 height 25
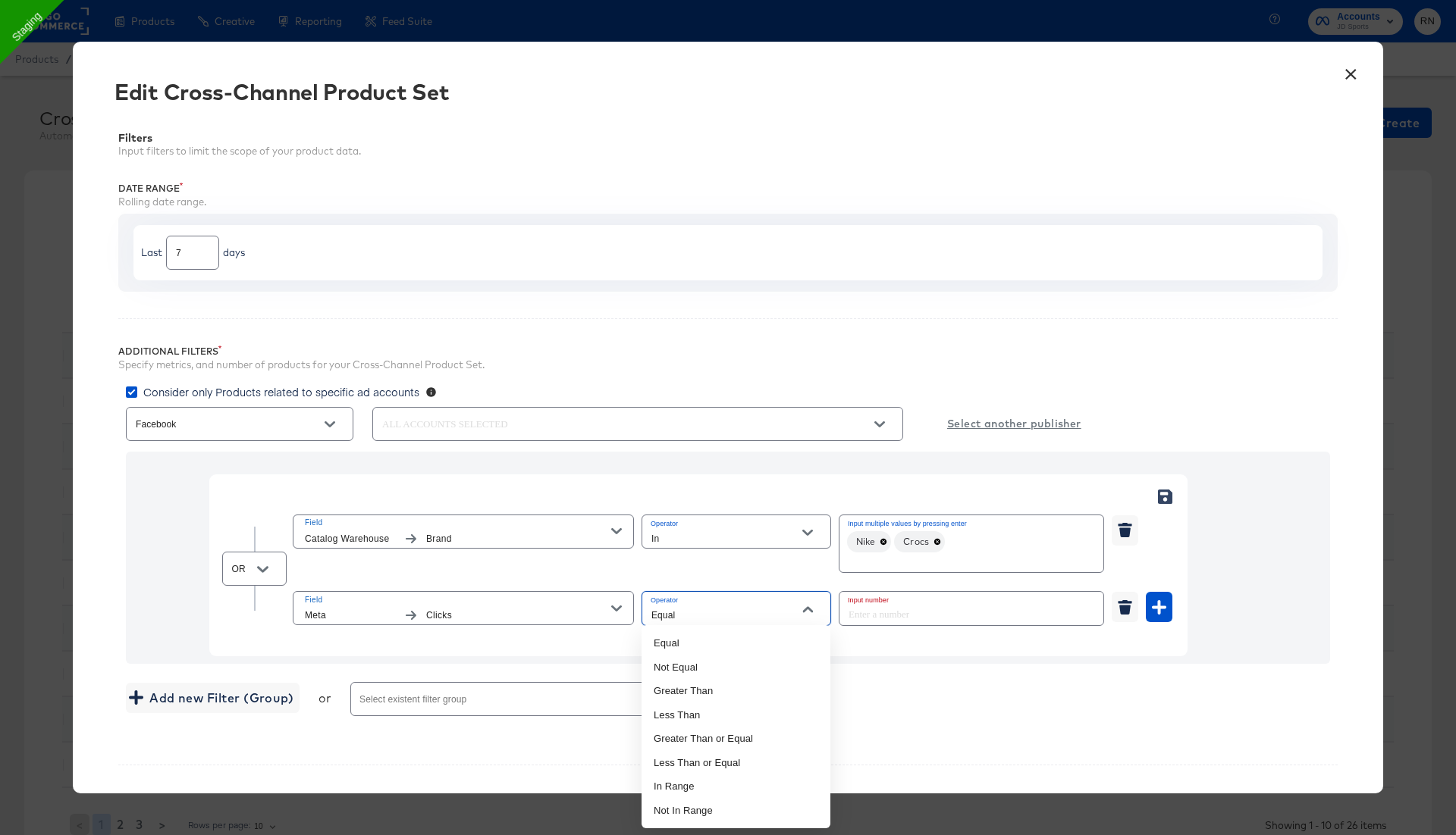
click at [748, 609] on input "Equal" at bounding box center [724, 615] width 152 height 17
click at [731, 779] on li "In Range" at bounding box center [736, 786] width 189 height 24
type input "In Range"
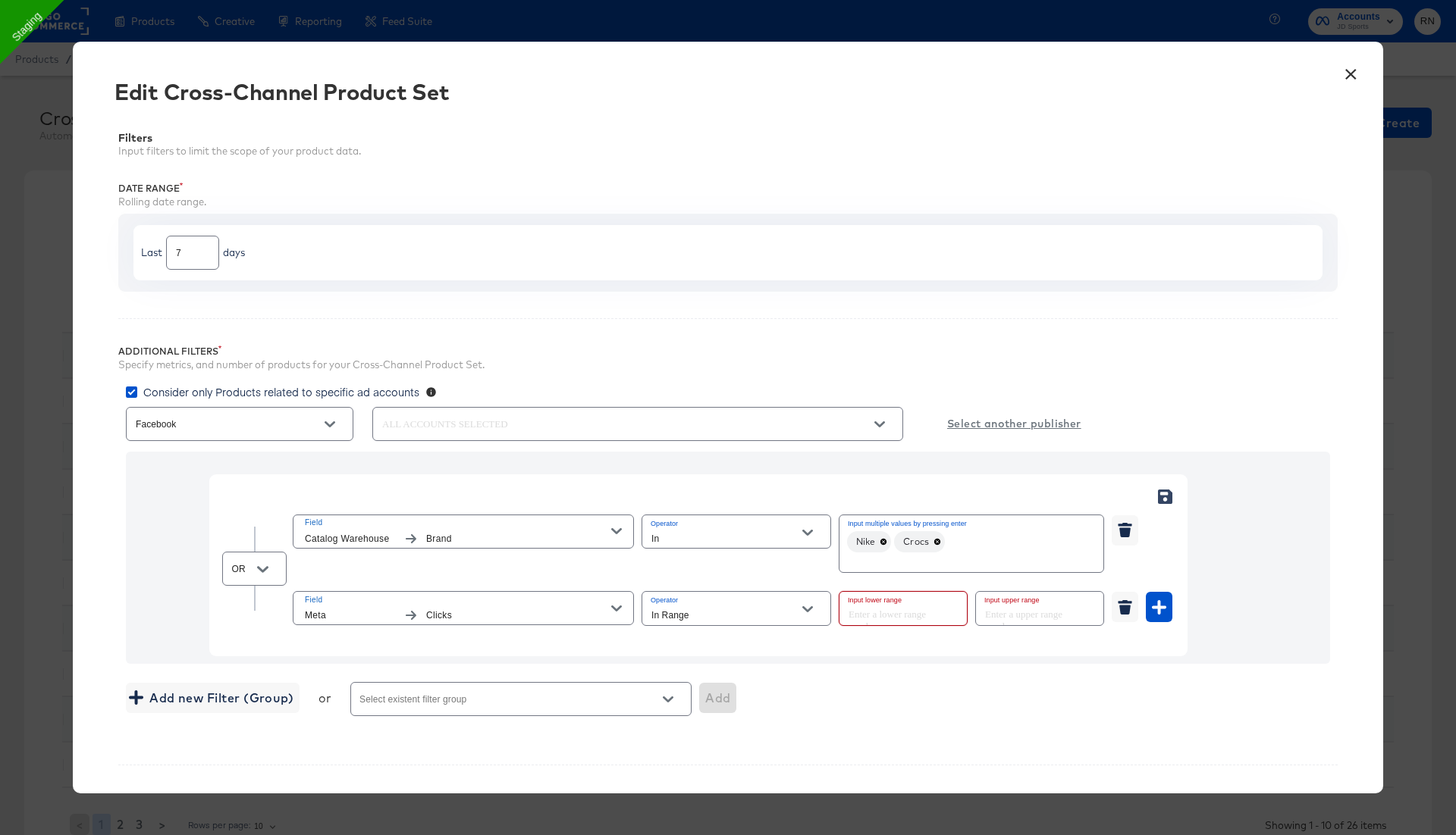
click at [875, 609] on input "number" at bounding box center [898, 608] width 118 height 33
type input "0"
click at [1022, 594] on input "number" at bounding box center [1035, 608] width 118 height 33
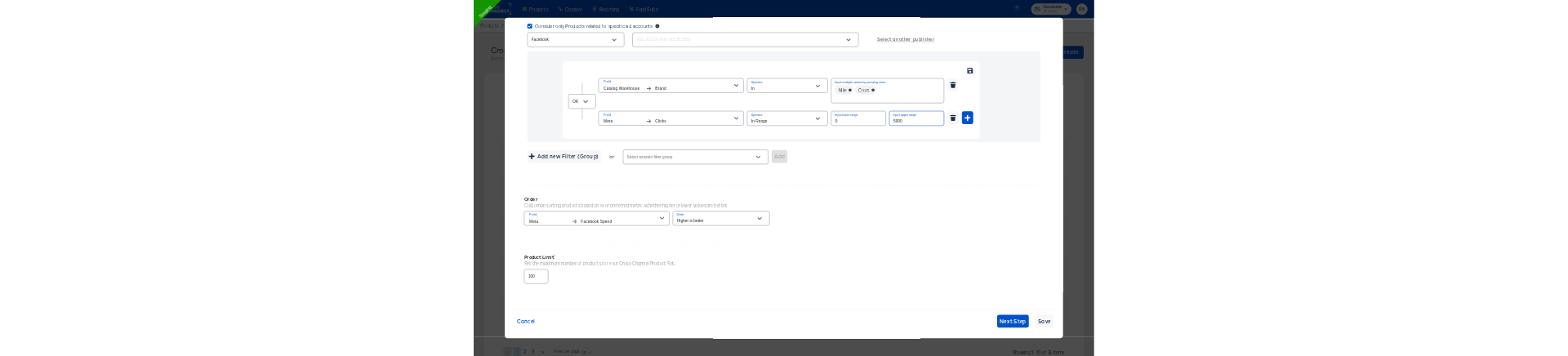
scroll to position [364, 0]
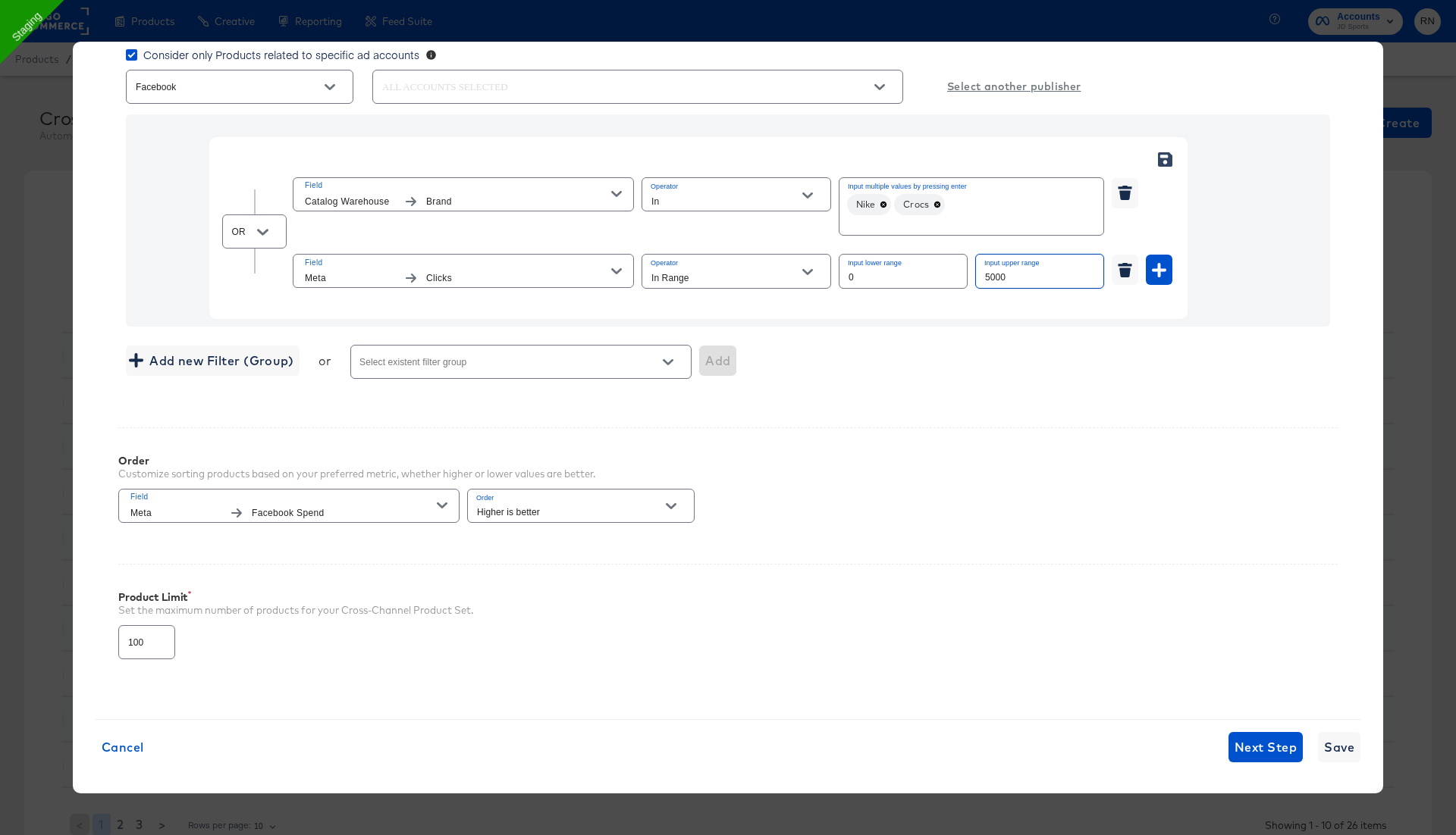
type input "5000"
click at [1032, 624] on div "Product Limit Set the maximum number of products for your Cross-Channel Product…" at bounding box center [728, 619] width 1219 height 110
click at [1334, 743] on span "Save" at bounding box center [1339, 747] width 31 height 21
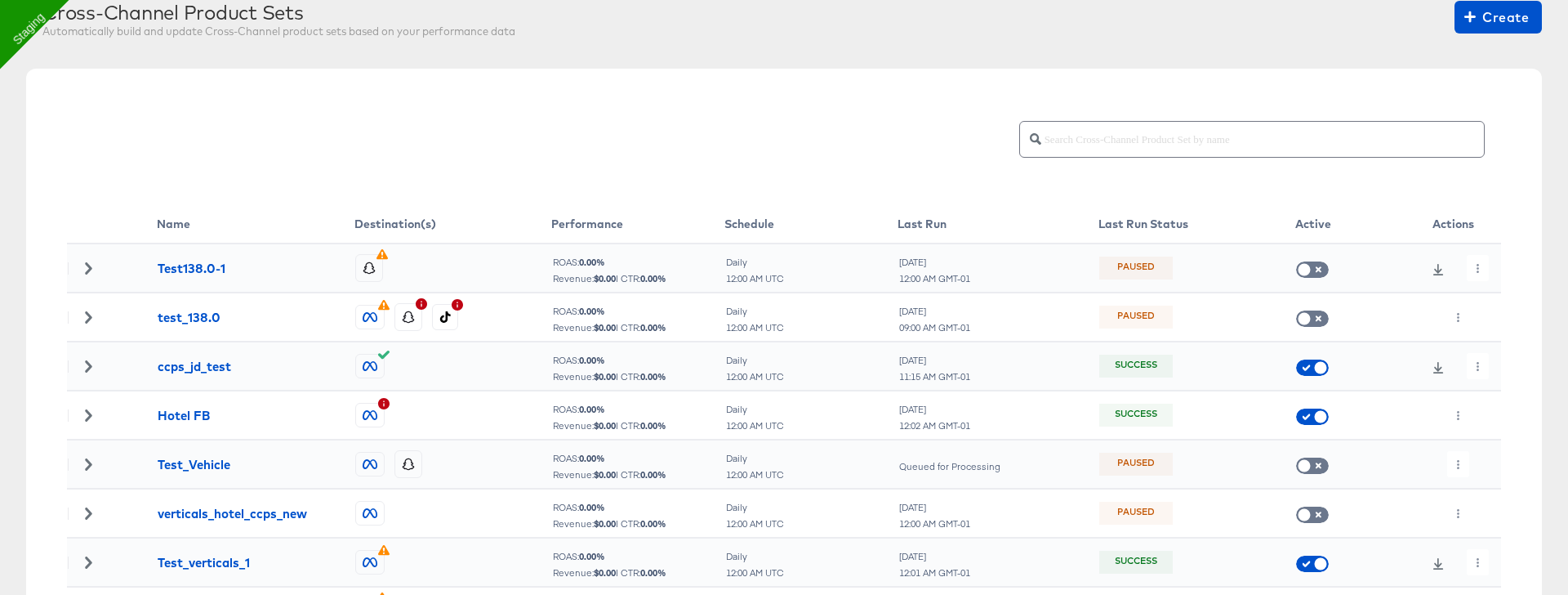
scroll to position [123, 0]
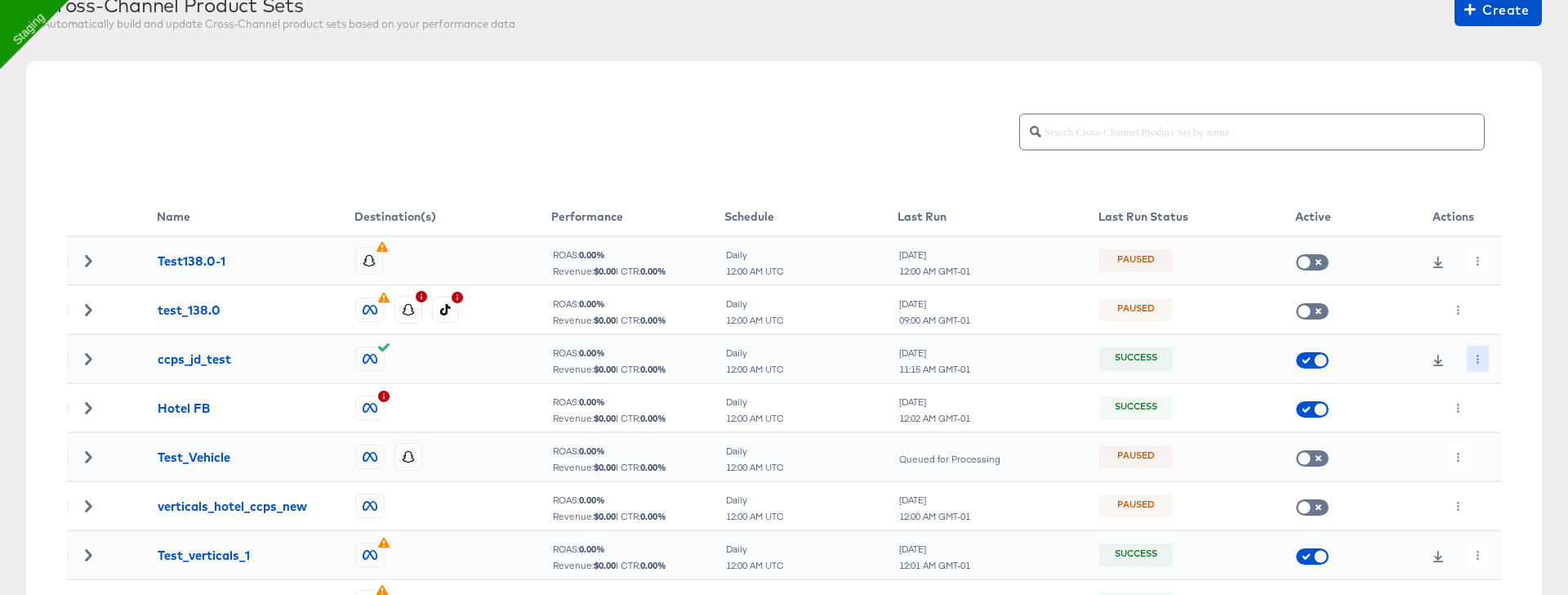
click at [1480, 351] on button "button" at bounding box center [1478, 358] width 22 height 26
click at [1489, 355] on li "Edit" at bounding box center [1506, 391] width 87 height 27
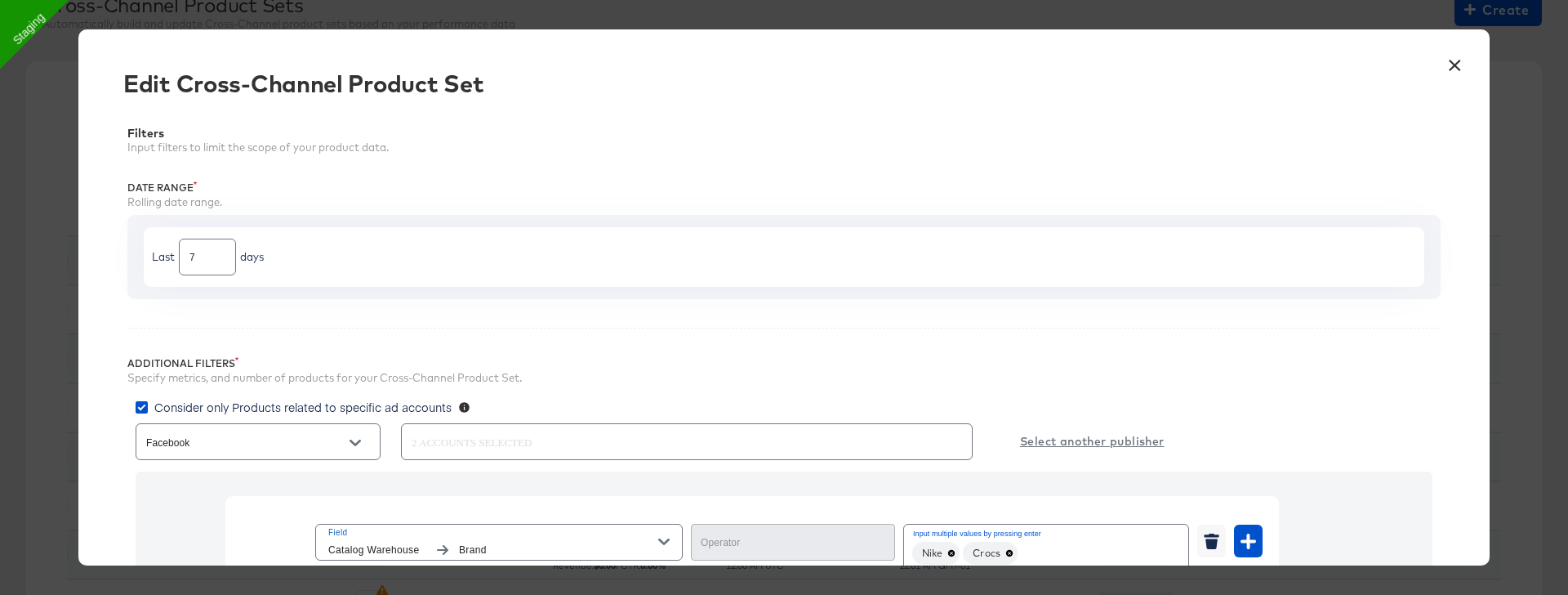
type input "In"
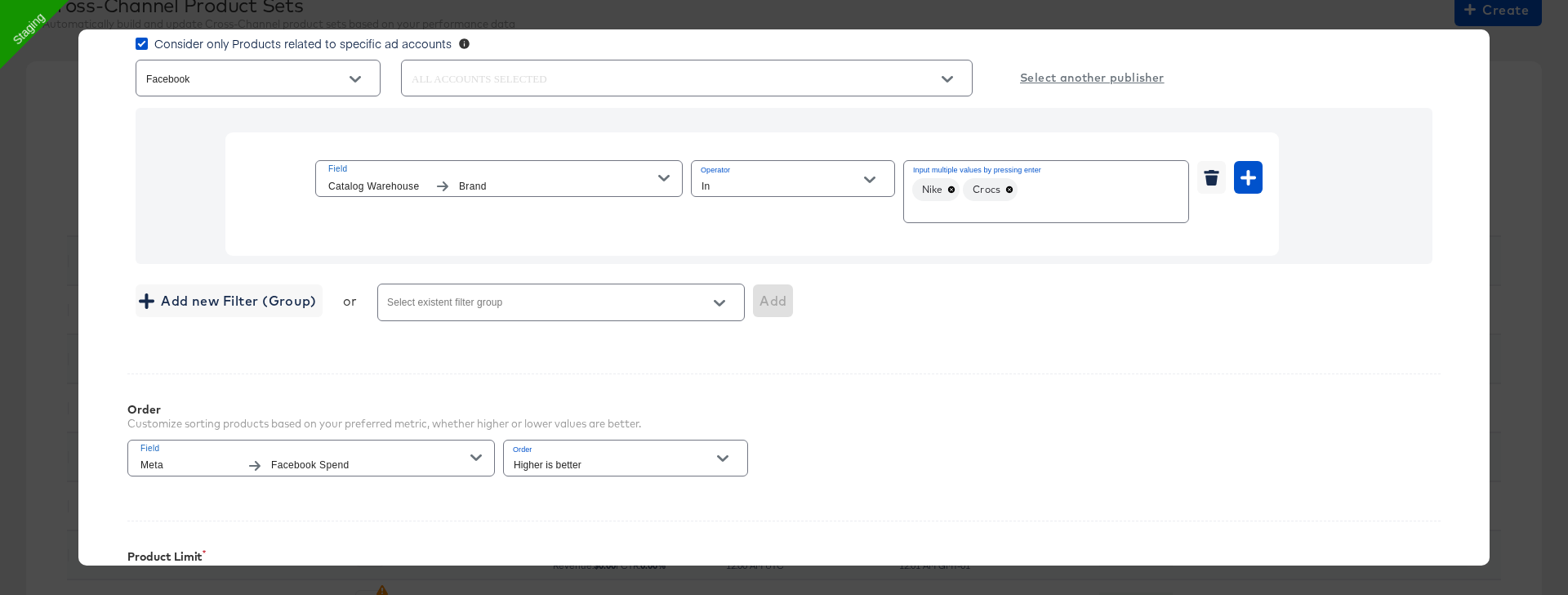
scroll to position [399, 0]
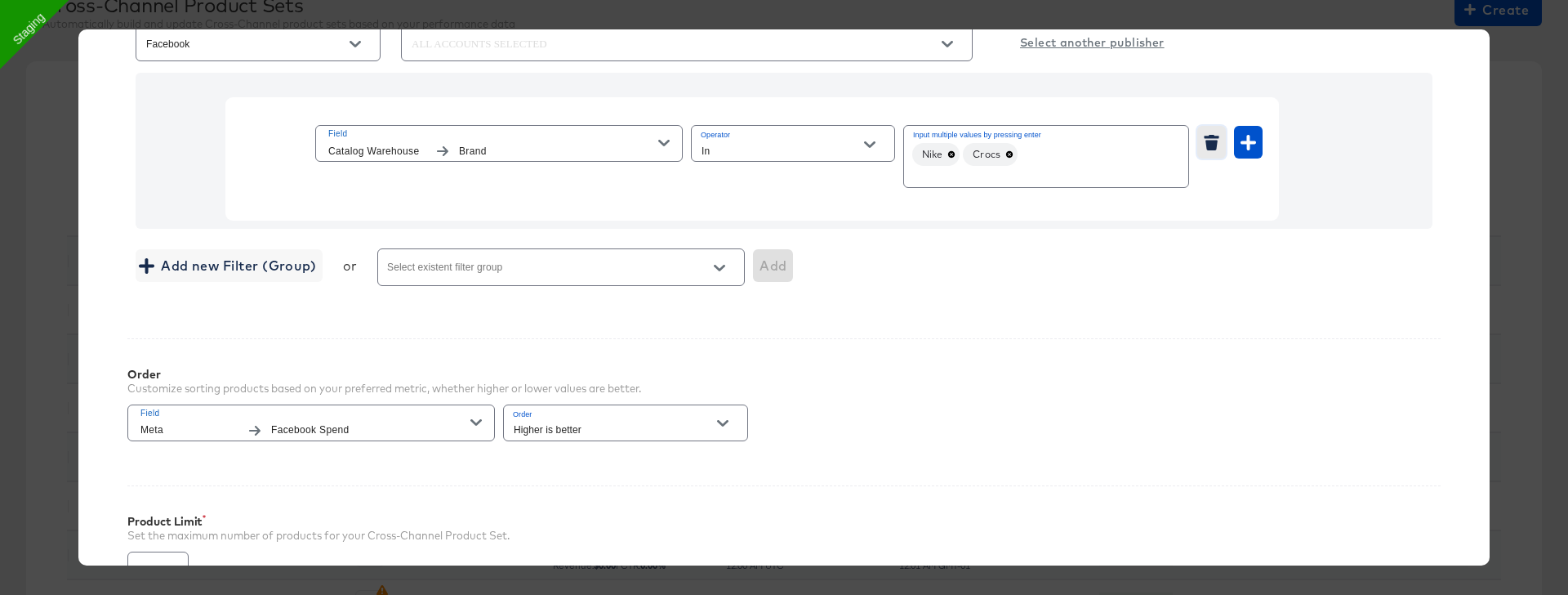
click at [1215, 141] on icon "button" at bounding box center [1211, 145] width 12 height 11
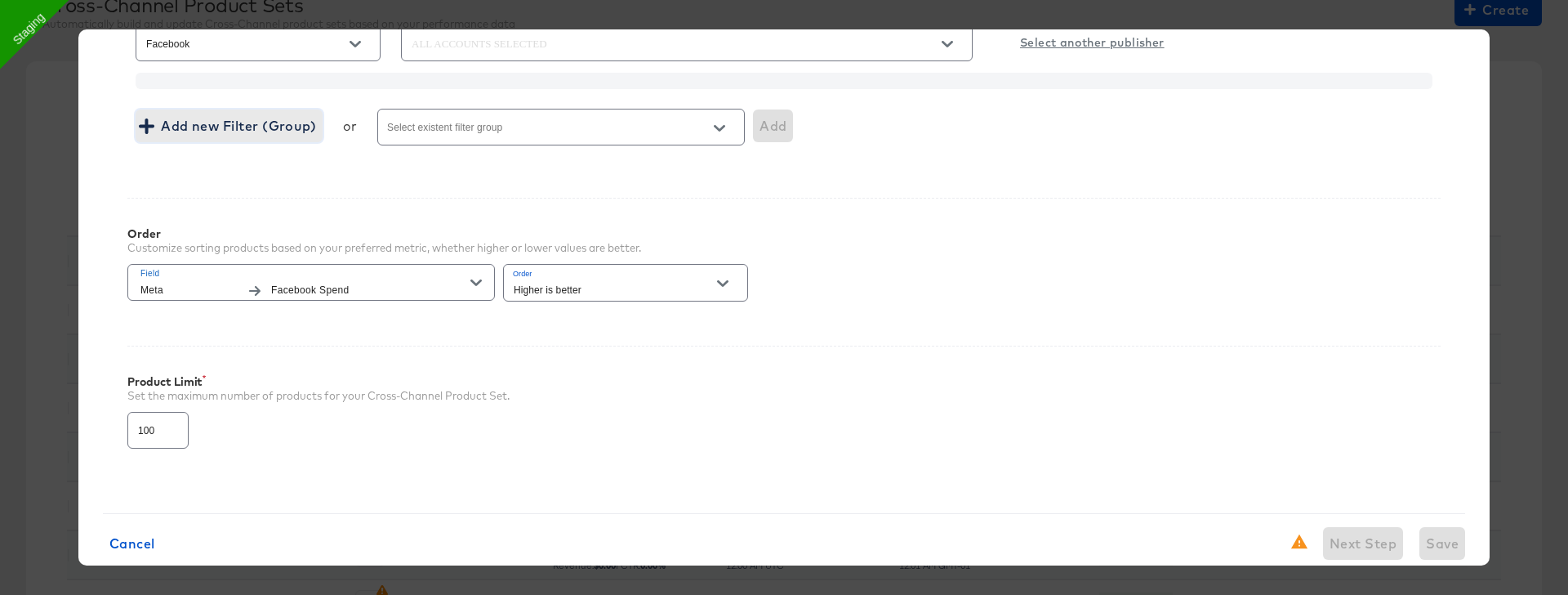
click at [305, 122] on span "Add new Filter (Group)" at bounding box center [229, 125] width 174 height 23
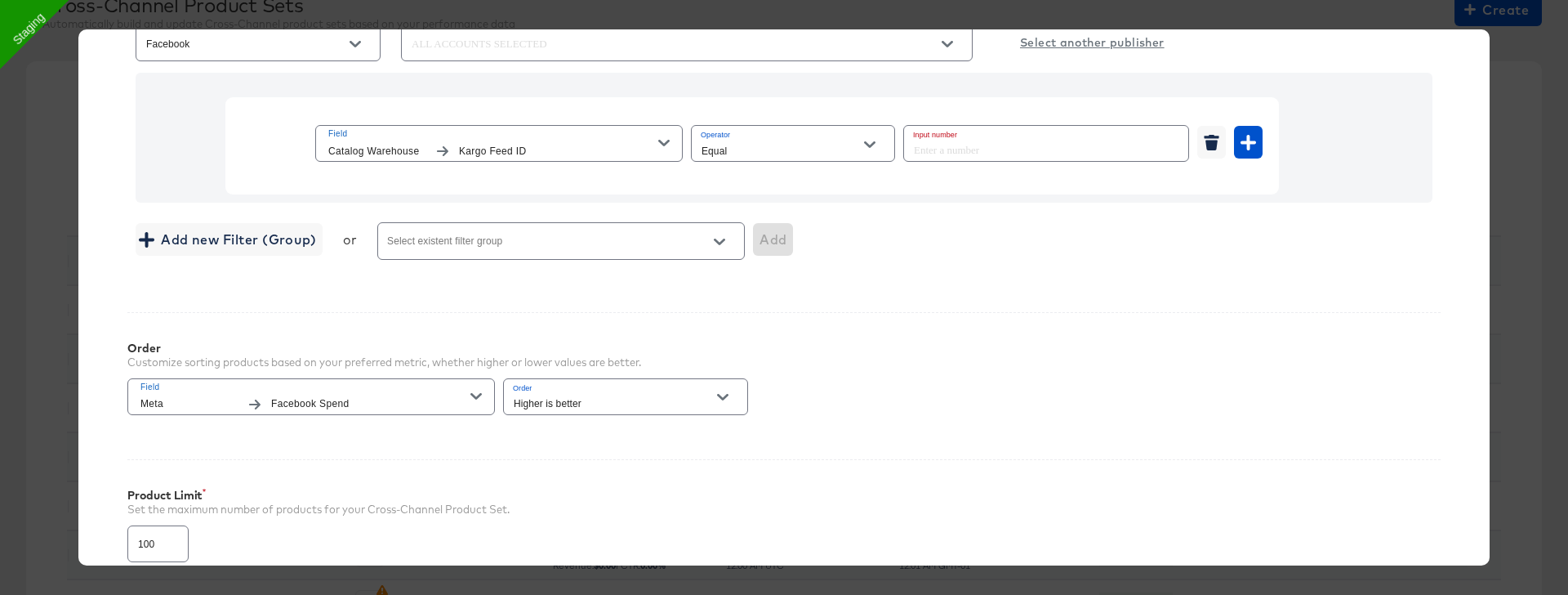
click at [512, 138] on span "Field" at bounding box center [493, 134] width 330 height 14
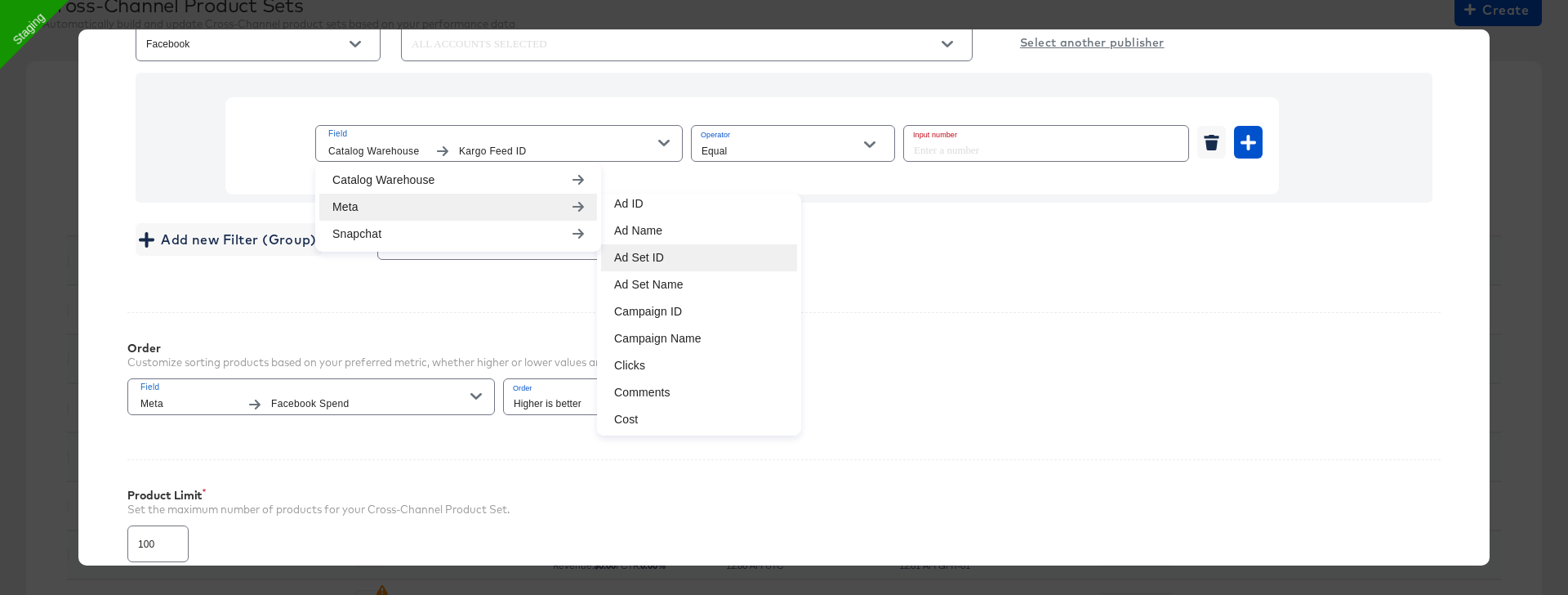
scroll to position [91, 0]
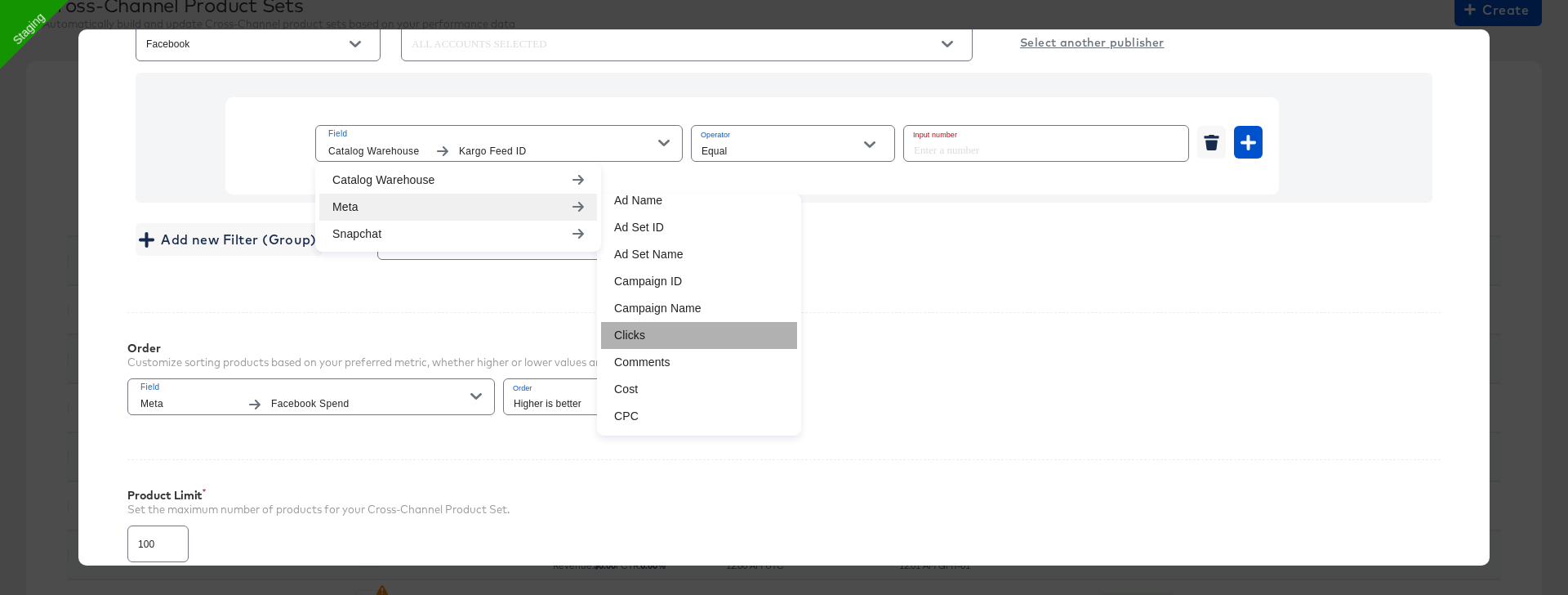
click at [634, 323] on li "Clicks" at bounding box center [699, 336] width 196 height 27
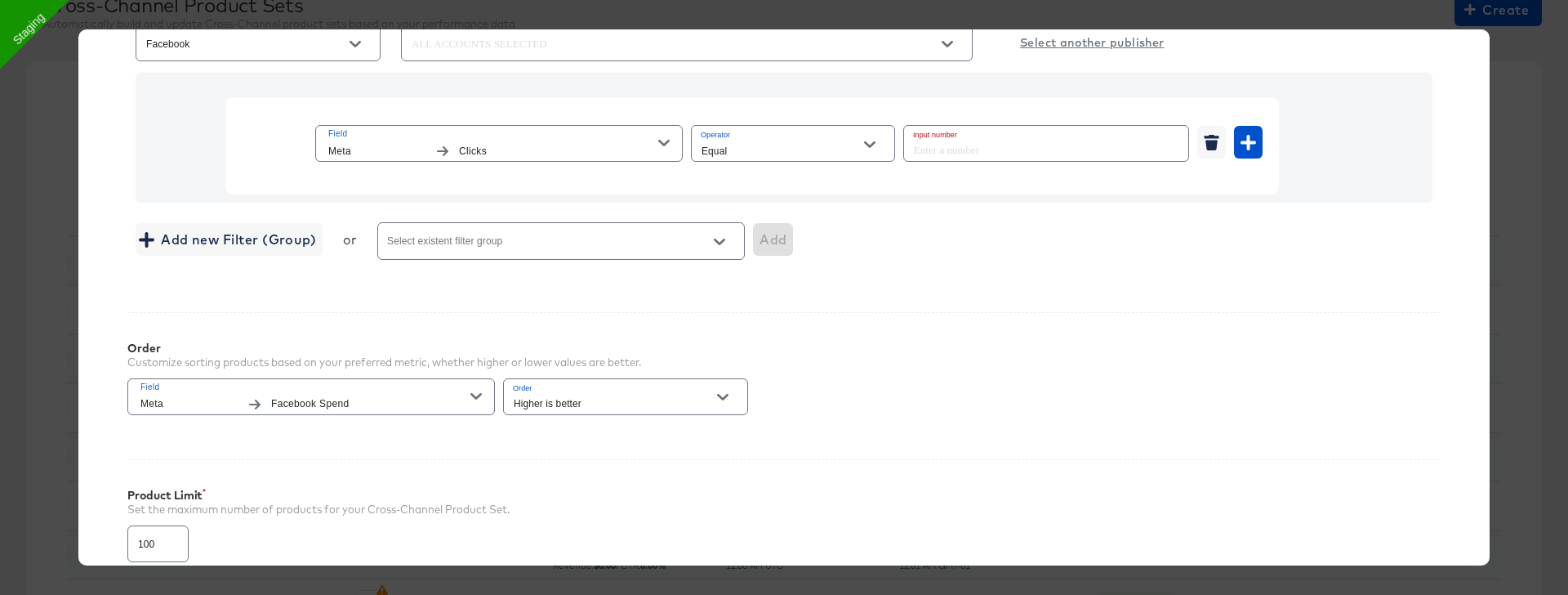
click at [765, 149] on input "Equal" at bounding box center [780, 150] width 164 height 19
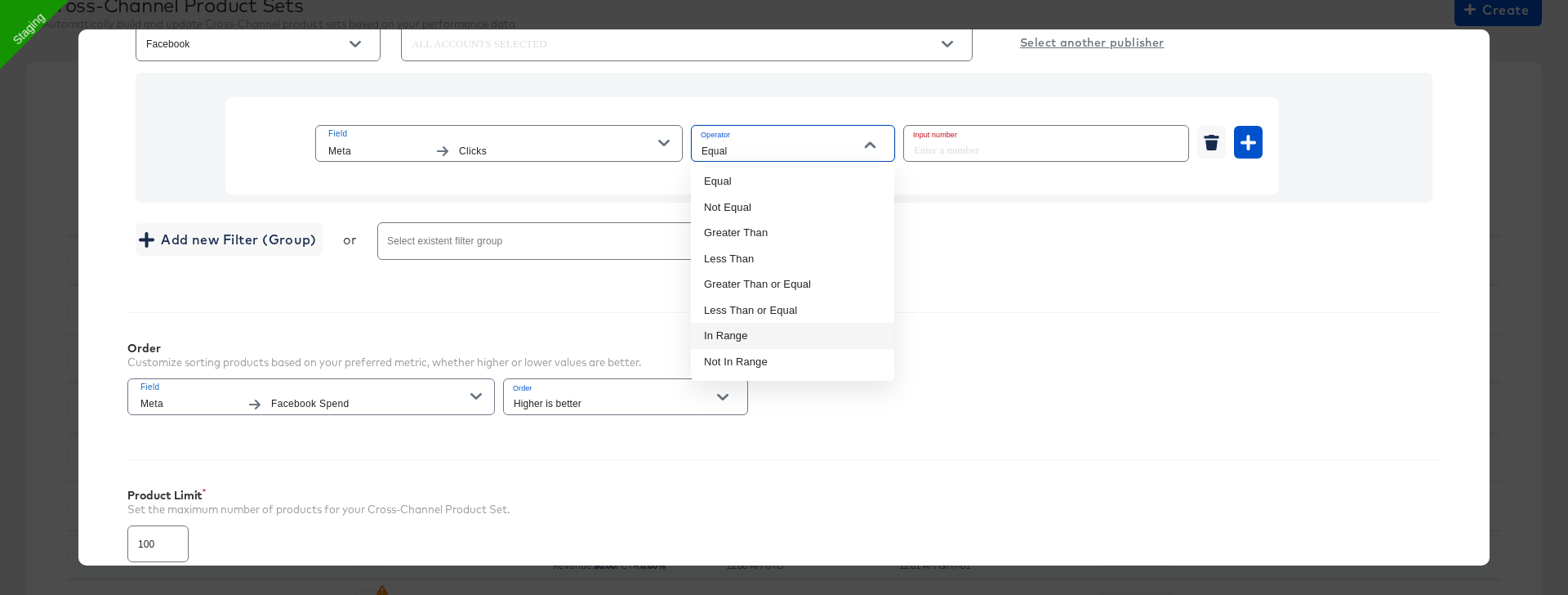
click at [747, 333] on li "In Range" at bounding box center [792, 336] width 204 height 26
type input "In Range"
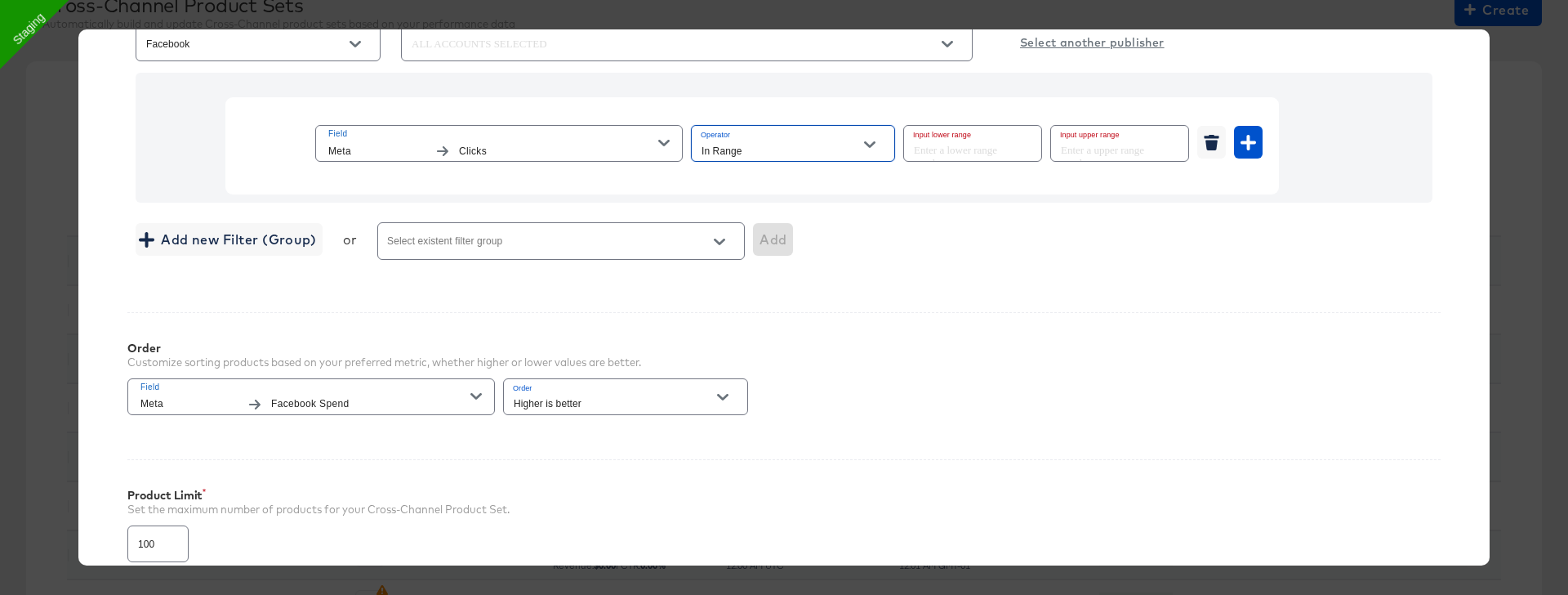
click at [982, 144] on input "number" at bounding box center [967, 144] width 128 height 35
type input "0"
click at [1134, 139] on input "number" at bounding box center [1114, 144] width 128 height 35
type input "5000"
click at [1144, 254] on div "Add new Filter (Group) or Select existent filter group Add" at bounding box center [783, 240] width 1297 height 43
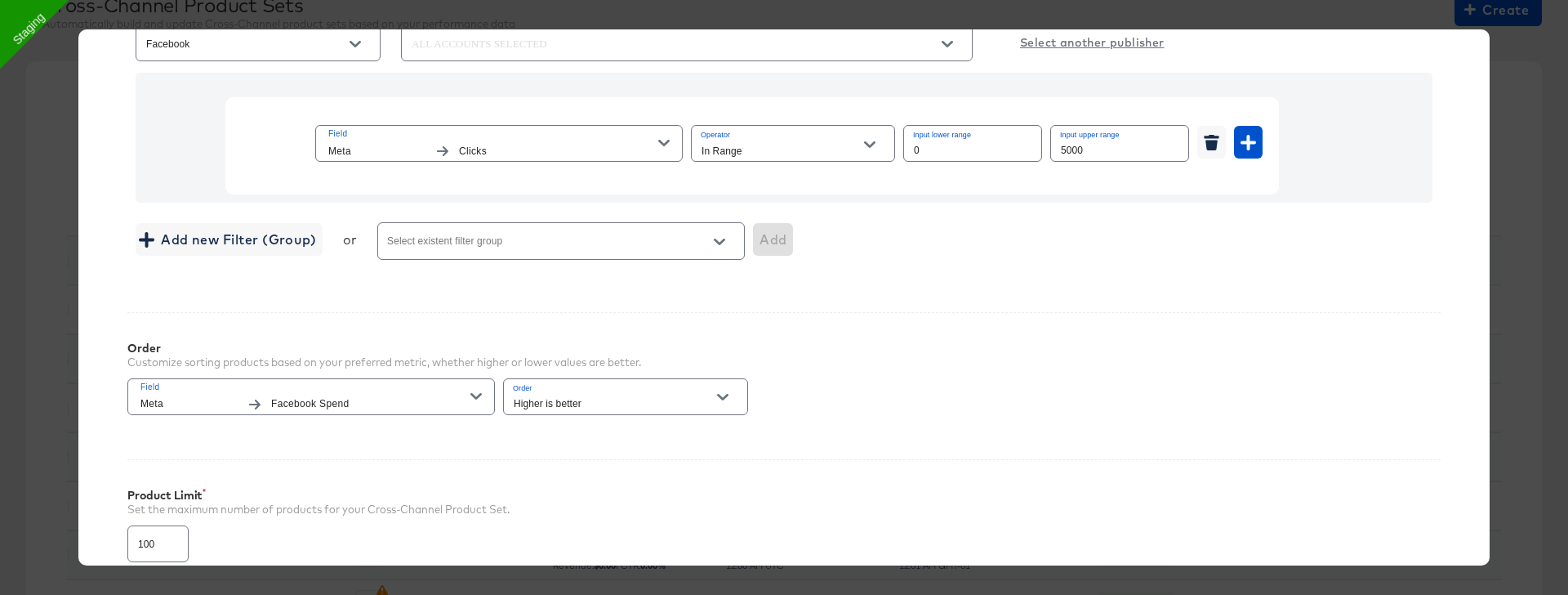
scroll to position [541, 0]
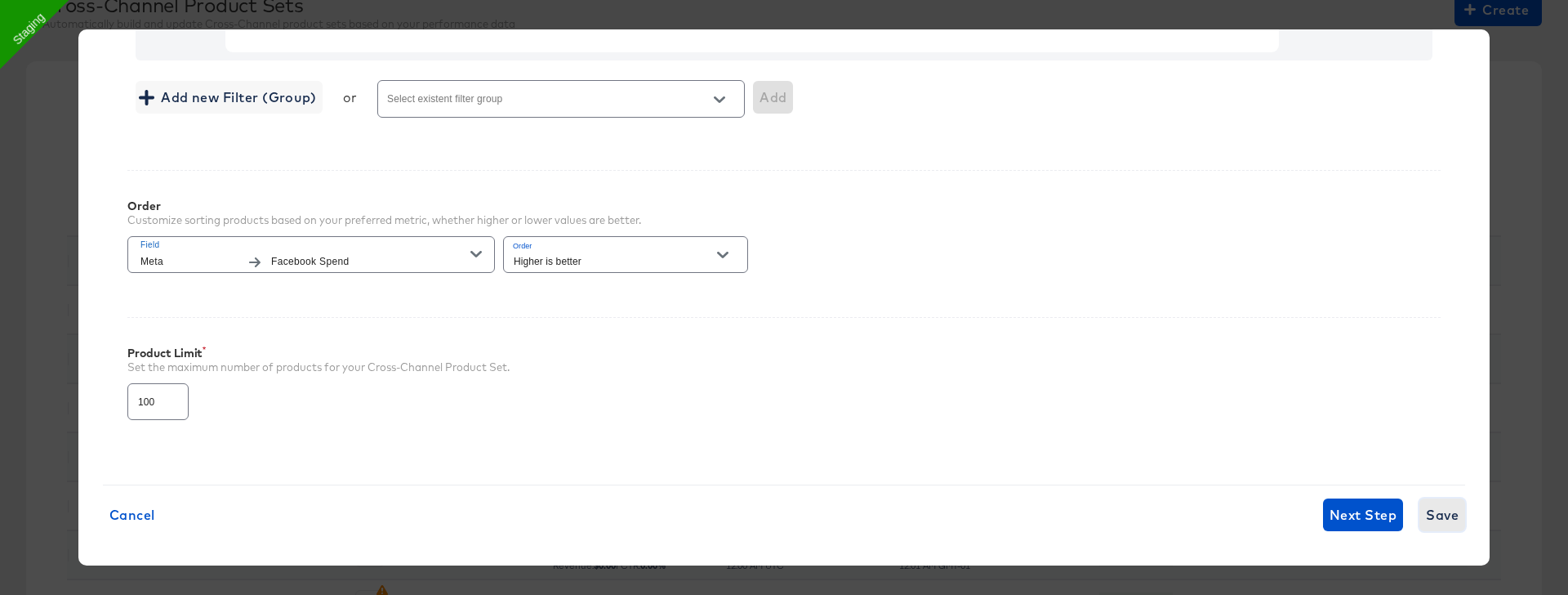
click at [1447, 355] on span "Save" at bounding box center [1442, 514] width 33 height 23
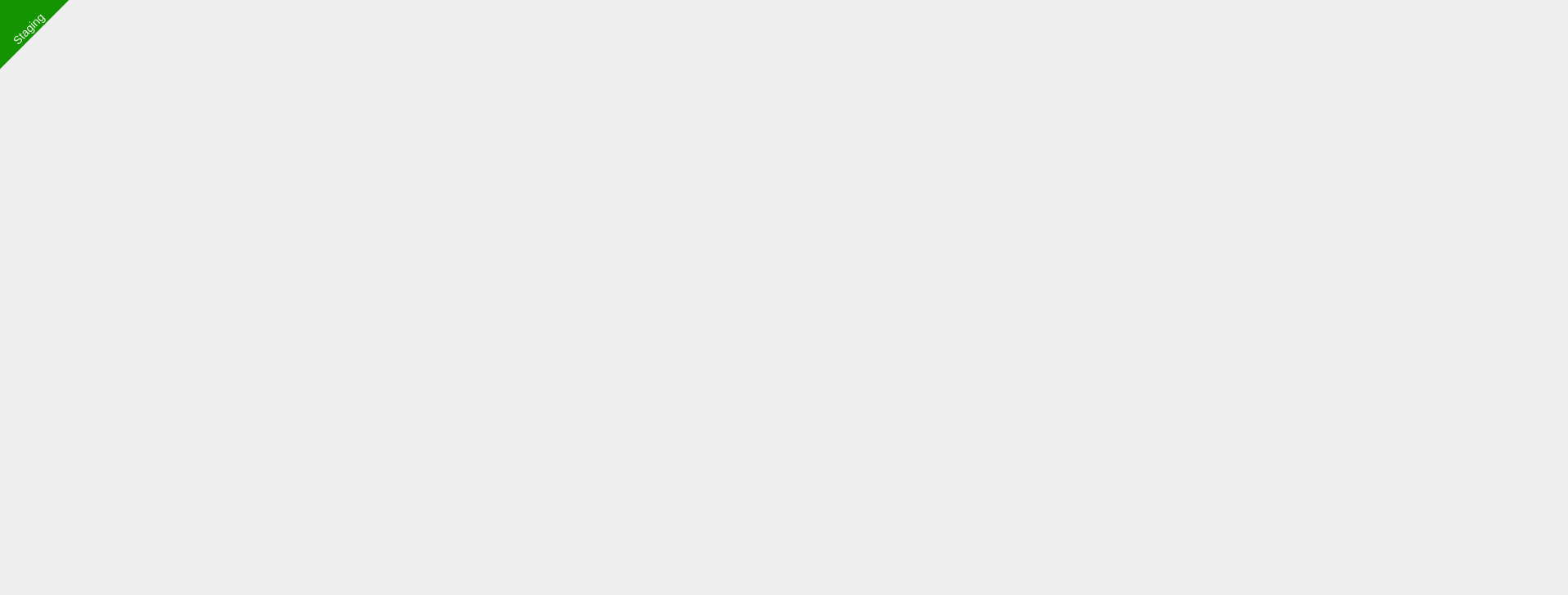
scroll to position [0, 0]
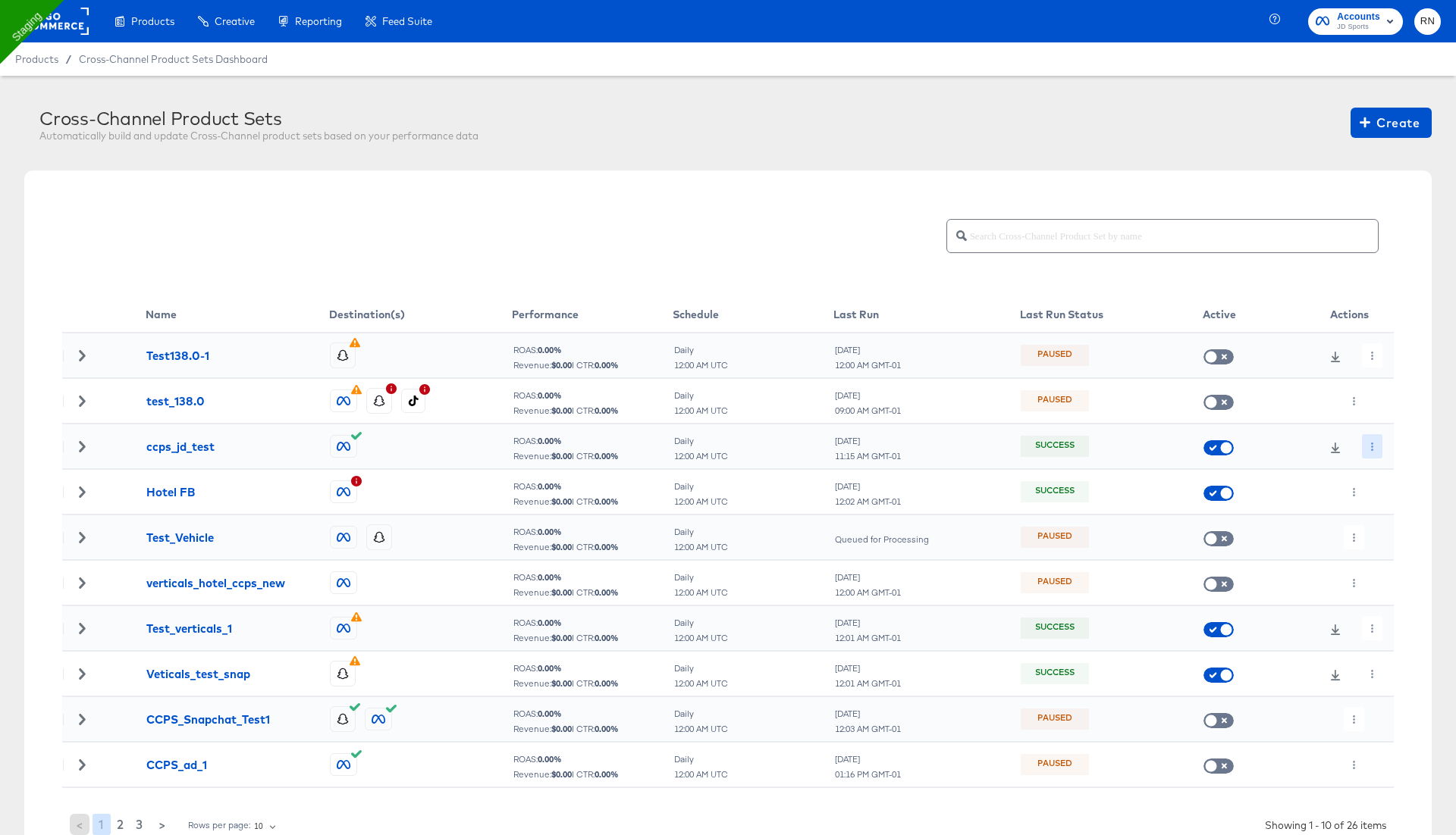
click at [1369, 445] on icon "button" at bounding box center [1372, 446] width 9 height 9
click at [1418, 375] on div at bounding box center [728, 417] width 1456 height 835
click at [1370, 348] on button "button" at bounding box center [1372, 355] width 20 height 24
click at [1380, 413] on icon at bounding box center [1377, 410] width 11 height 11
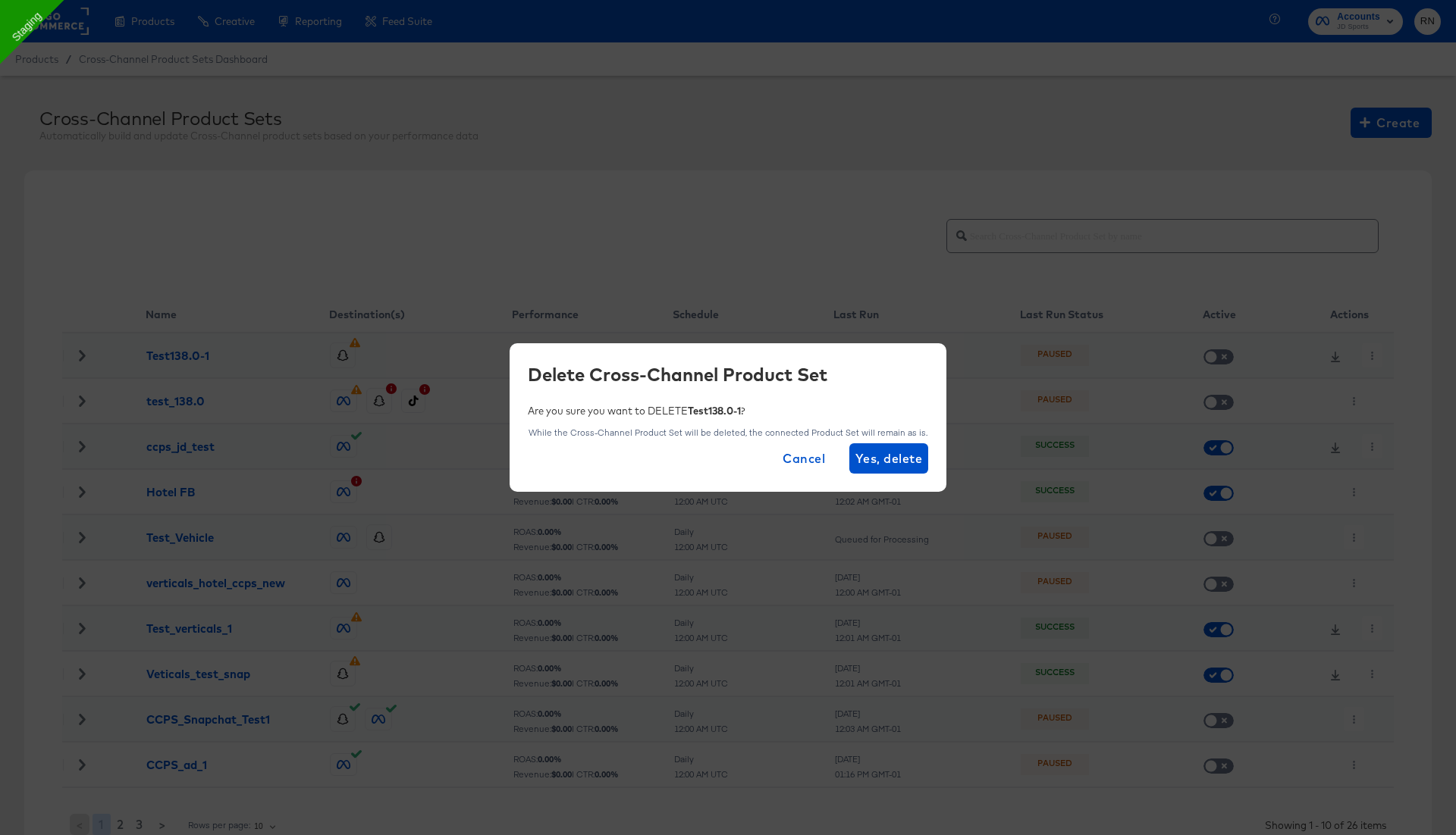
click at [806, 457] on span "Cancel" at bounding box center [804, 458] width 42 height 21
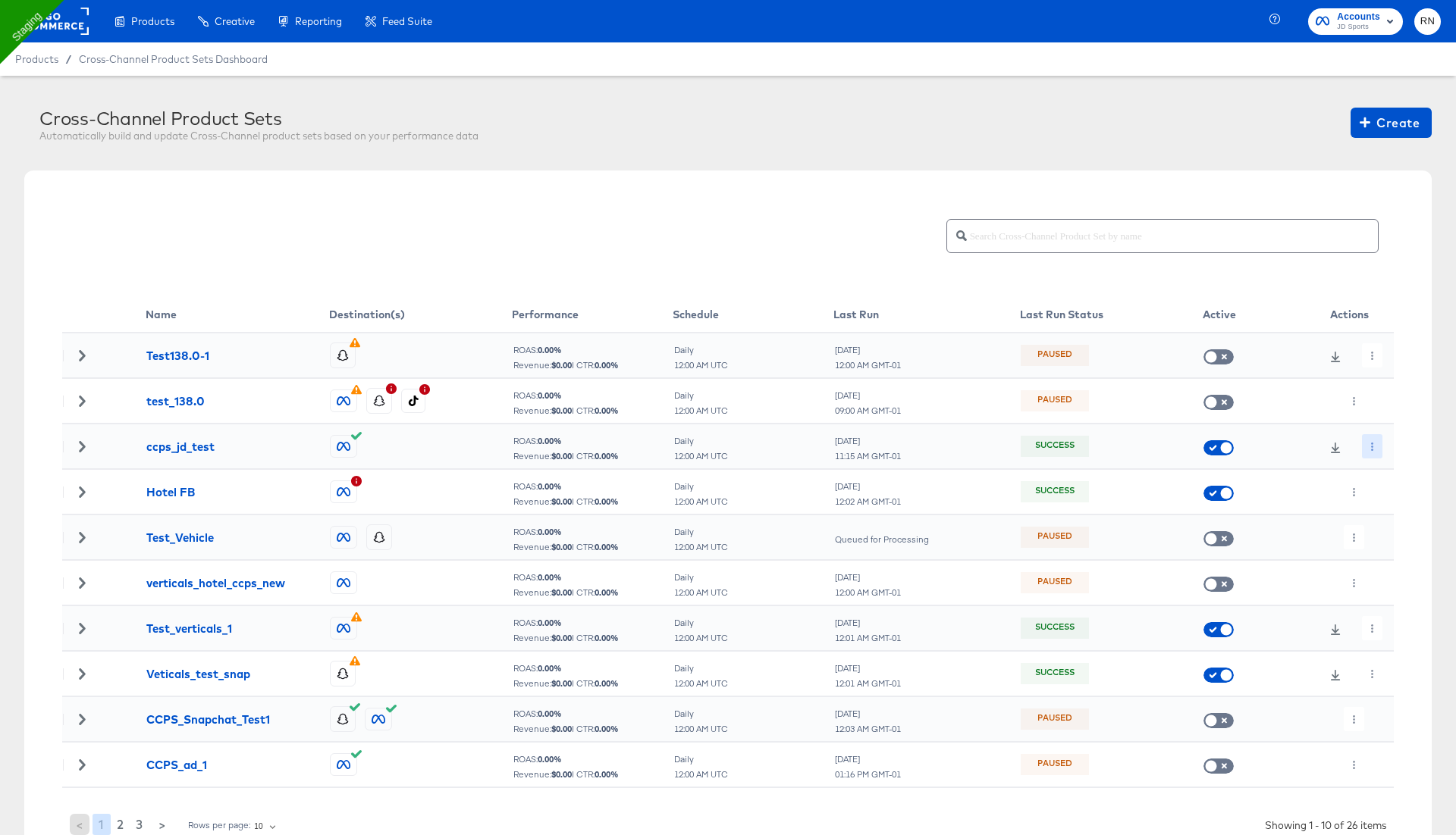
click at [1367, 445] on button "button" at bounding box center [1372, 446] width 20 height 24
click at [1379, 470] on icon at bounding box center [1377, 476] width 11 height 11
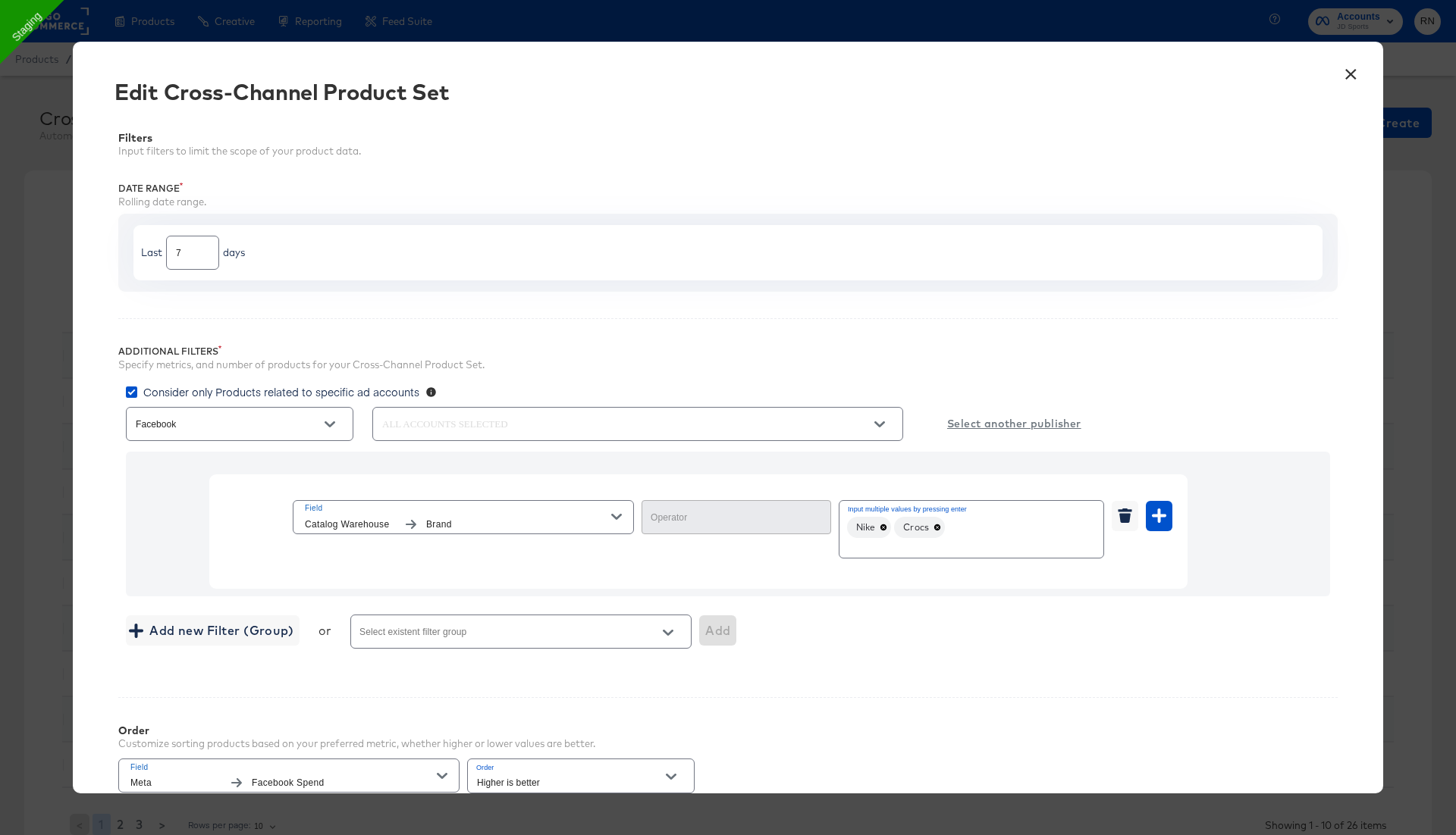
type input "In"
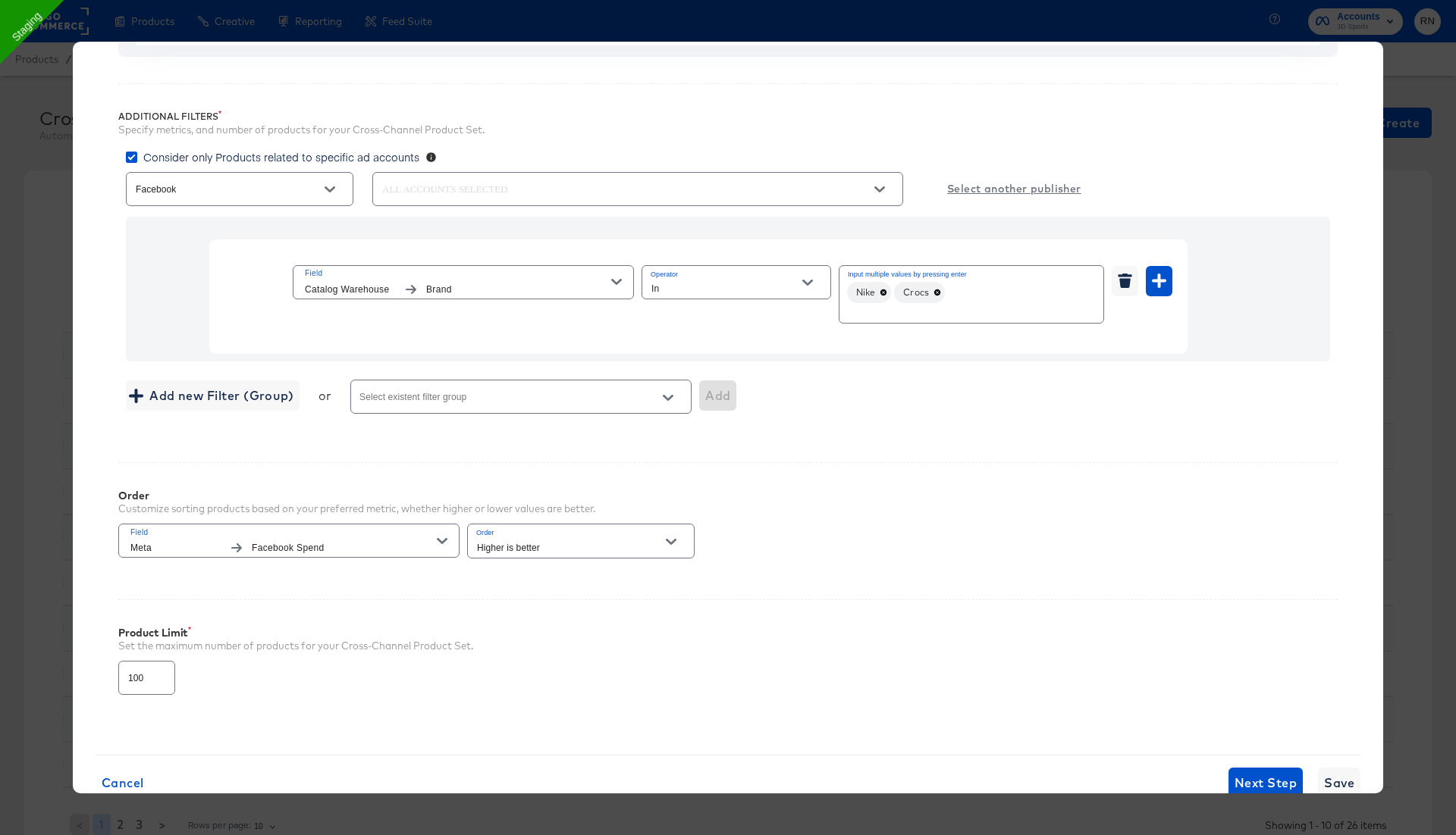
scroll to position [209, 0]
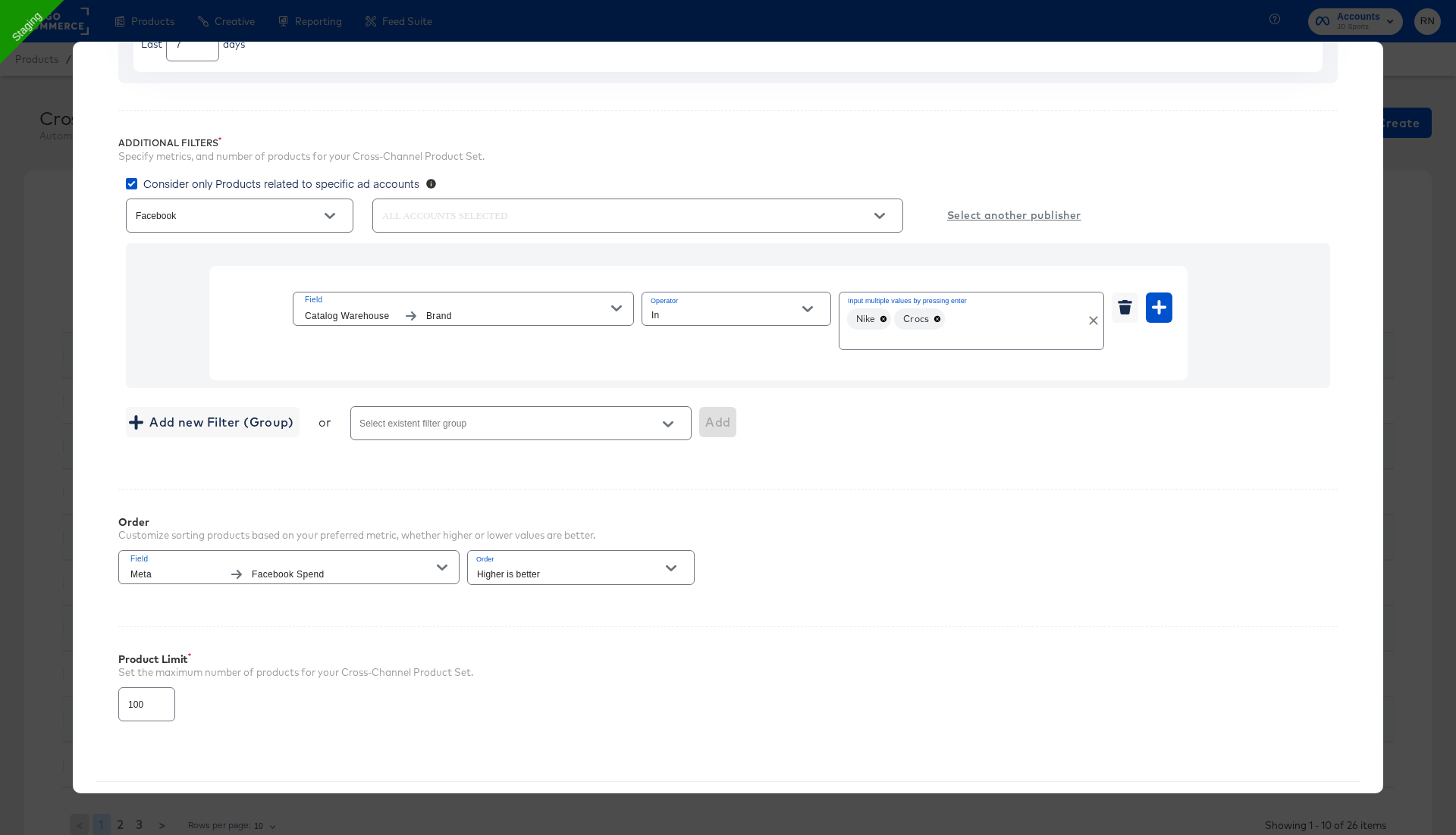
click at [941, 319] on icon at bounding box center [937, 319] width 8 height 8
click at [879, 305] on div "Nike" at bounding box center [971, 321] width 265 height 58
click at [882, 318] on icon at bounding box center [883, 319] width 6 height 6
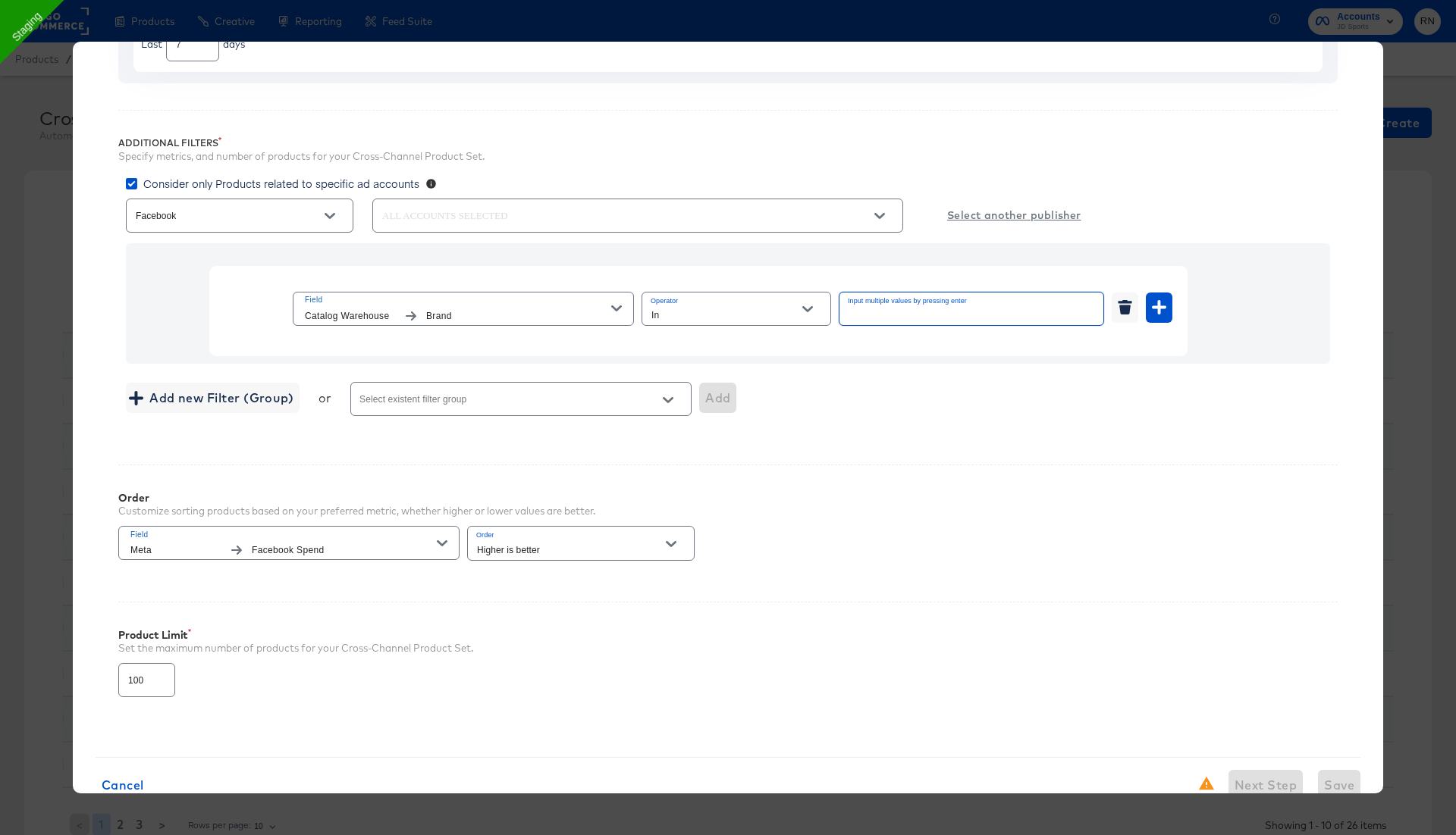
click at [524, 296] on span "Field" at bounding box center [458, 300] width 307 height 13
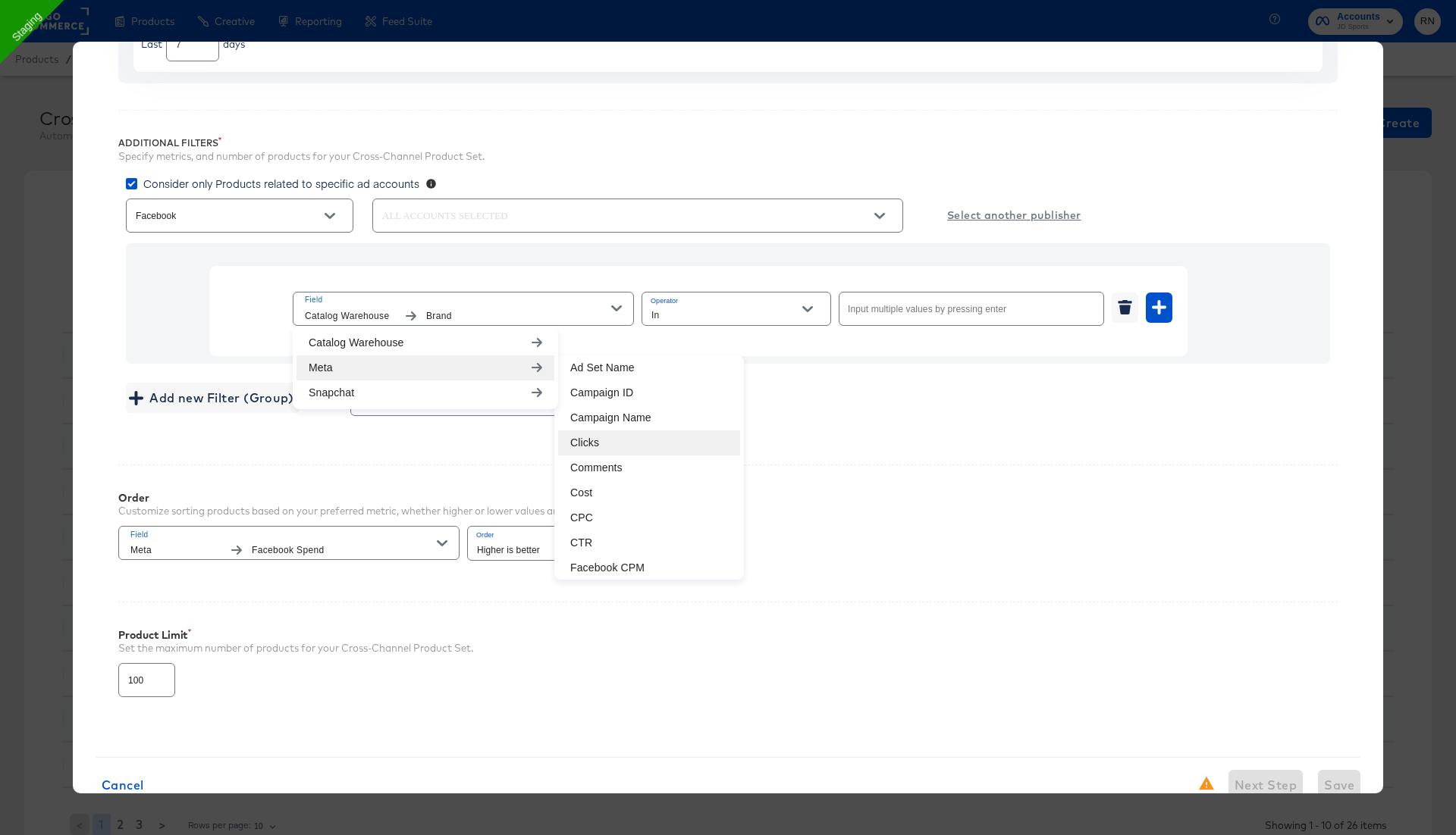
scroll to position [126, 0]
click at [618, 437] on li "Clicks" at bounding box center [649, 445] width 182 height 25
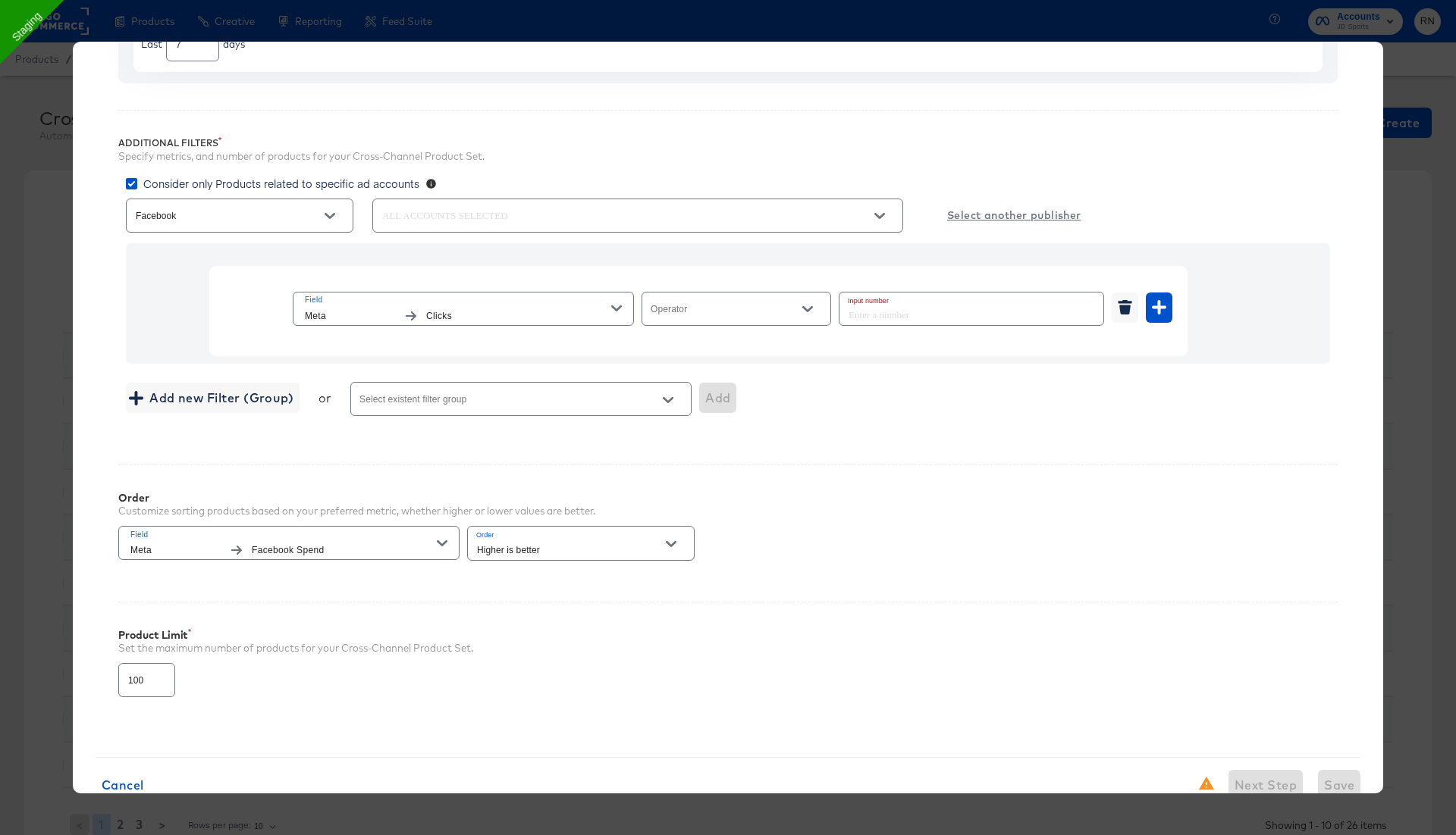
click at [682, 314] on input "Operator" at bounding box center [724, 315] width 152 height 17
click at [677, 431] on li "Greater Than or Equal" at bounding box center [736, 439] width 189 height 24
type input "Greater Than or Equal"
click at [861, 312] on input "number" at bounding box center [966, 309] width 255 height 33
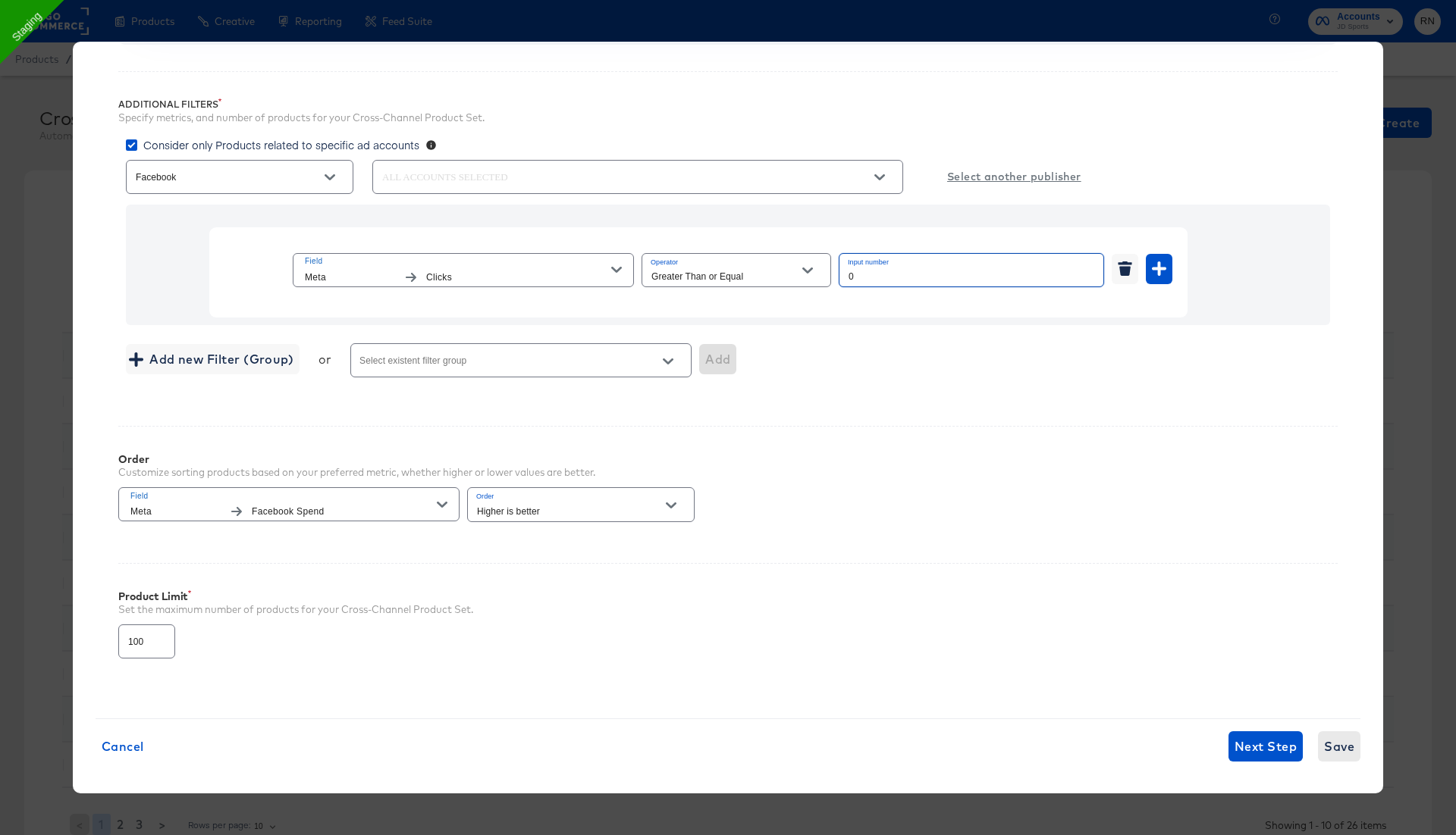
type input "0"
click at [1349, 551] on span "Save" at bounding box center [1339, 746] width 31 height 21
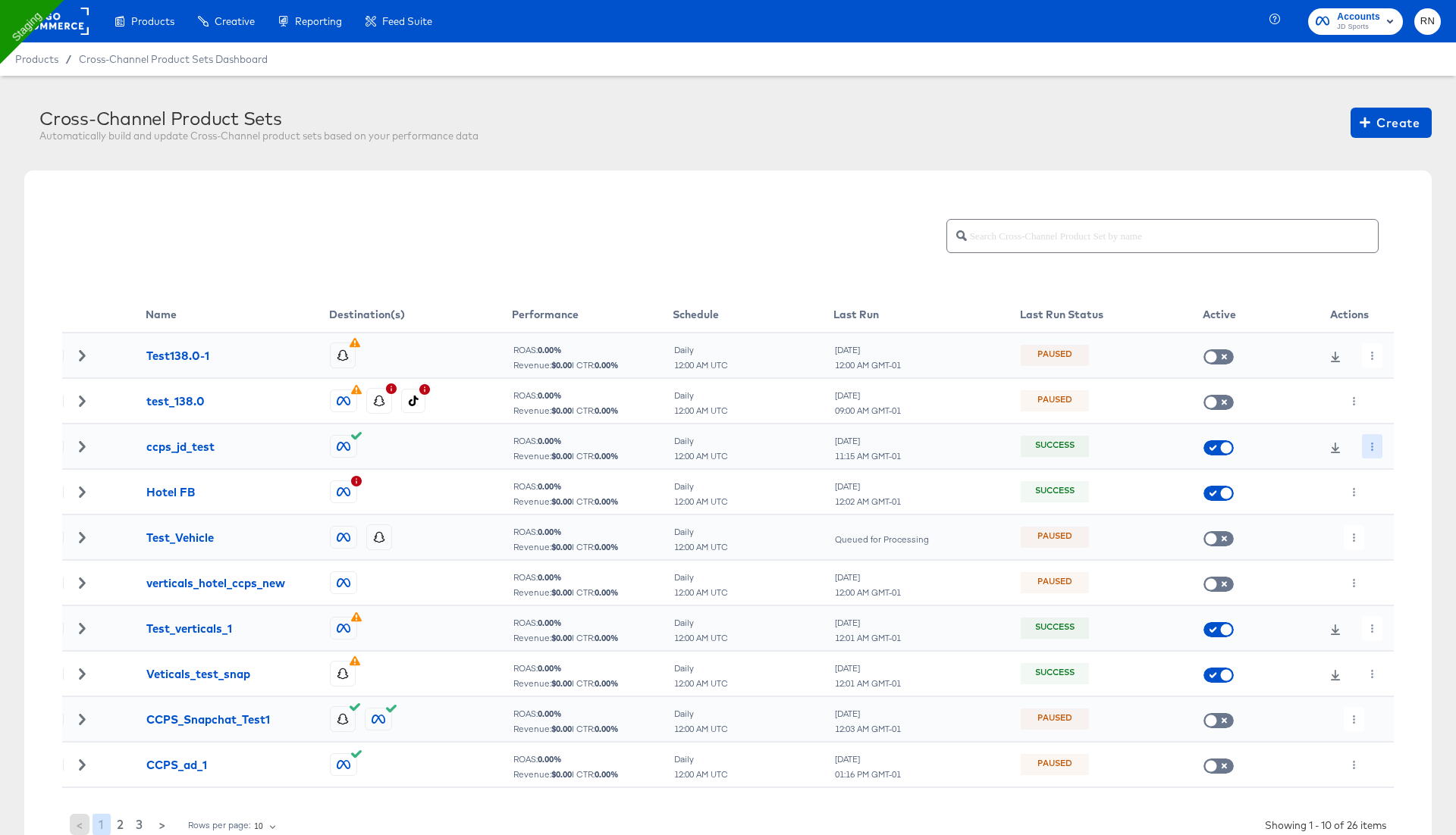
click at [1375, 442] on icon "button" at bounding box center [1372, 446] width 9 height 9
click at [1394, 529] on li "Run Now" at bounding box center [1399, 526] width 81 height 25
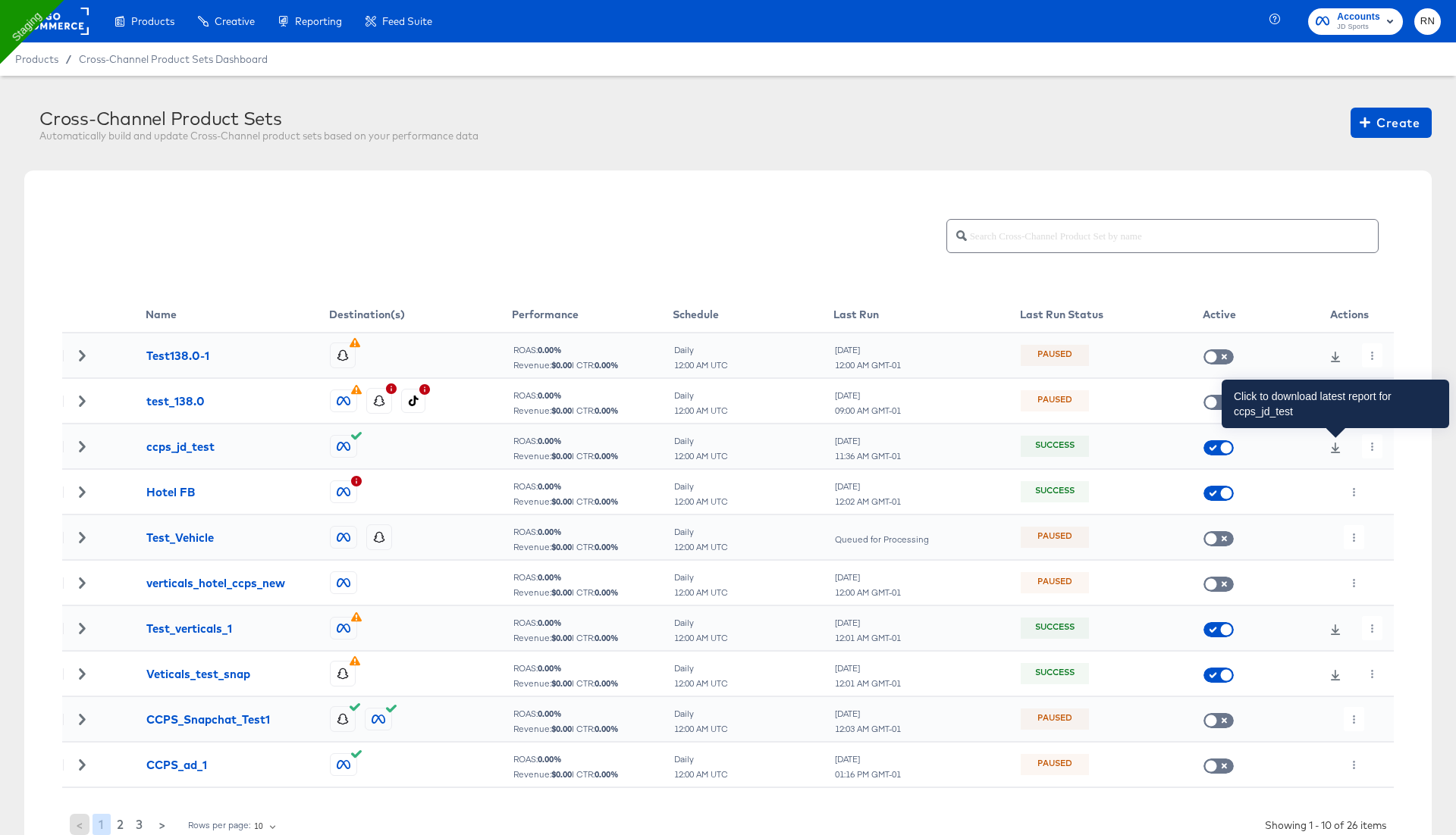
click at [1335, 451] on icon at bounding box center [1335, 448] width 10 height 11
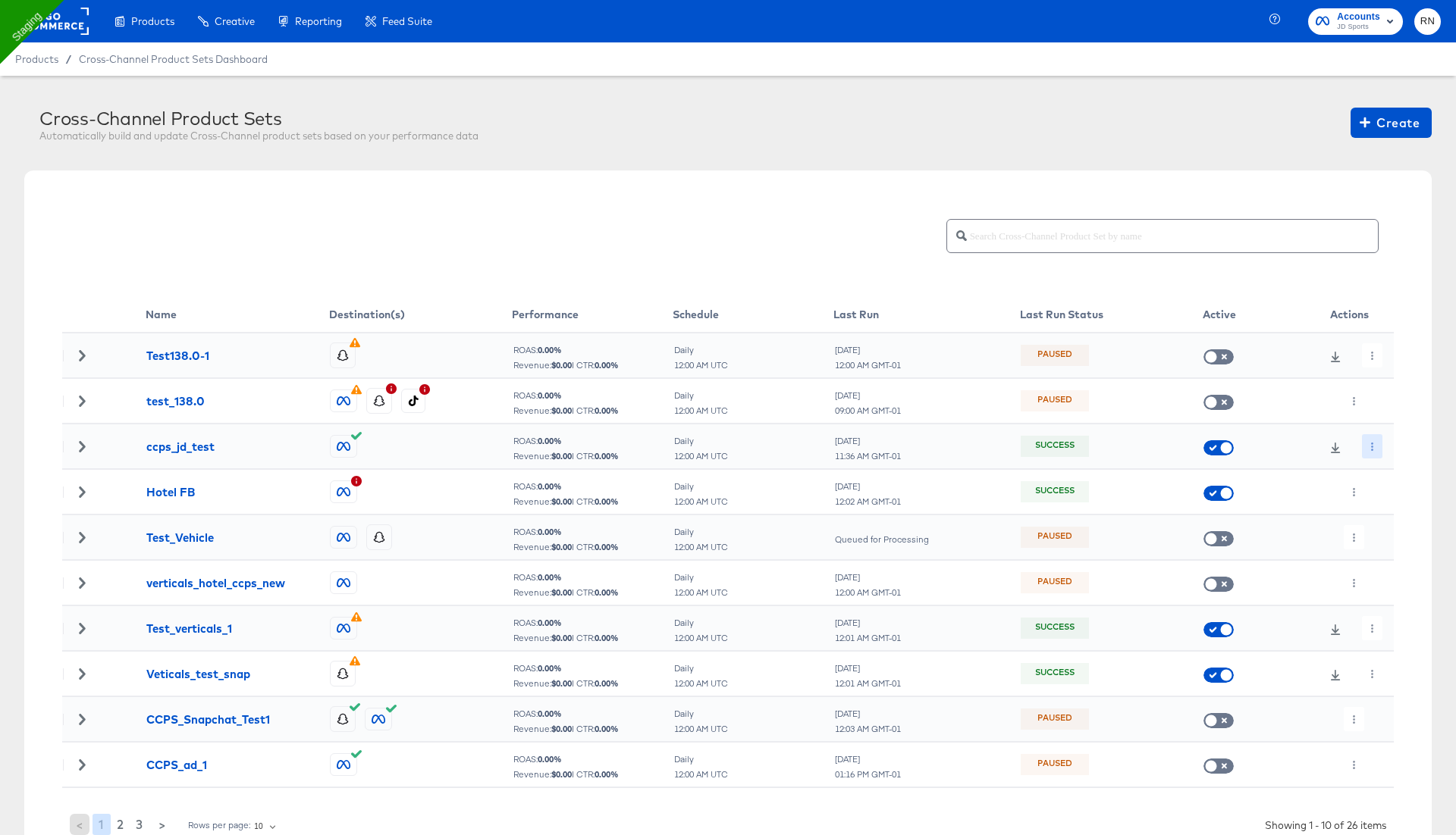
click at [1373, 442] on icon "button" at bounding box center [1372, 446] width 9 height 9
click at [1391, 466] on li "Edit" at bounding box center [1399, 477] width 81 height 25
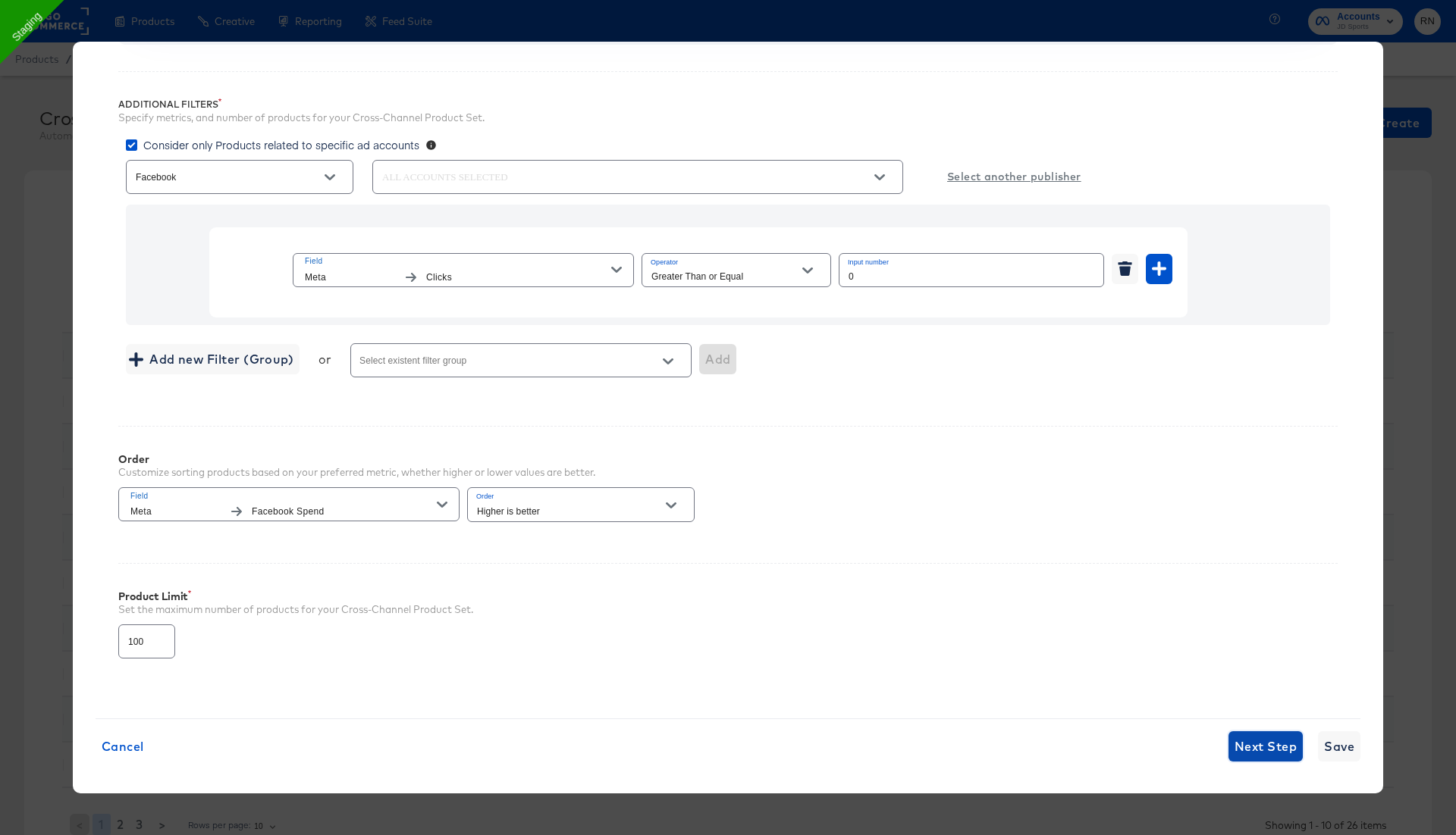
click at [1279, 551] on span "Next Step" at bounding box center [1265, 746] width 62 height 21
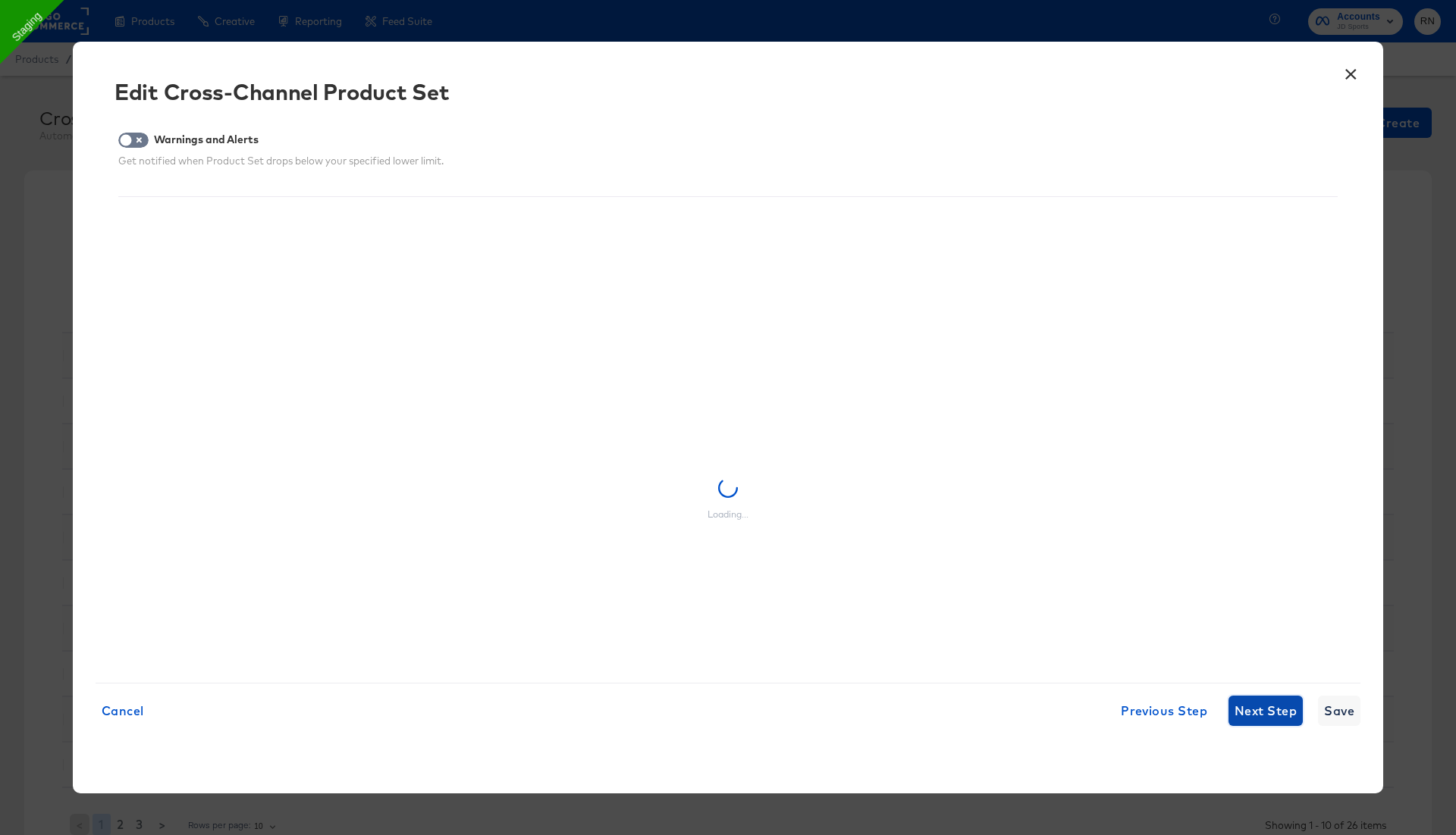
scroll to position [0, 0]
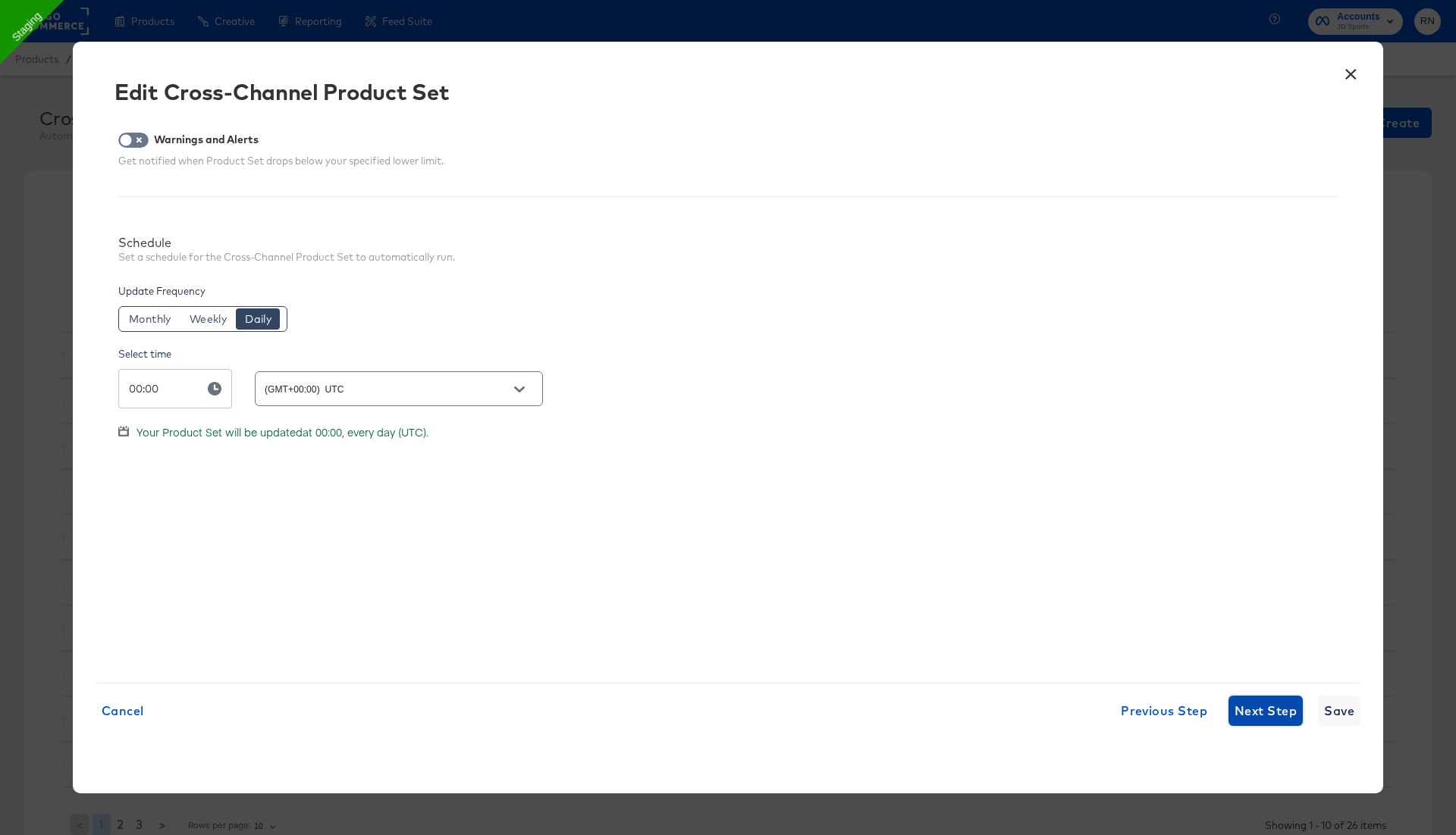
click at [1269, 551] on span "Next Step" at bounding box center [1265, 710] width 62 height 21
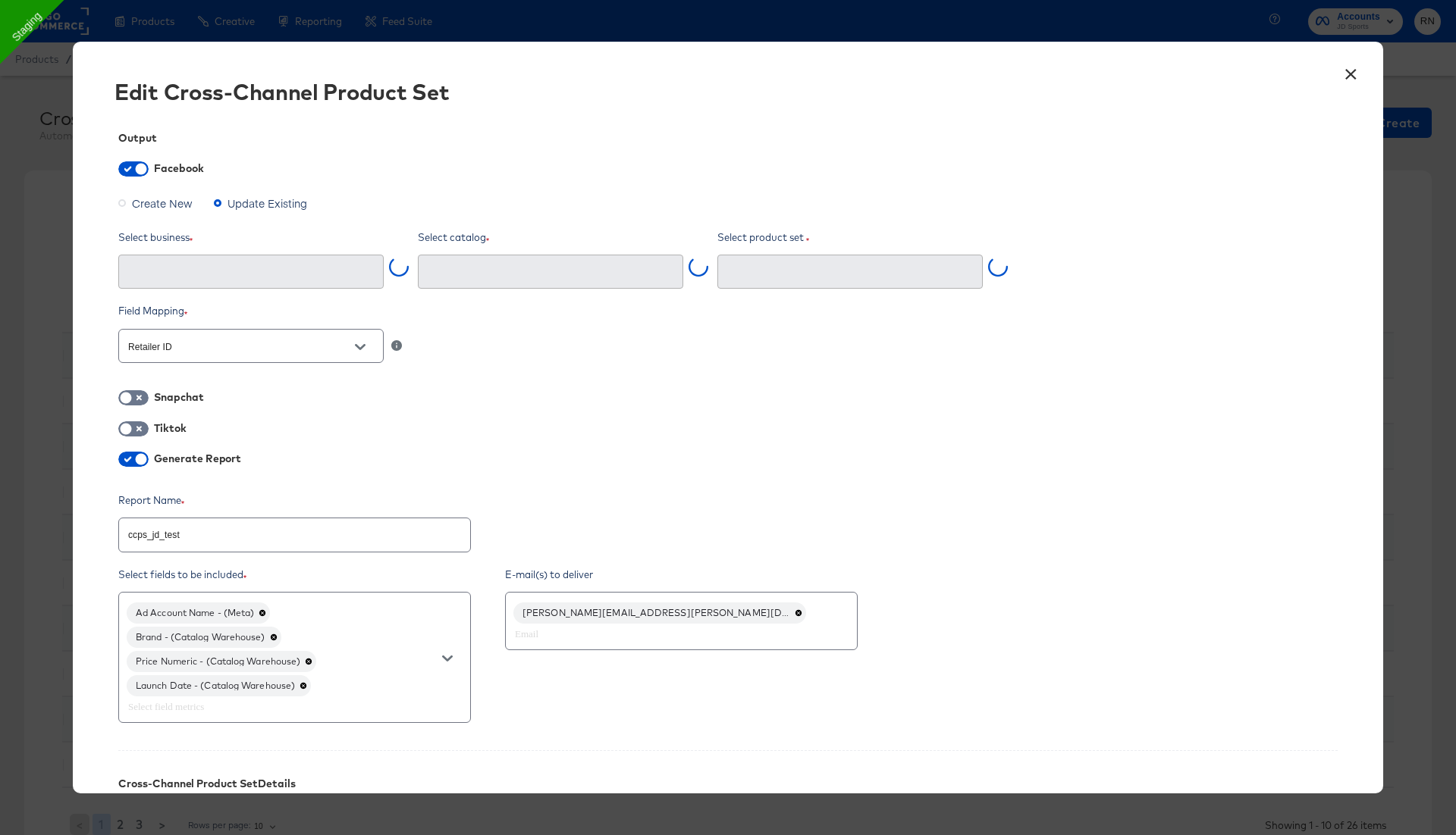
type input "Ghost Business StitcherAds (257579378080319)"
type input "ccps_jd_test (2627560624249952)"
click at [318, 551] on input "text" at bounding box center [272, 706] width 296 height 17
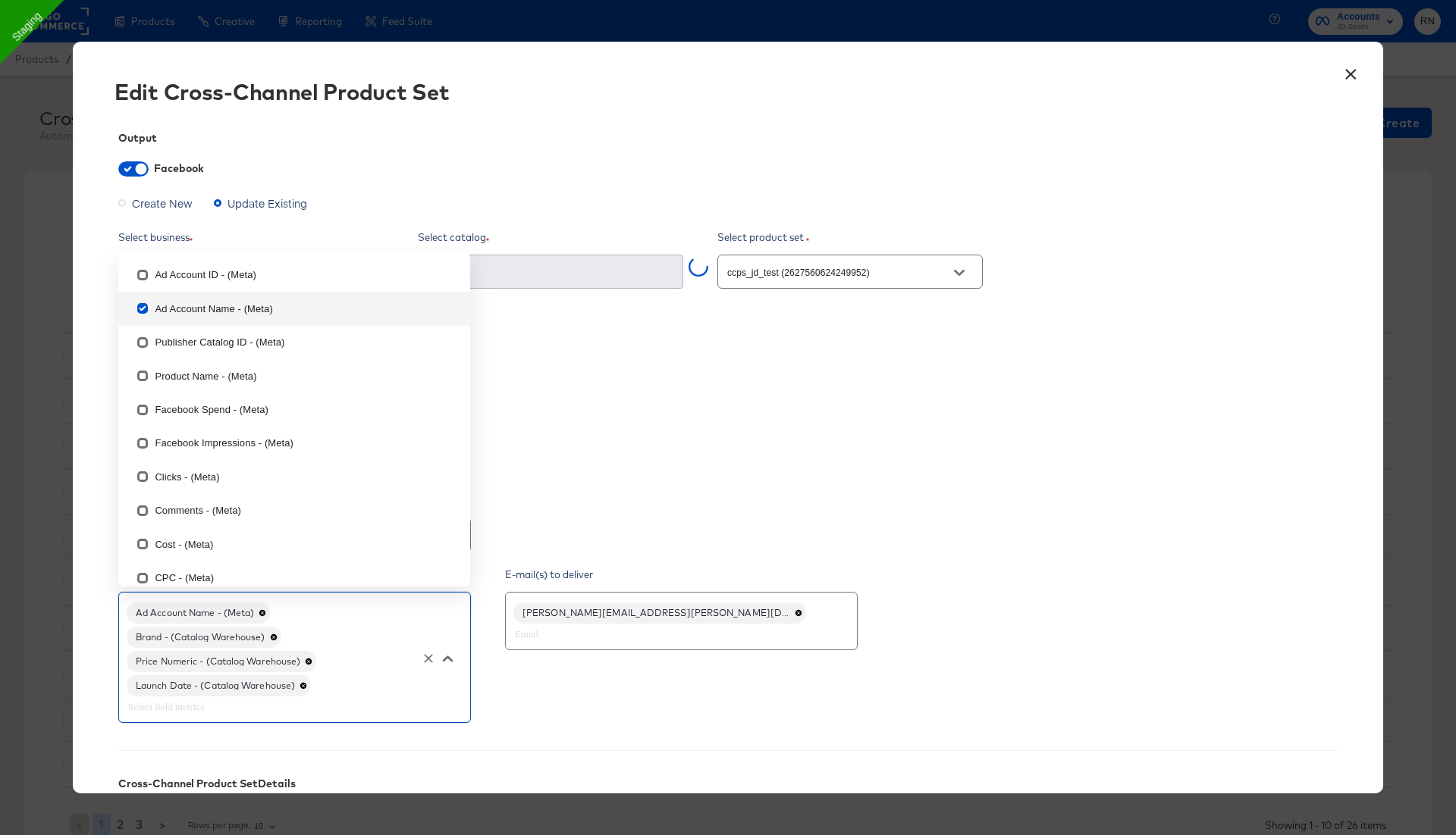
click at [304, 551] on icon at bounding box center [304, 686] width 6 height 6
type textarea "x"
checkbox input "false"
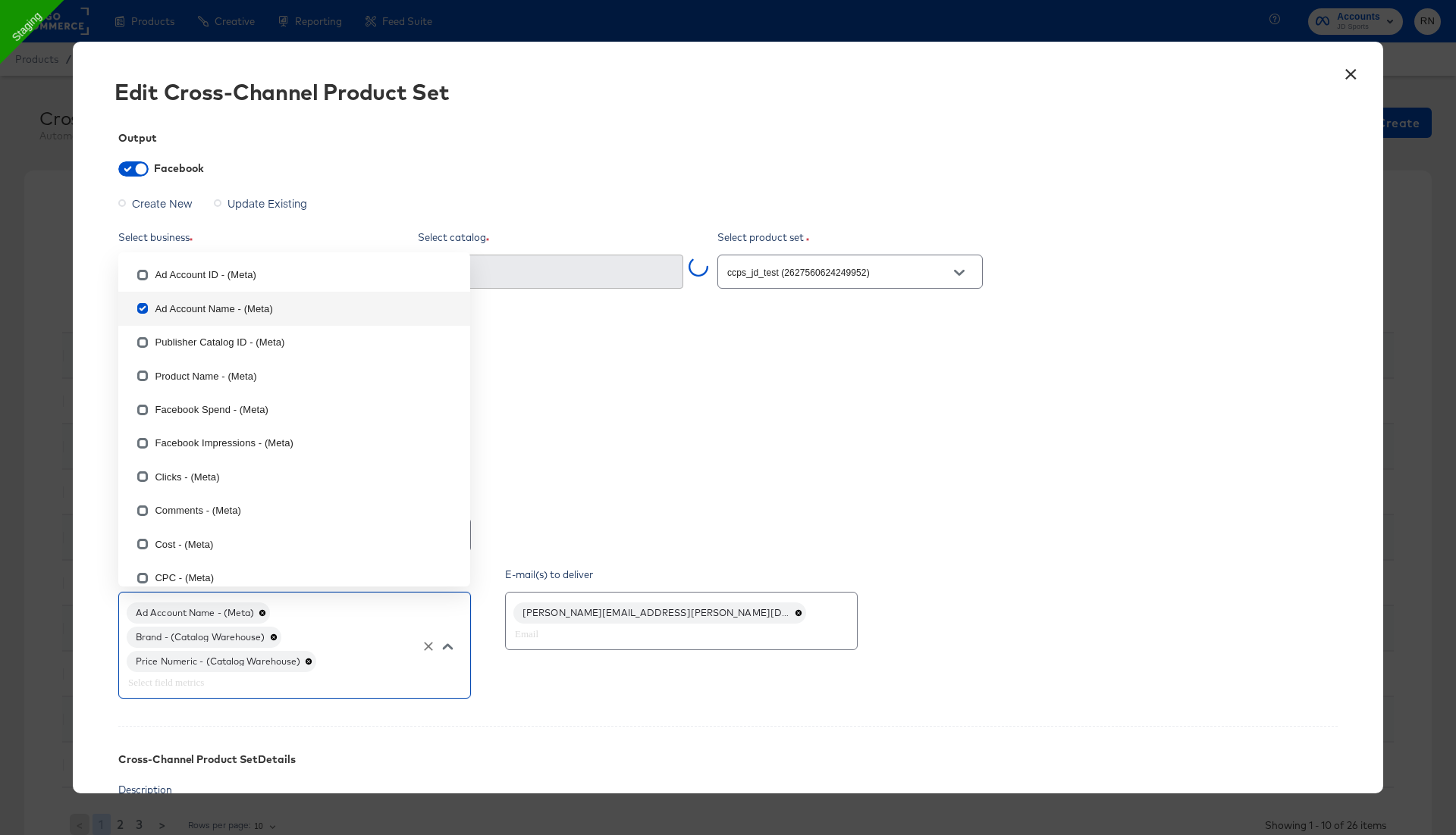
click at [286, 551] on input "text" at bounding box center [272, 682] width 296 height 17
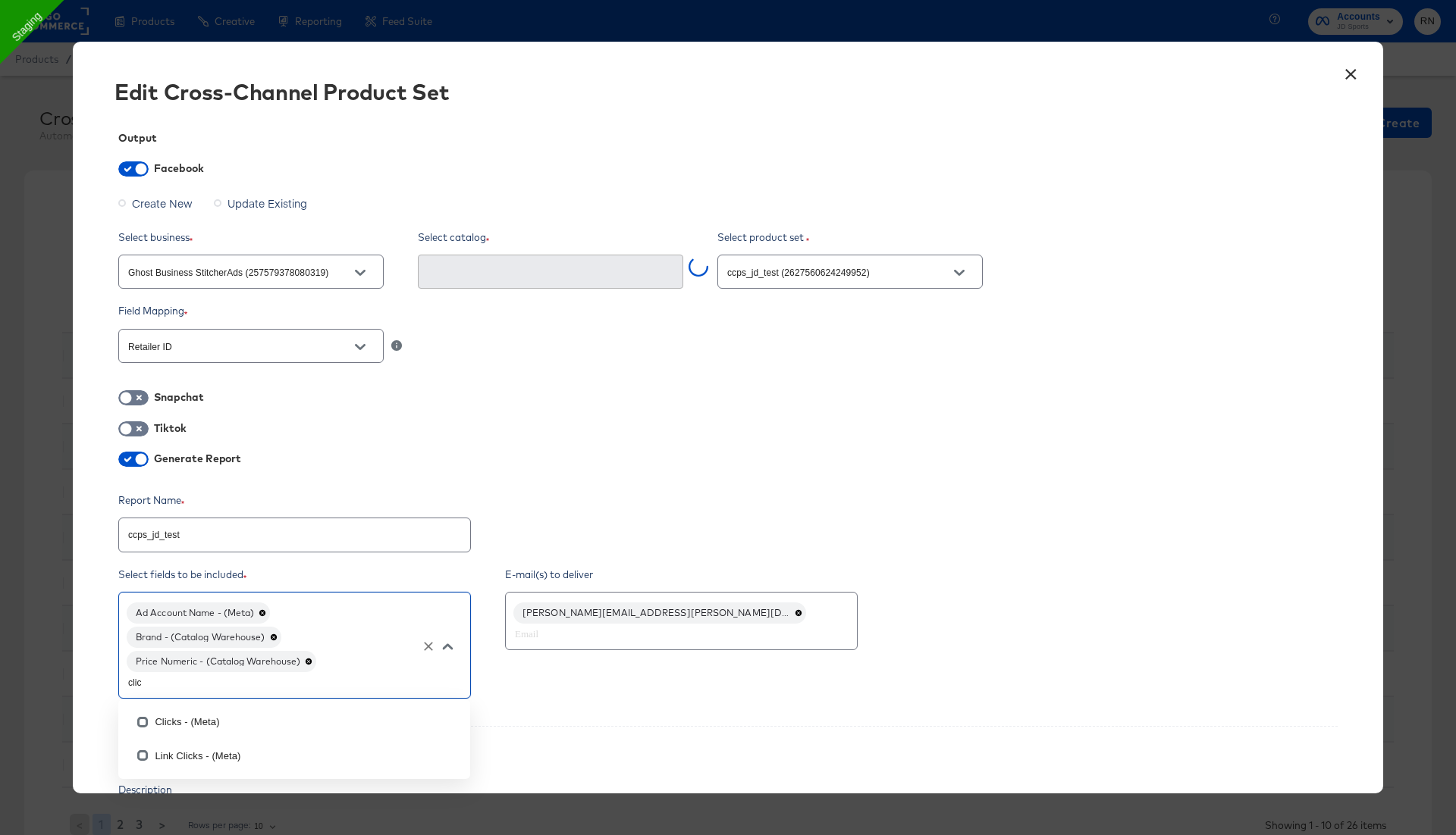
type input "click"
click at [170, 551] on li "Clicks - (Meta)" at bounding box center [294, 722] width 351 height 34
type textarea "x"
checkbox input "true"
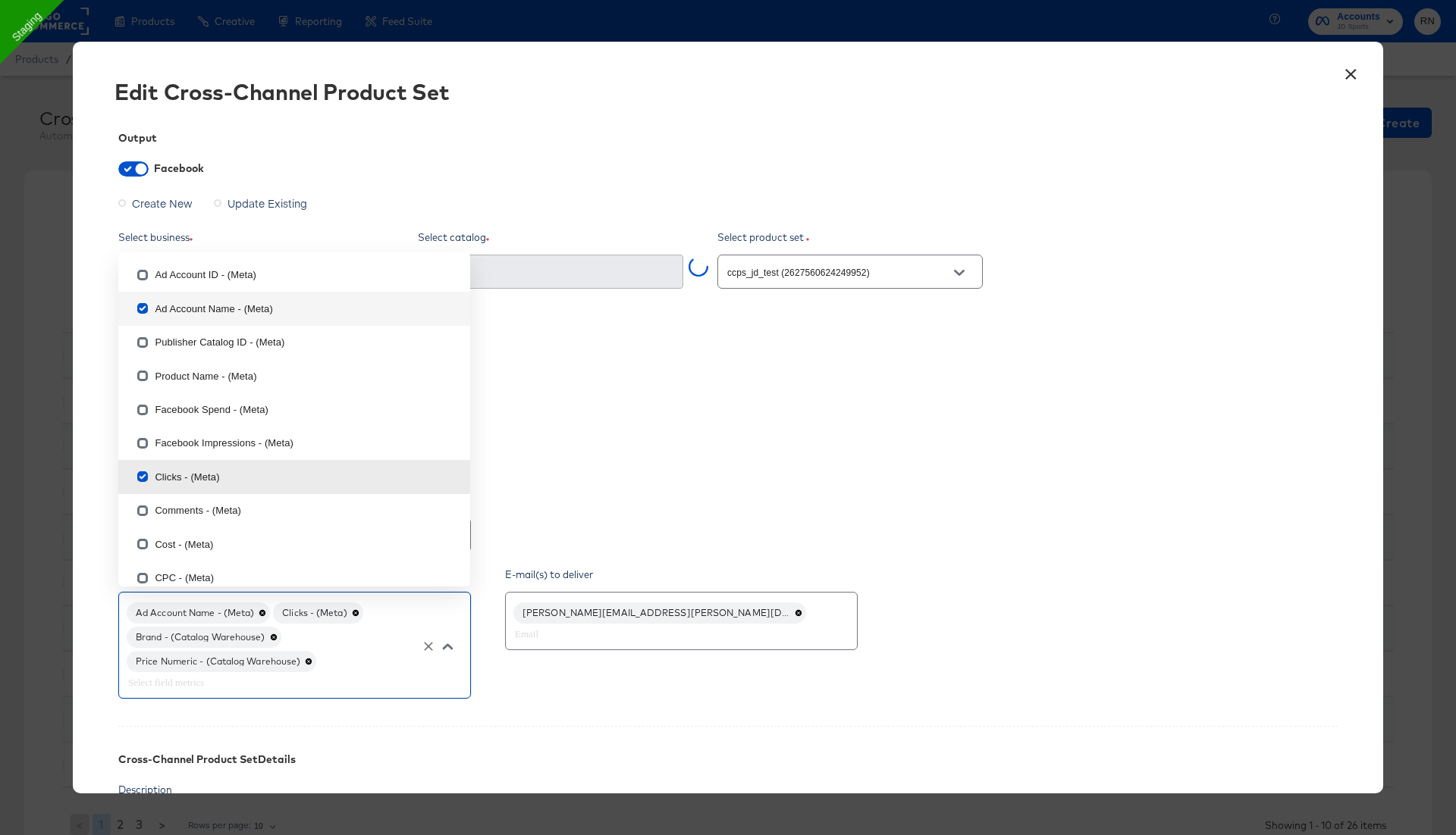
click at [708, 551] on div "Cross-Channel Product Set Details" at bounding box center [728, 748] width 1219 height 45
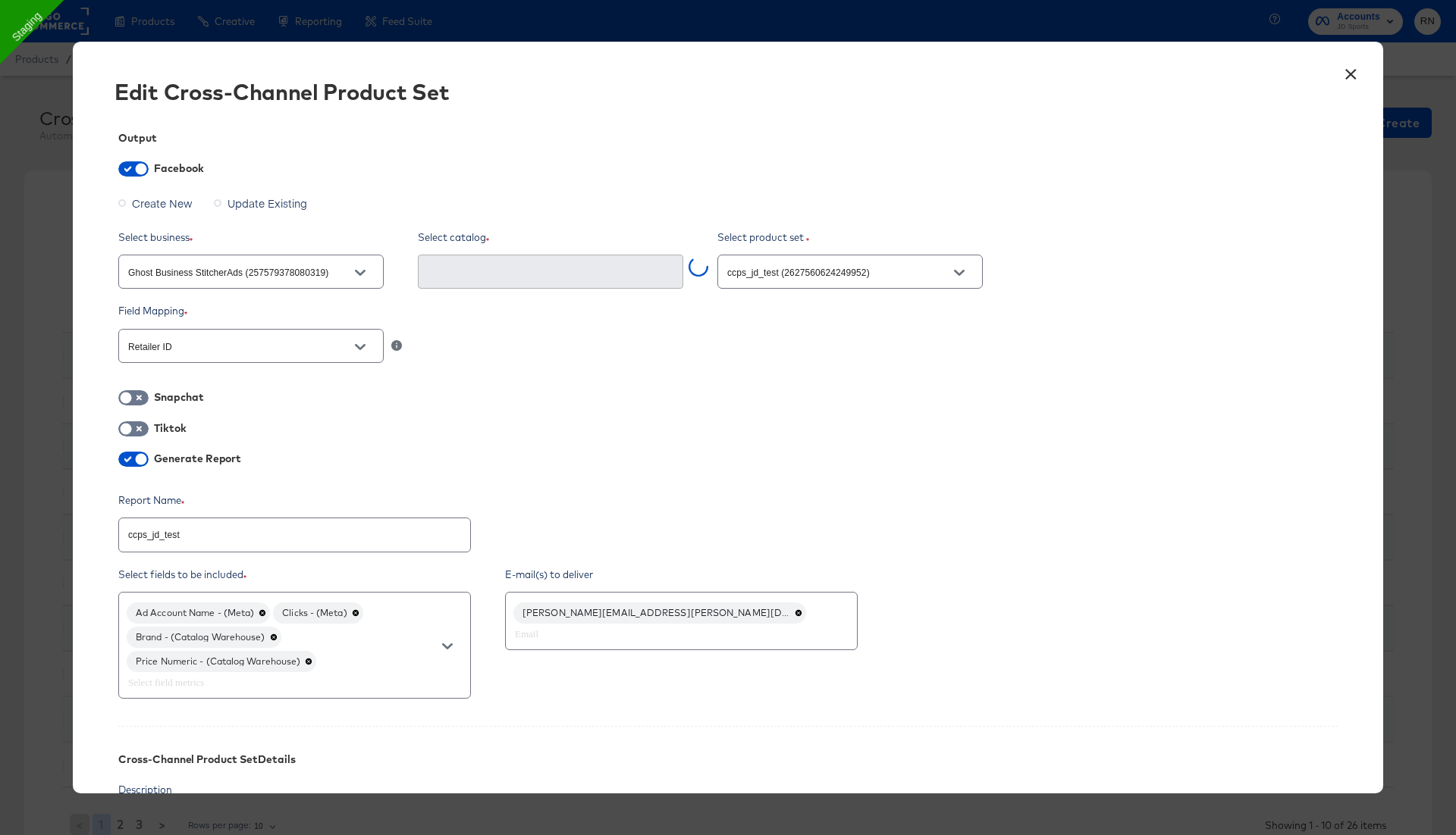
scroll to position [303, 0]
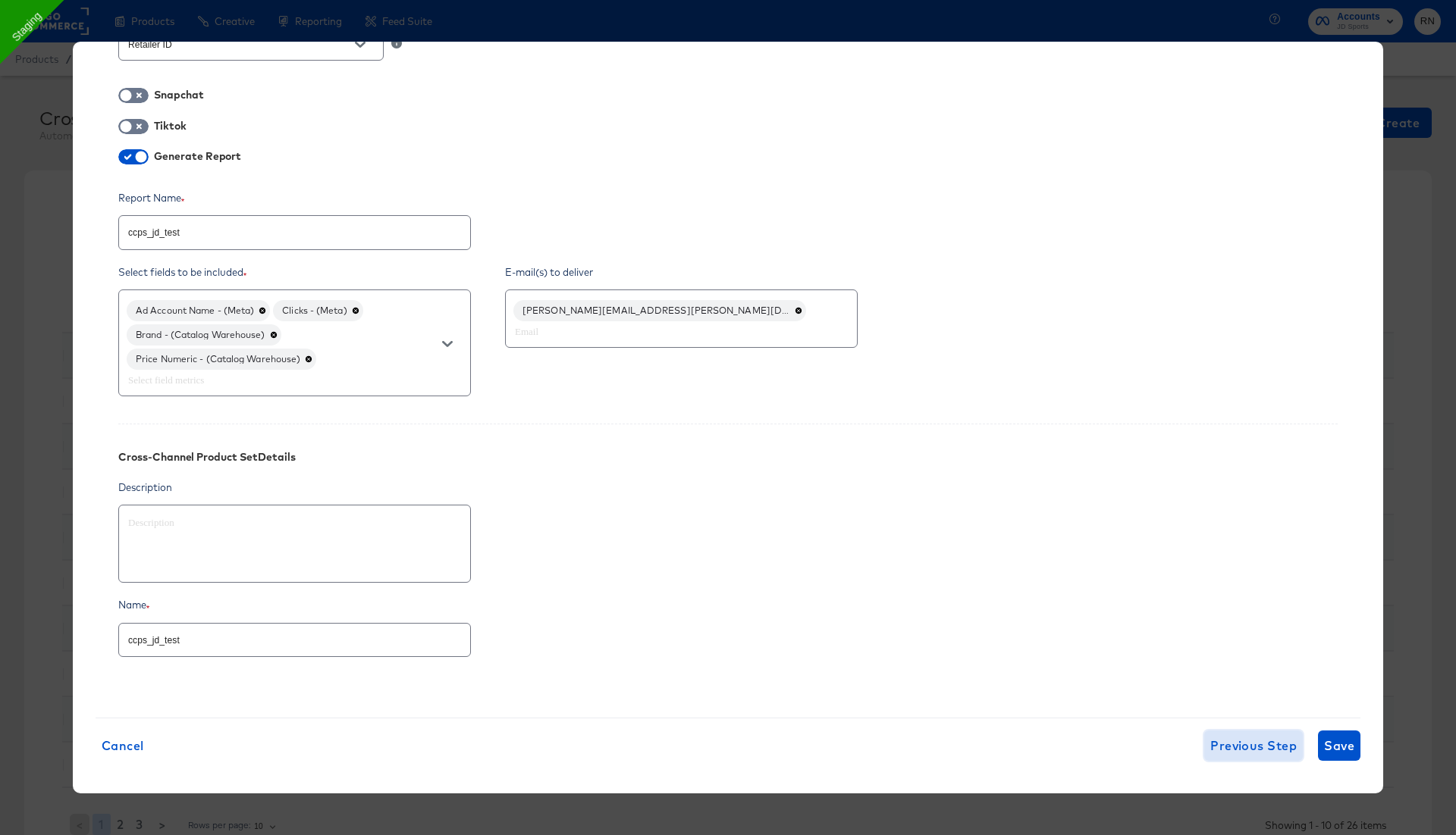
click at [1251, 551] on span "Previous Step" at bounding box center [1254, 746] width 86 height 21
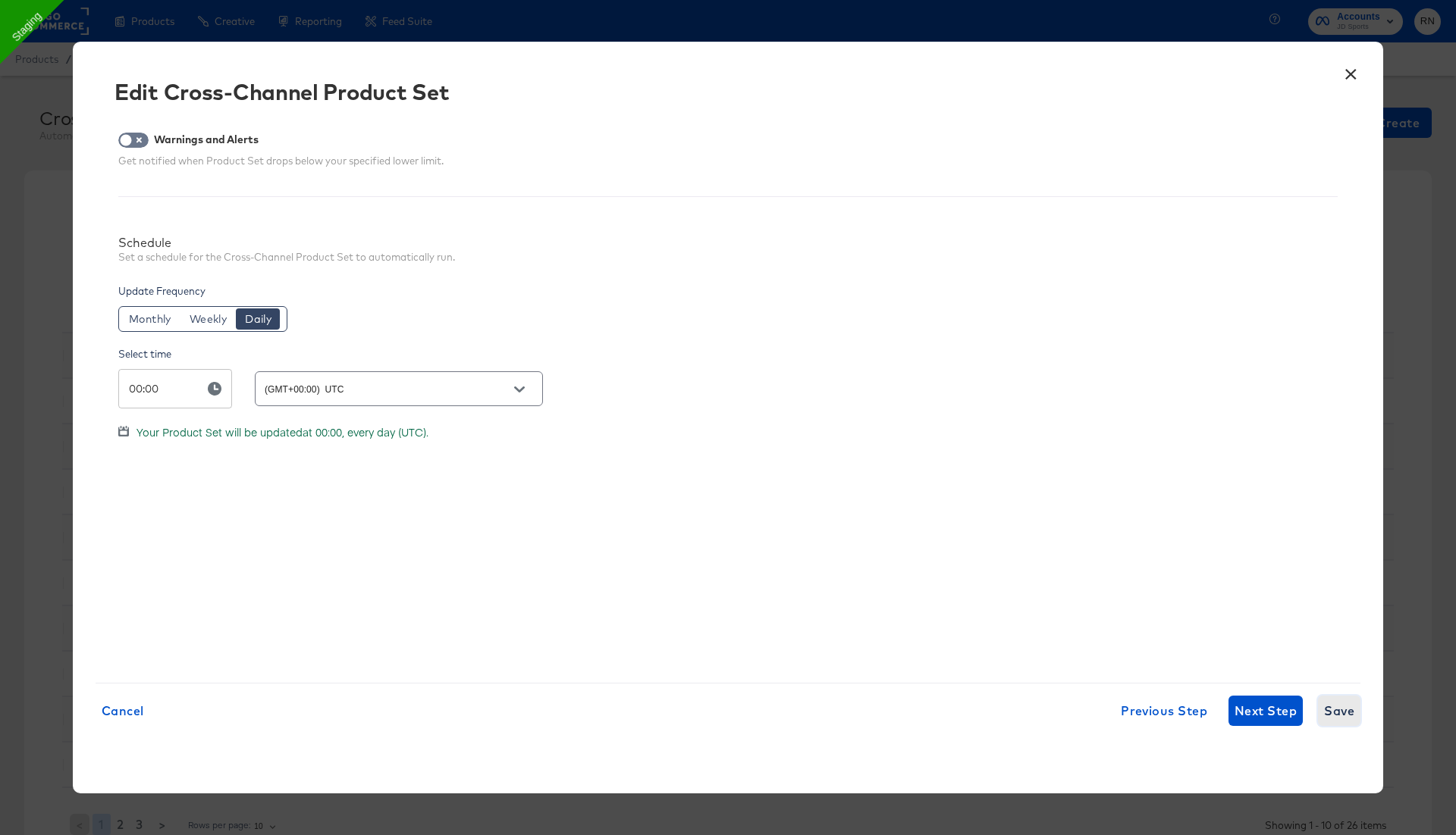
click at [1336, 551] on span "Save" at bounding box center [1339, 710] width 31 height 21
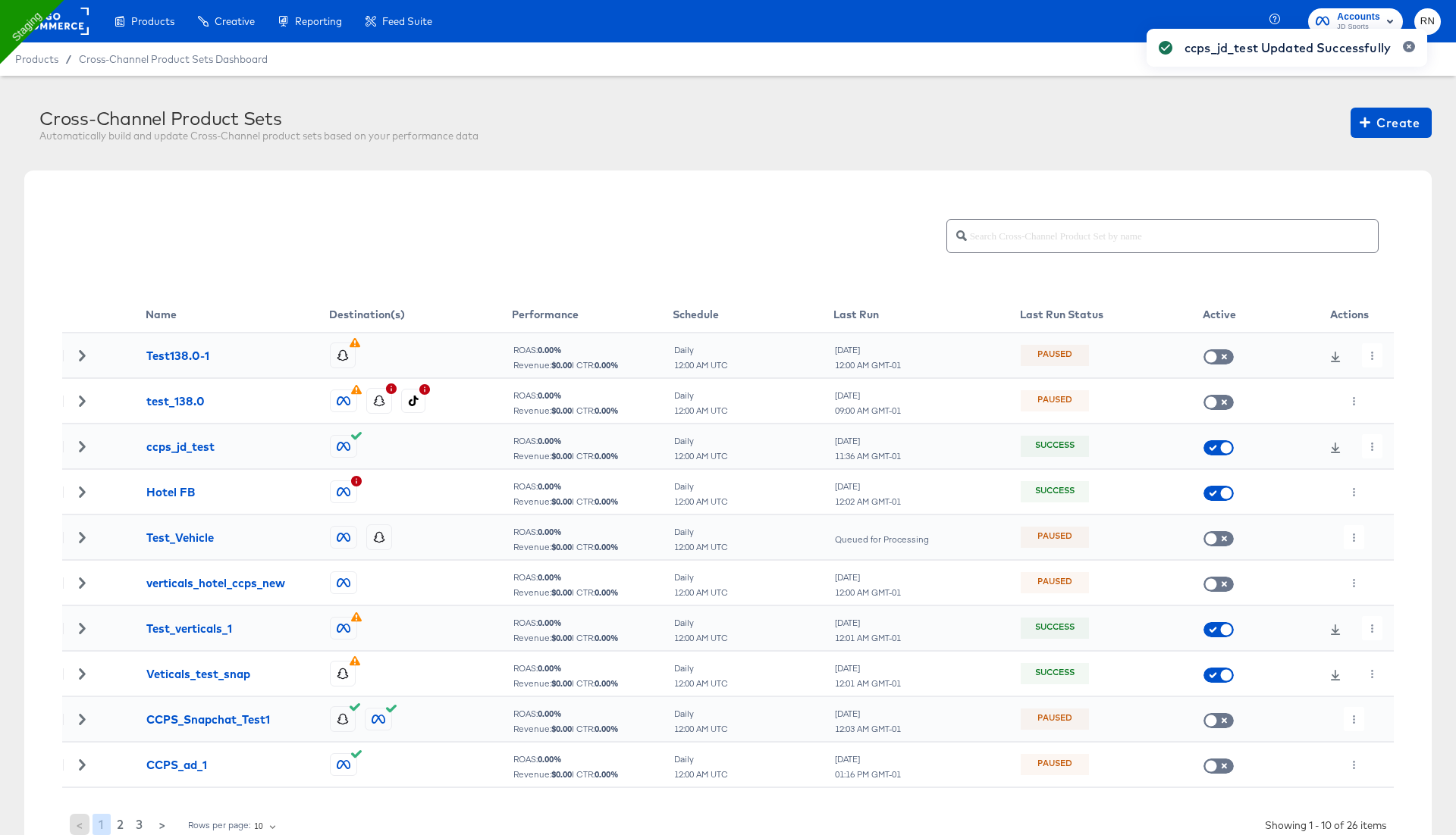
click at [1370, 444] on div "ccps_jd_test Updated Successfully" at bounding box center [1287, 390] width 311 height 753
click at [1378, 448] on button "button" at bounding box center [1372, 446] width 20 height 24
click at [1394, 527] on li "Run Now" at bounding box center [1399, 526] width 81 height 25
